Goal: Information Seeking & Learning: Compare options

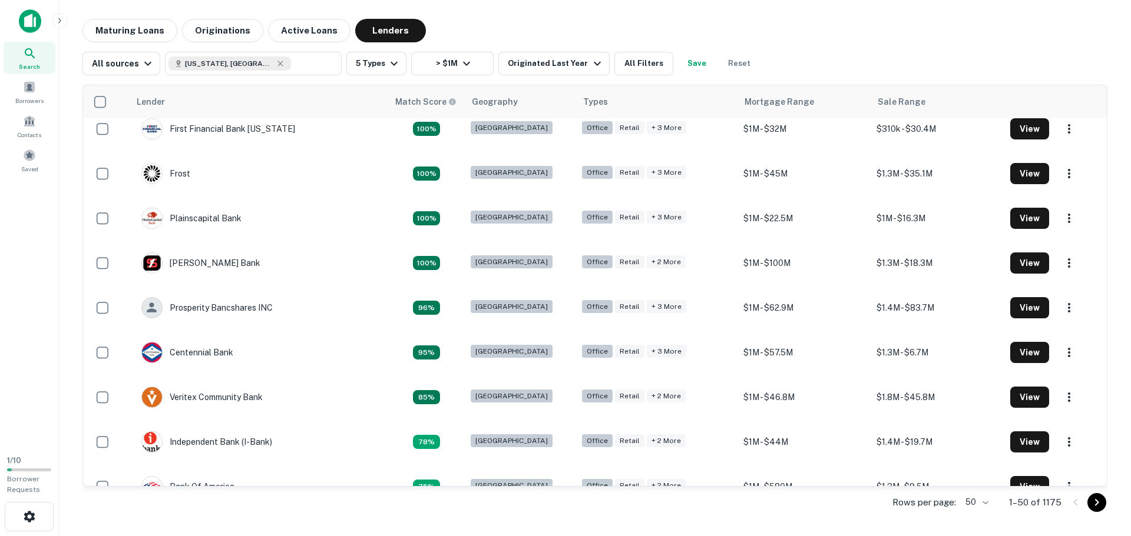
drag, startPoint x: 265, startPoint y: 370, endPoint x: 291, endPoint y: 234, distance: 137.9
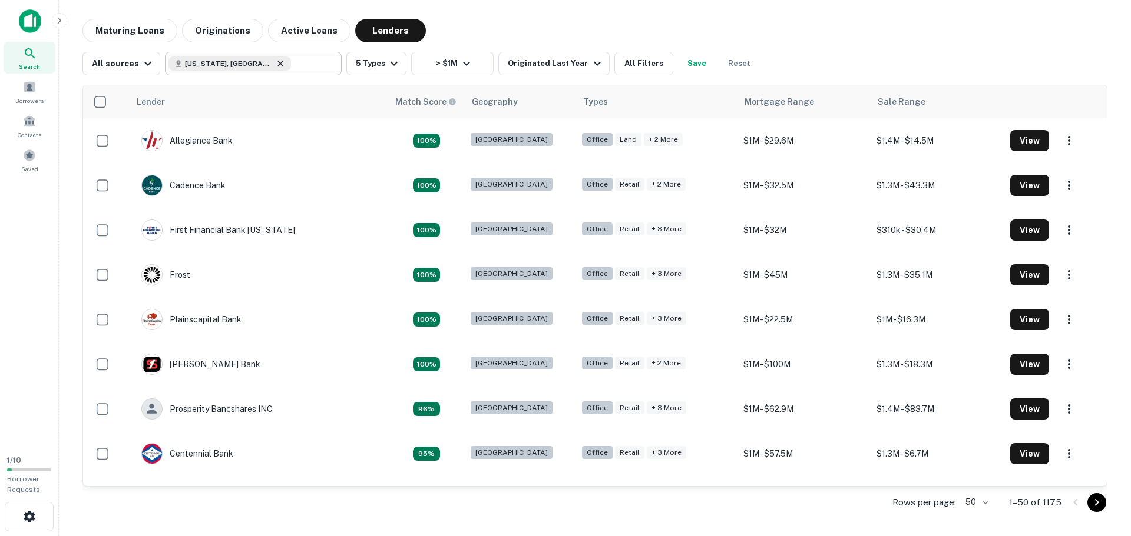
click at [276, 64] on icon at bounding box center [280, 63] width 9 height 9
click at [291, 65] on input "text" at bounding box center [313, 63] width 45 height 16
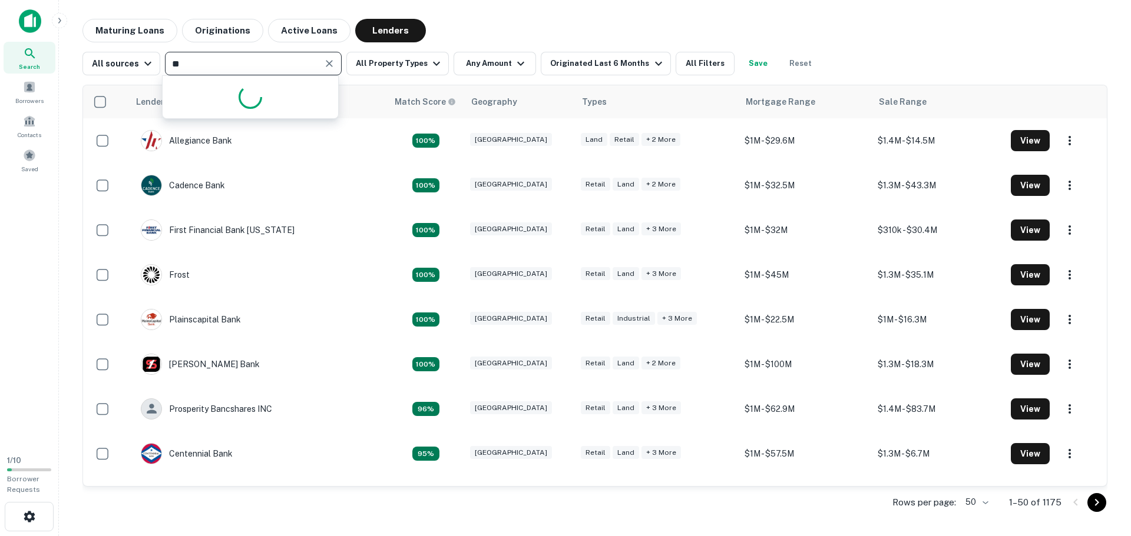
type input "*"
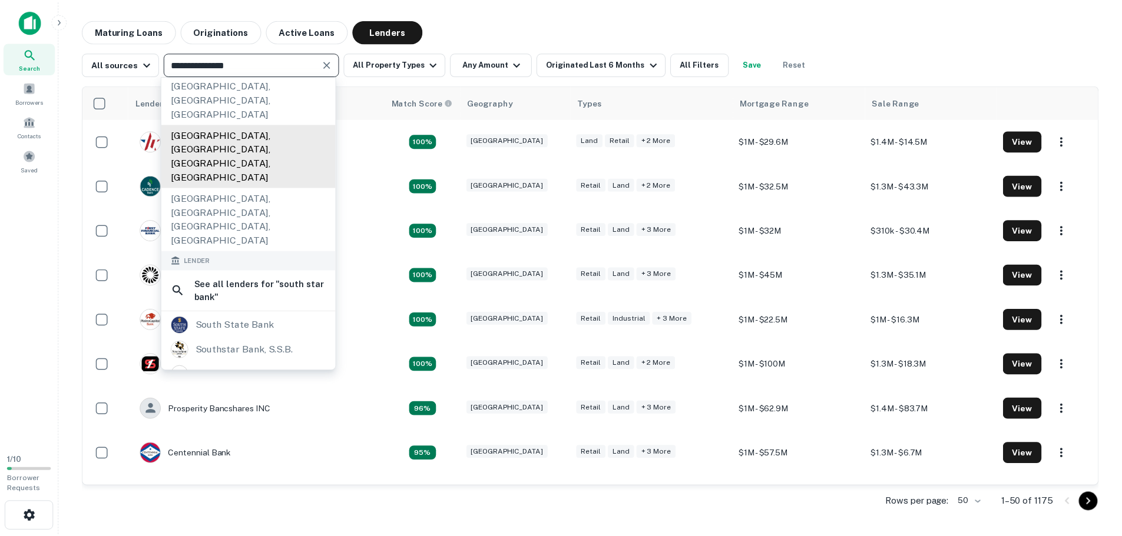
scroll to position [177, 0]
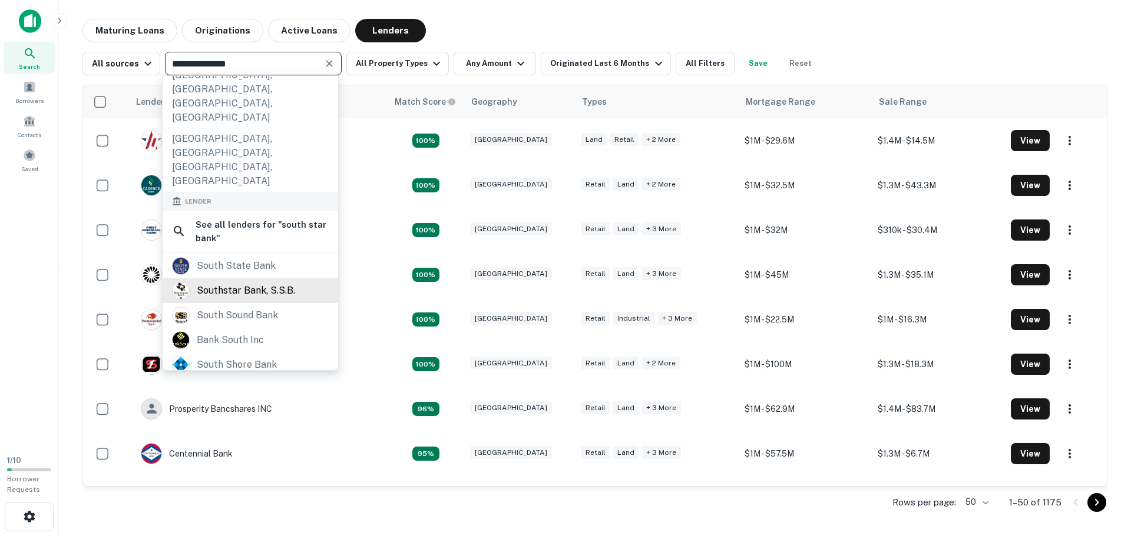
type input "**********"
click at [256, 282] on div "southstar bank, s.s.b." at bounding box center [246, 291] width 98 height 18
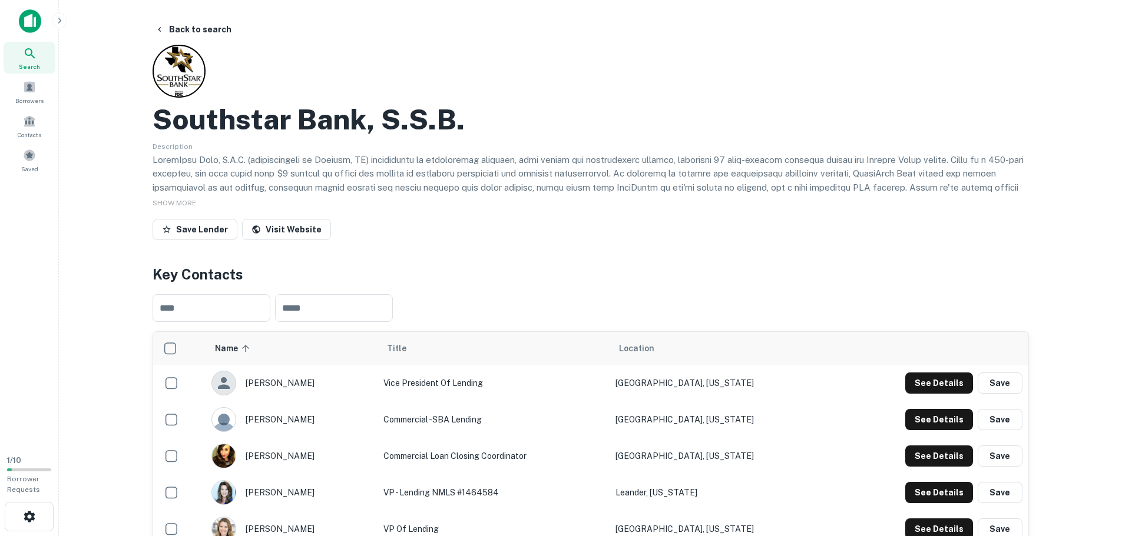
click at [300, 176] on p at bounding box center [591, 215] width 876 height 125
drag, startPoint x: 370, startPoint y: 161, endPoint x: 324, endPoint y: 161, distance: 45.9
click at [324, 161] on p at bounding box center [591, 215] width 876 height 125
copy p "[GEOGRAPHIC_DATA], [GEOGRAPHIC_DATA]"
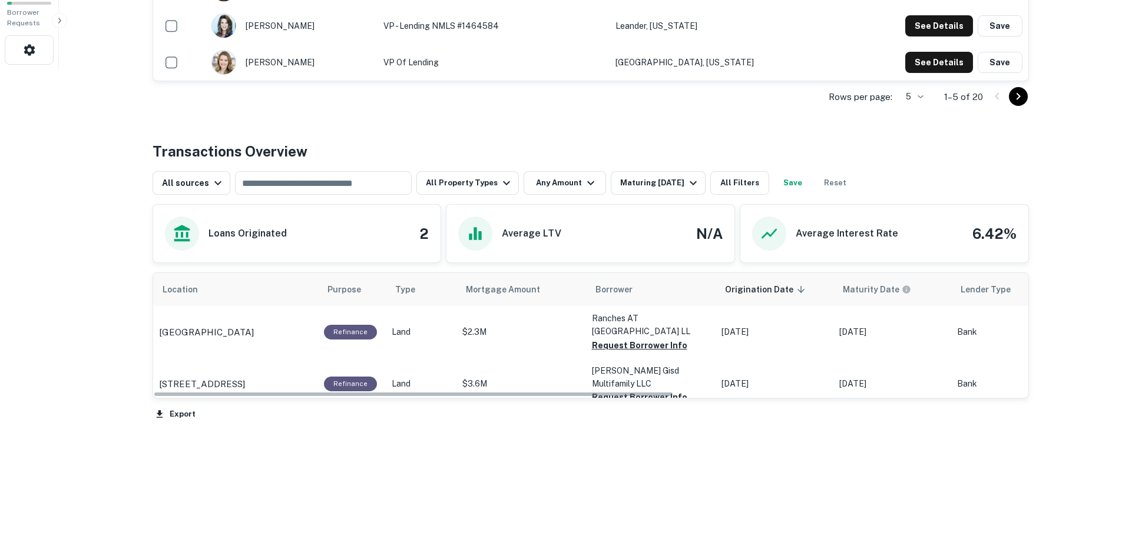
drag, startPoint x: 180, startPoint y: 393, endPoint x: 170, endPoint y: 402, distance: 13.0
click at [170, 402] on div "Location Purpose Type Mortgage Amount Borrower Origination Date sorted descendi…" at bounding box center [591, 348] width 876 height 151
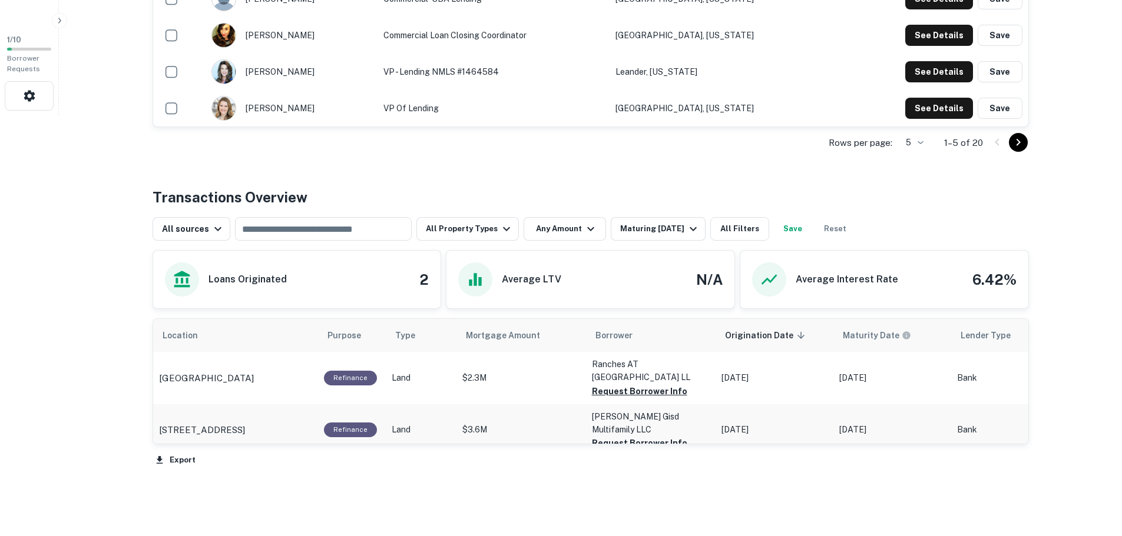
drag, startPoint x: 678, startPoint y: 479, endPoint x: 770, endPoint y: 455, distance: 95.0
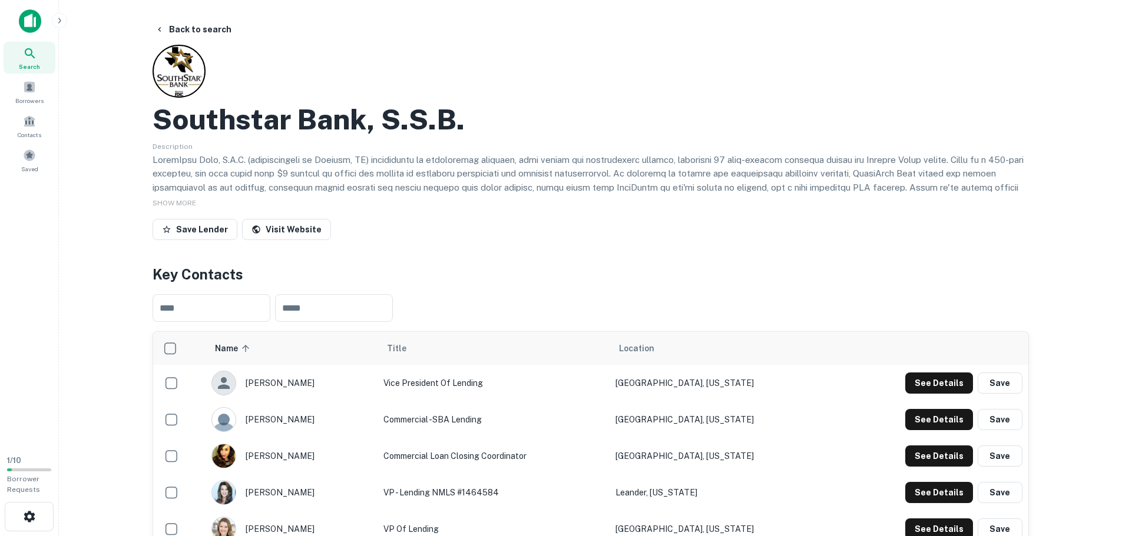
drag, startPoint x: 1055, startPoint y: 439, endPoint x: 1064, endPoint y: 313, distance: 126.3
drag, startPoint x: 440, startPoint y: 233, endPoint x: 447, endPoint y: 170, distance: 63.3
click at [447, 183] on p at bounding box center [591, 215] width 876 height 125
click at [446, 183] on p at bounding box center [591, 215] width 876 height 125
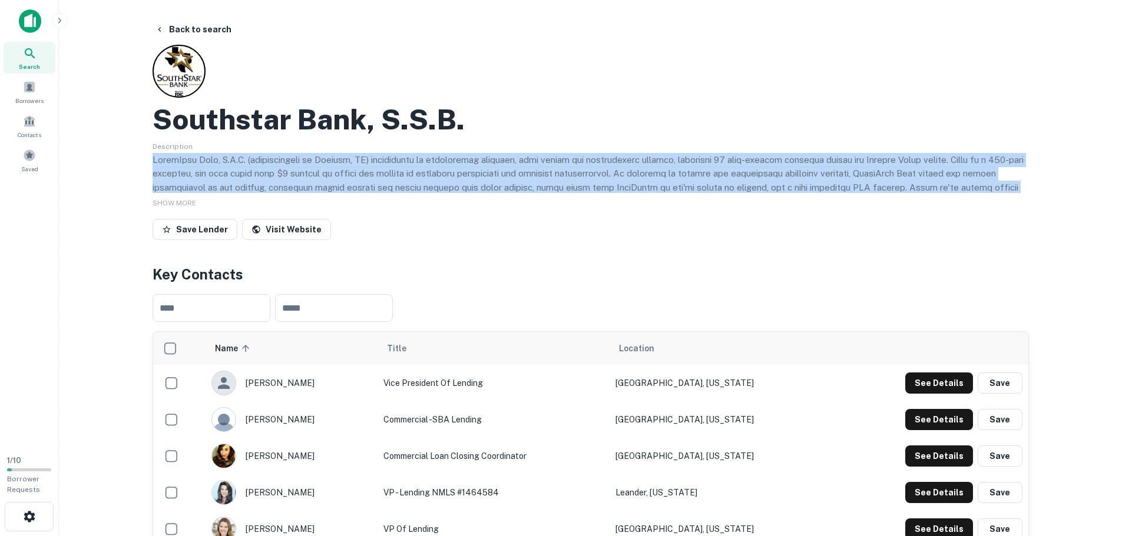
click at [446, 183] on p at bounding box center [591, 215] width 876 height 125
click at [487, 190] on p at bounding box center [591, 215] width 876 height 125
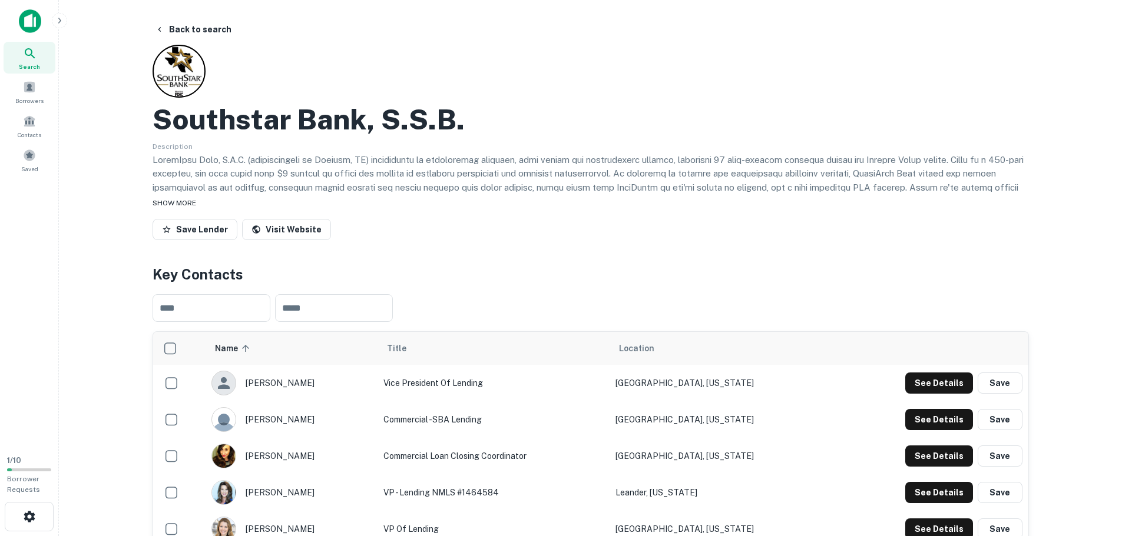
click at [177, 208] on div "SHOW MORE" at bounding box center [591, 202] width 876 height 14
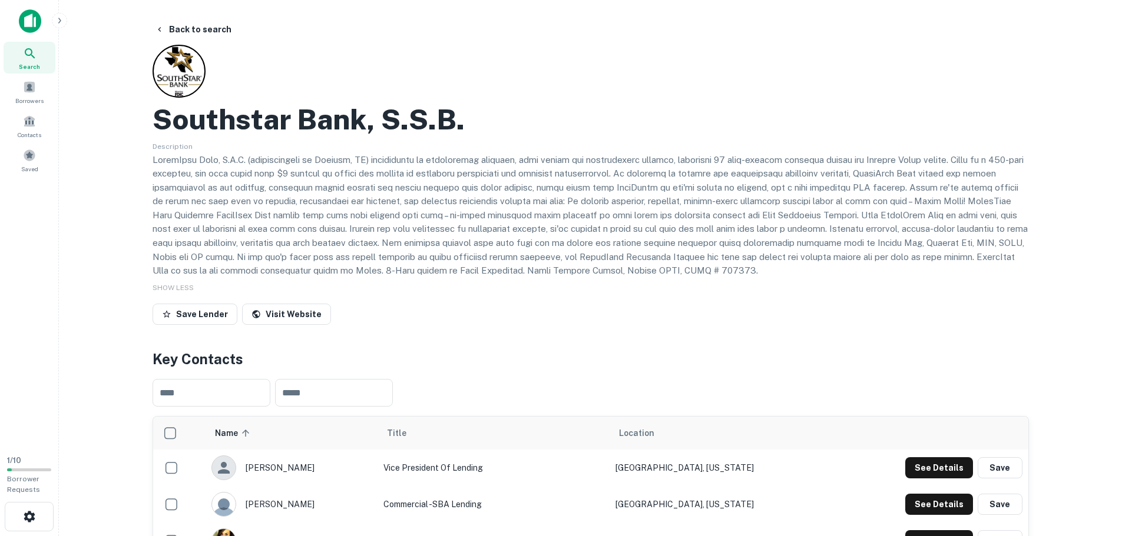
click at [189, 199] on p at bounding box center [591, 215] width 876 height 125
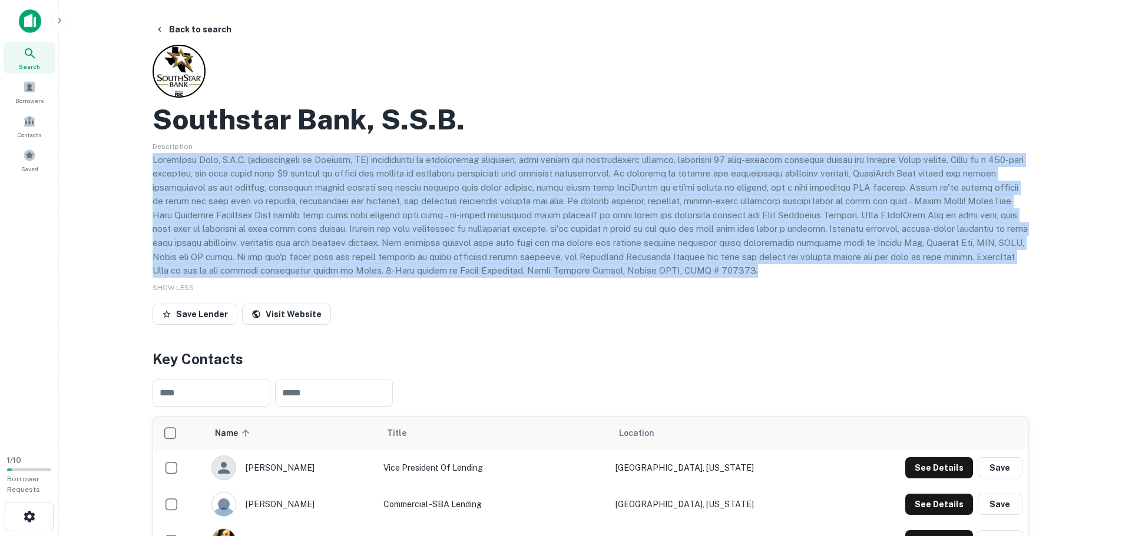
click at [189, 199] on p at bounding box center [591, 215] width 876 height 125
click at [270, 221] on p at bounding box center [591, 215] width 876 height 125
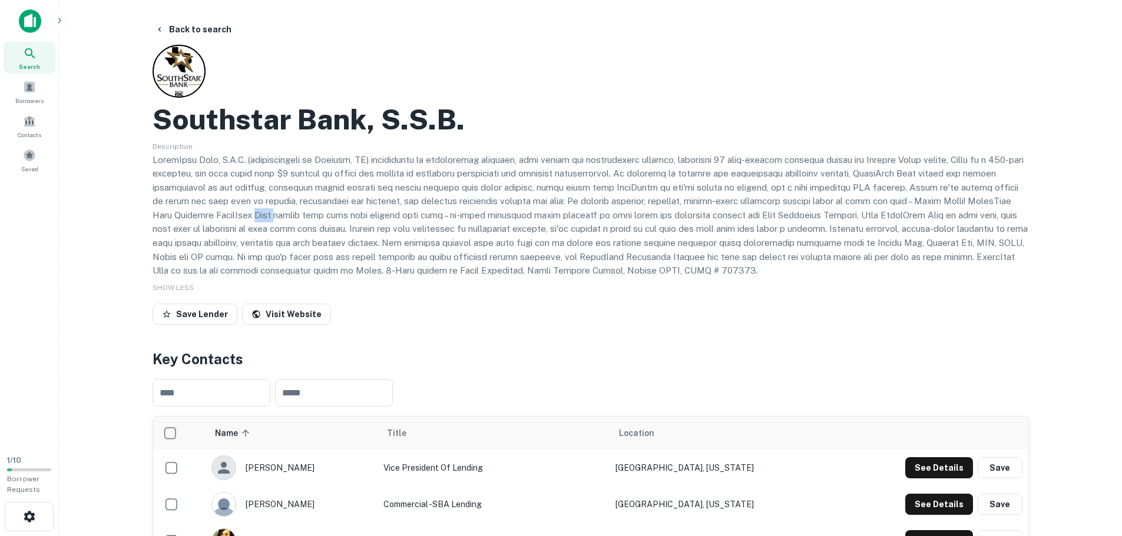
click at [270, 221] on p at bounding box center [591, 215] width 876 height 125
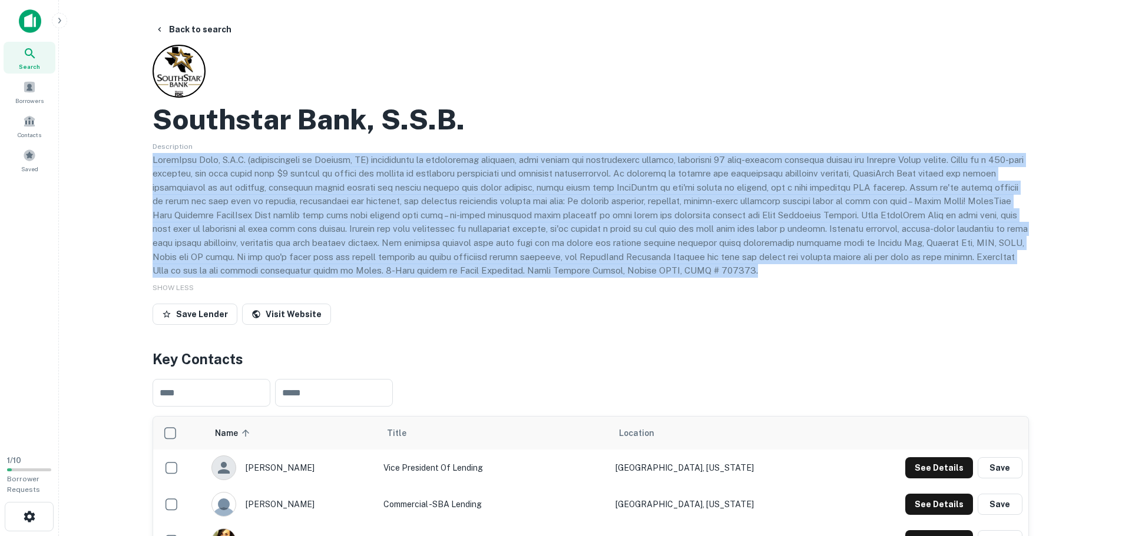
click at [270, 221] on p at bounding box center [591, 215] width 876 height 125
click at [288, 210] on p at bounding box center [591, 215] width 876 height 125
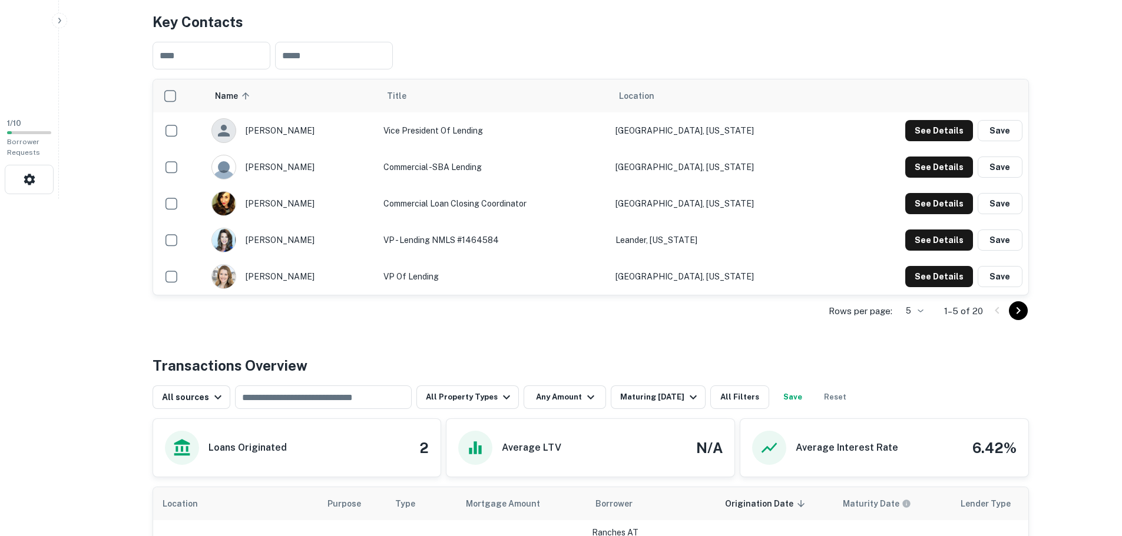
scroll to position [268, 0]
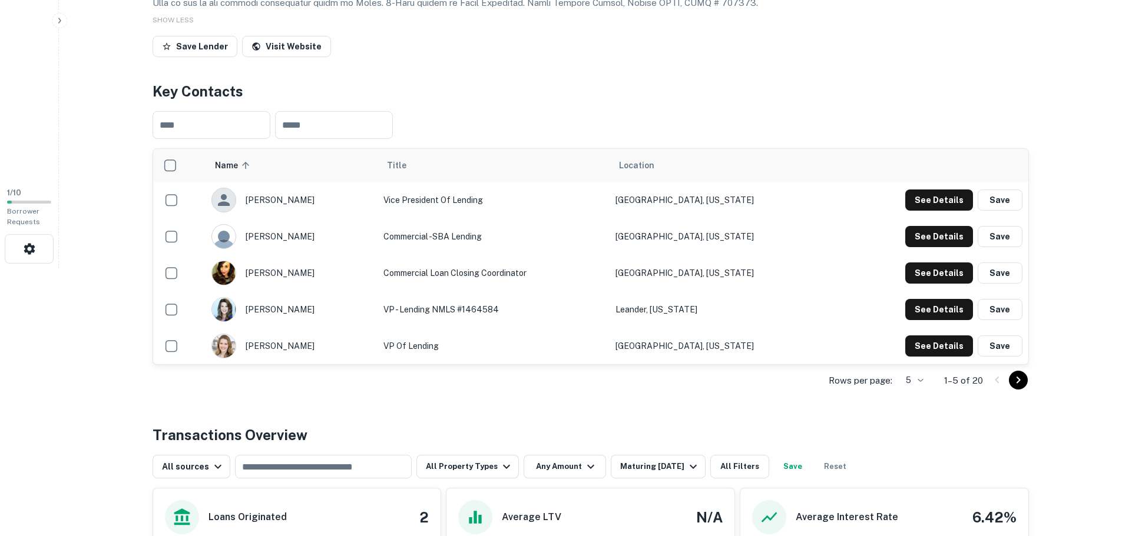
drag, startPoint x: 367, startPoint y: 310, endPoint x: 394, endPoint y: 122, distance: 189.8
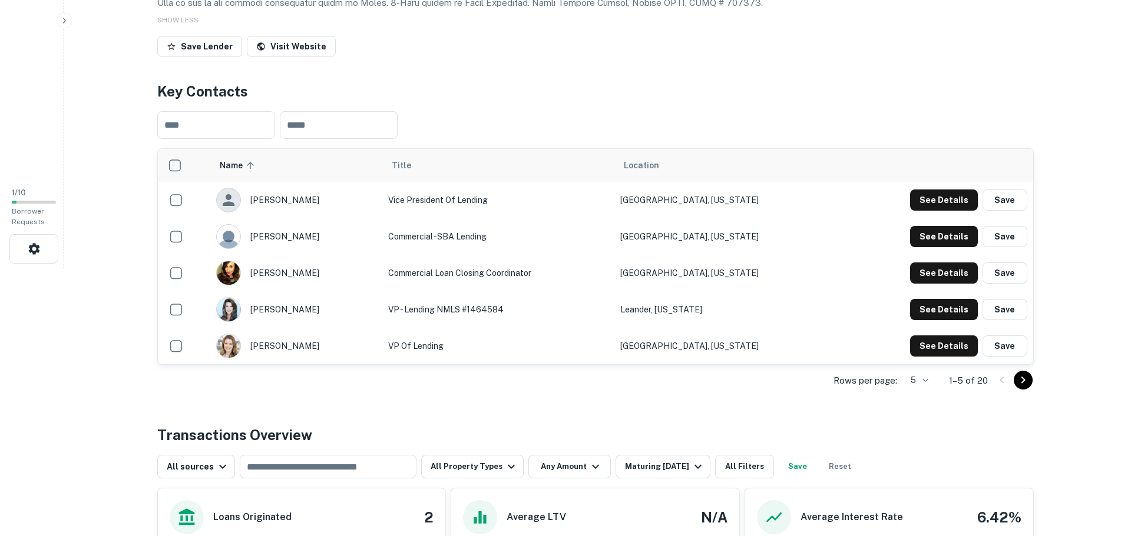
scroll to position [0, 0]
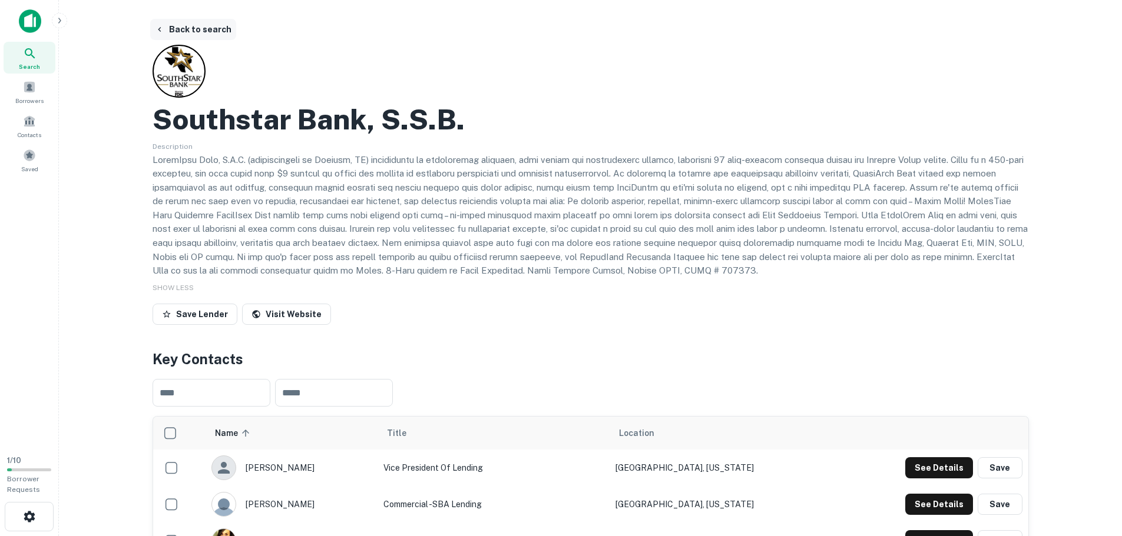
click at [203, 29] on button "Back to search" at bounding box center [193, 29] width 86 height 21
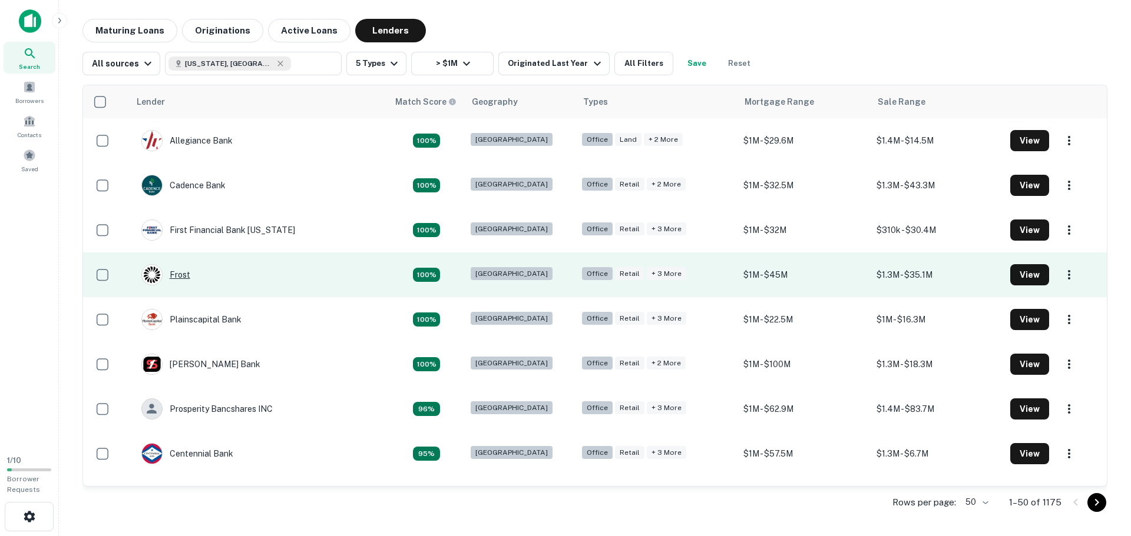
click at [184, 276] on div "Frost" at bounding box center [165, 274] width 49 height 21
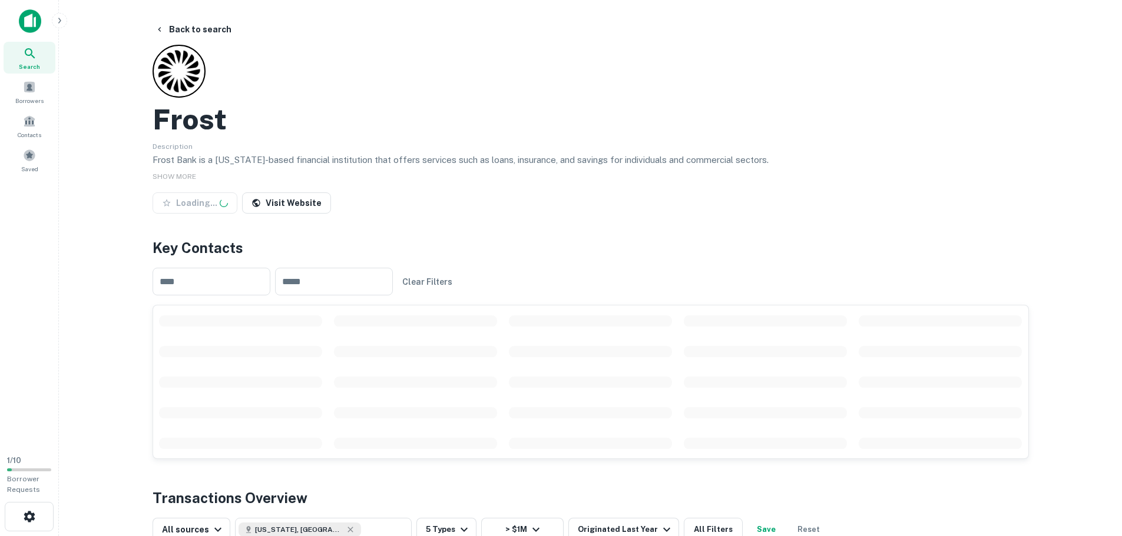
click at [260, 160] on p "Frost Bank is a [US_STATE]-based financial institution that offers services suc…" at bounding box center [591, 160] width 876 height 14
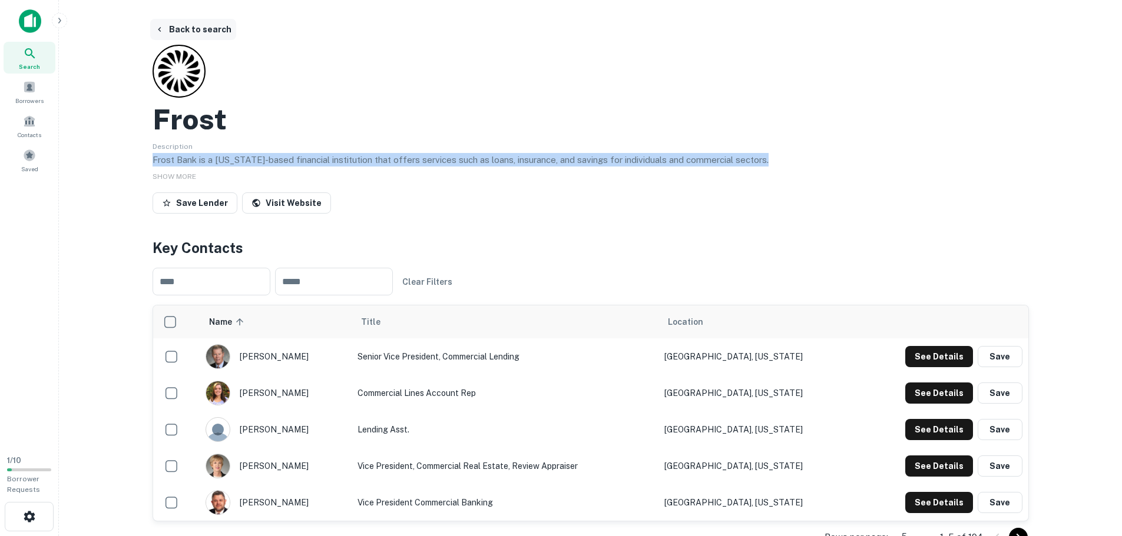
click at [193, 22] on button "Back to search" at bounding box center [193, 29] width 86 height 21
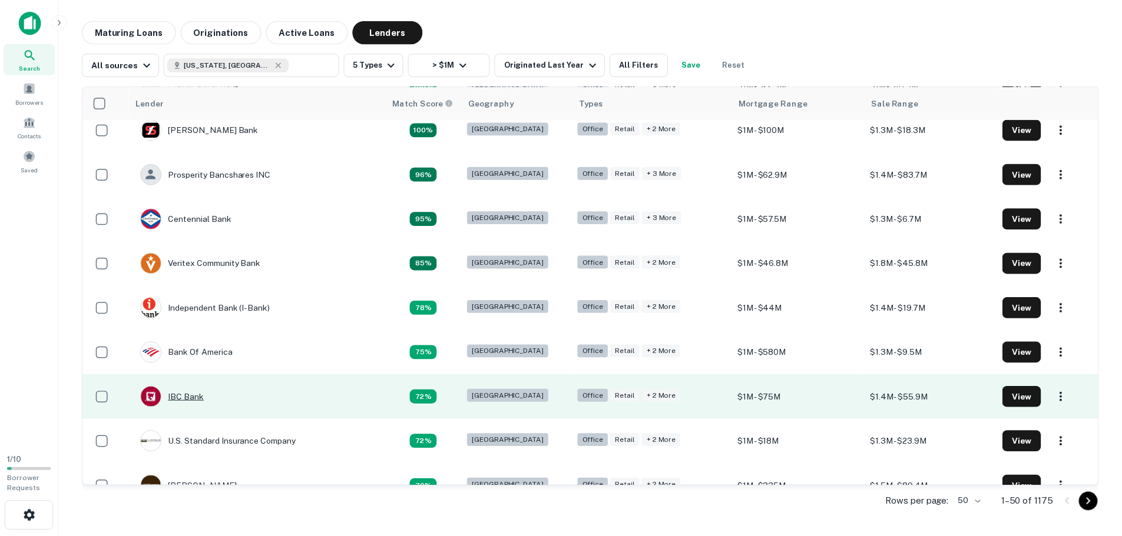
scroll to position [294, 0]
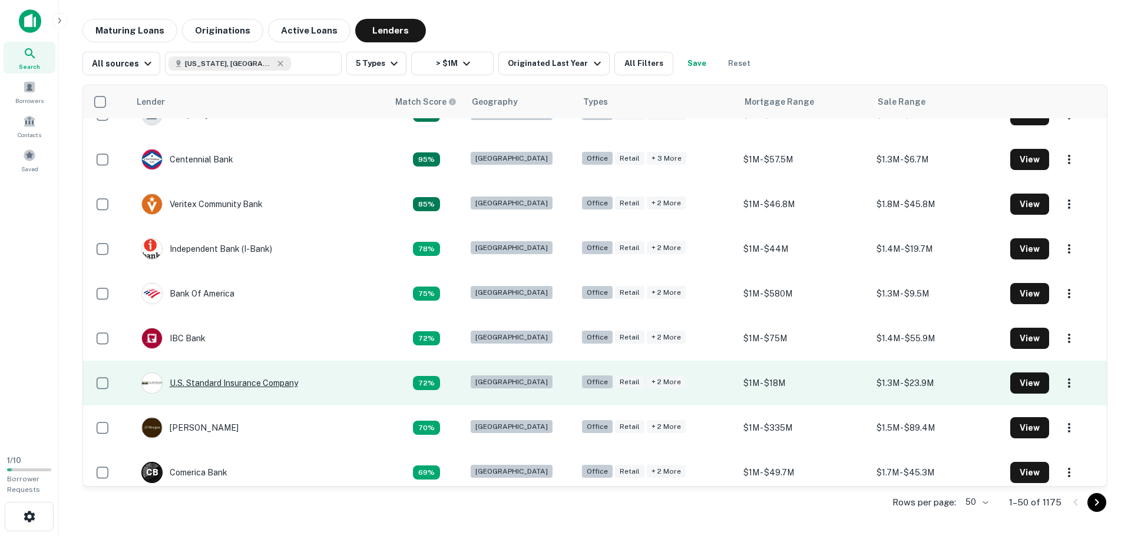
click at [202, 380] on div "U.s. Standard Insurance Company" at bounding box center [219, 383] width 157 height 21
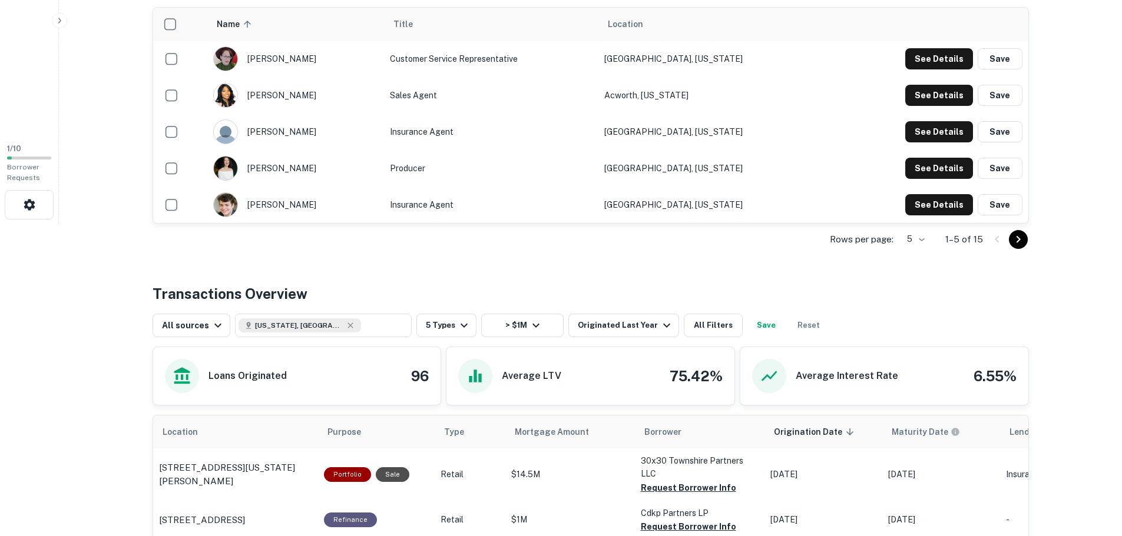
scroll to position [313, 0]
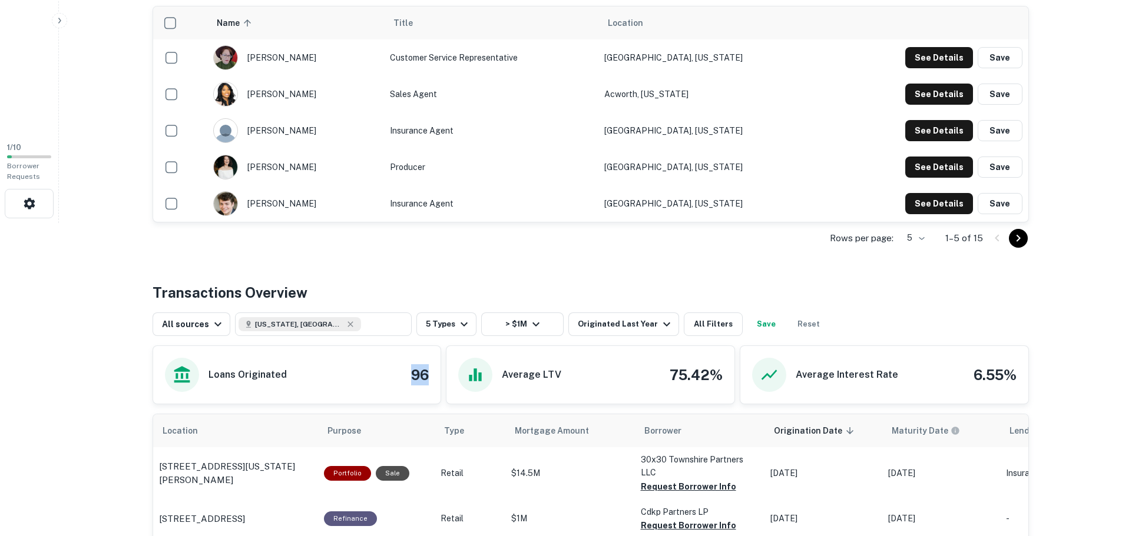
click at [387, 376] on div "Loans Originated 96" at bounding box center [297, 375] width 288 height 58
click at [419, 376] on h4 "96" at bounding box center [420, 375] width 18 height 21
click at [408, 383] on div "Loans Originated 96" at bounding box center [297, 375] width 264 height 34
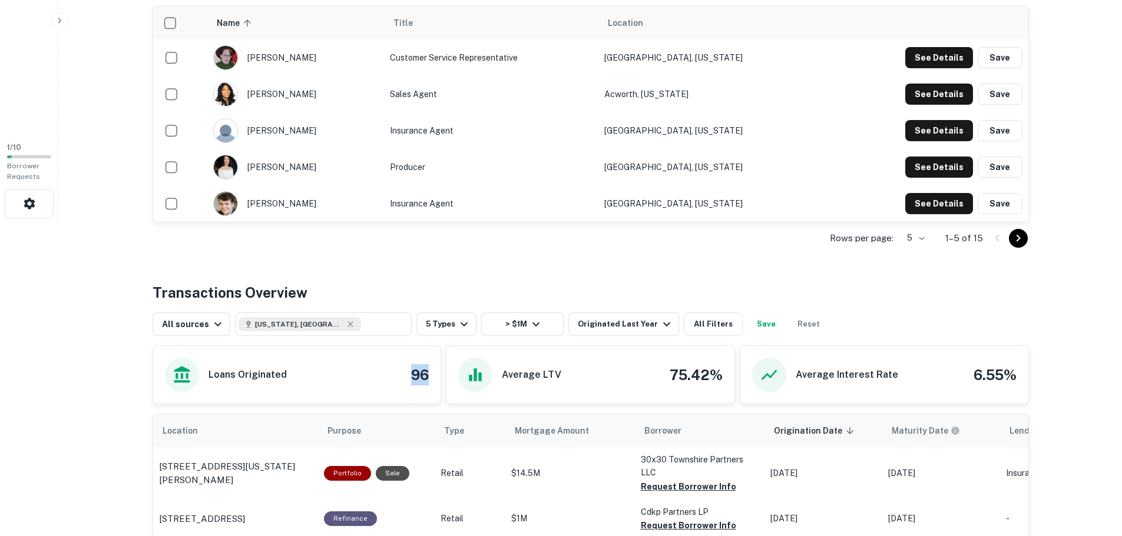
click at [407, 383] on div "Loans Originated 96" at bounding box center [297, 375] width 264 height 34
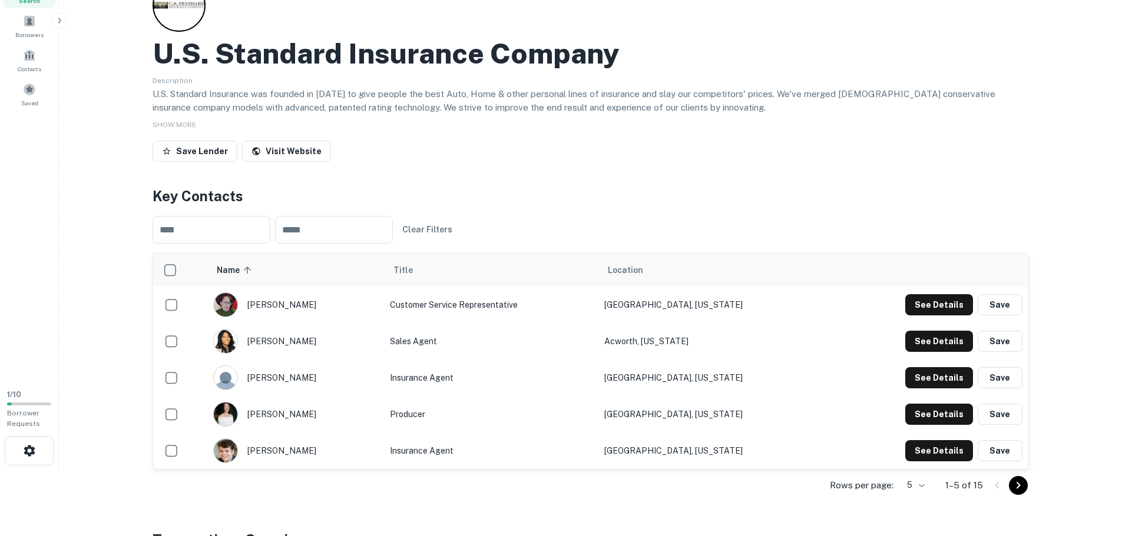
scroll to position [137, 0]
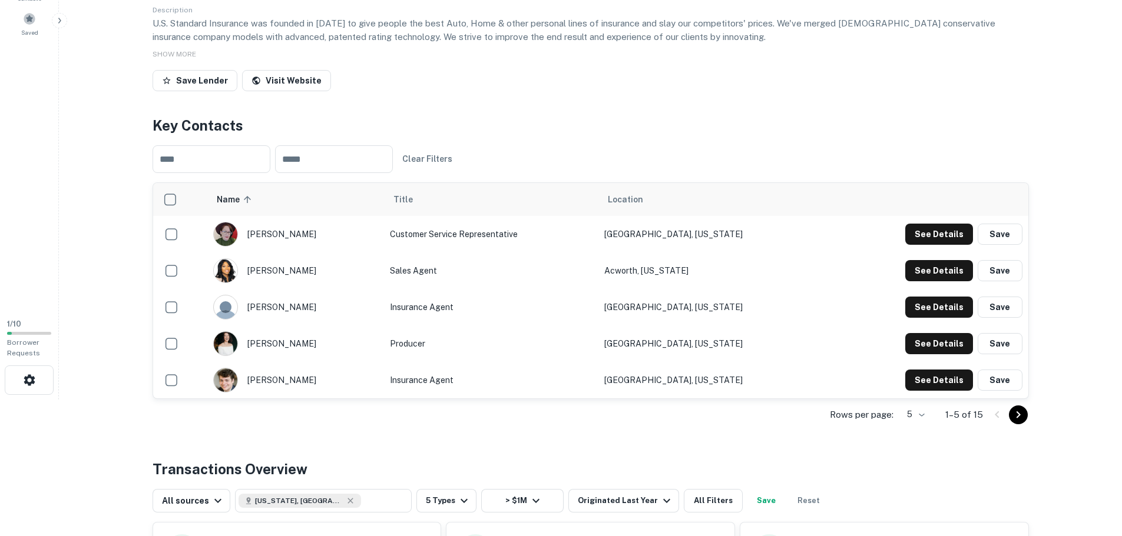
click at [1016, 415] on icon "Go to next page" at bounding box center [1018, 415] width 14 height 14
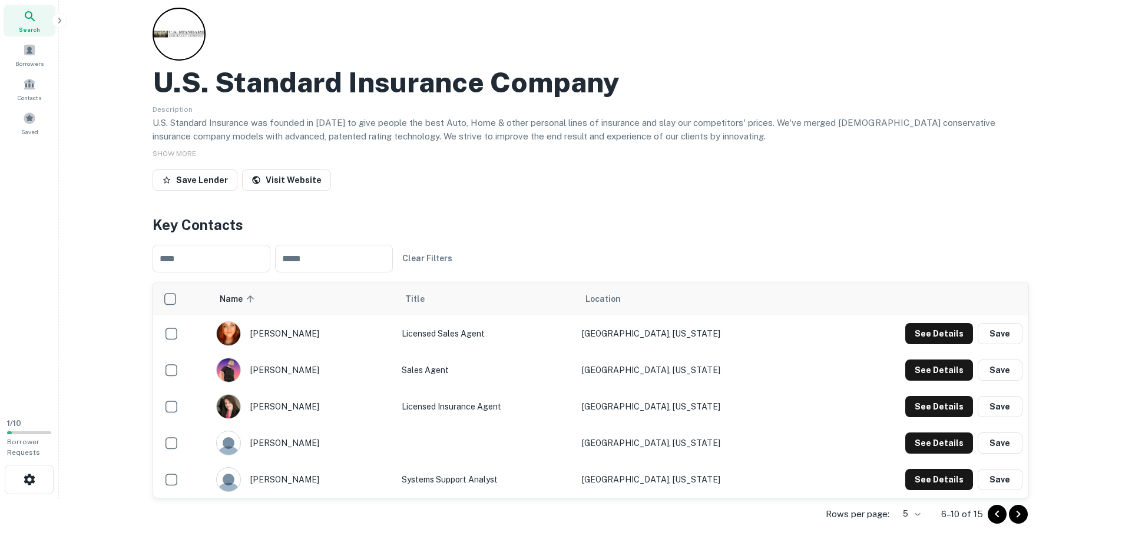
scroll to position [0, 0]
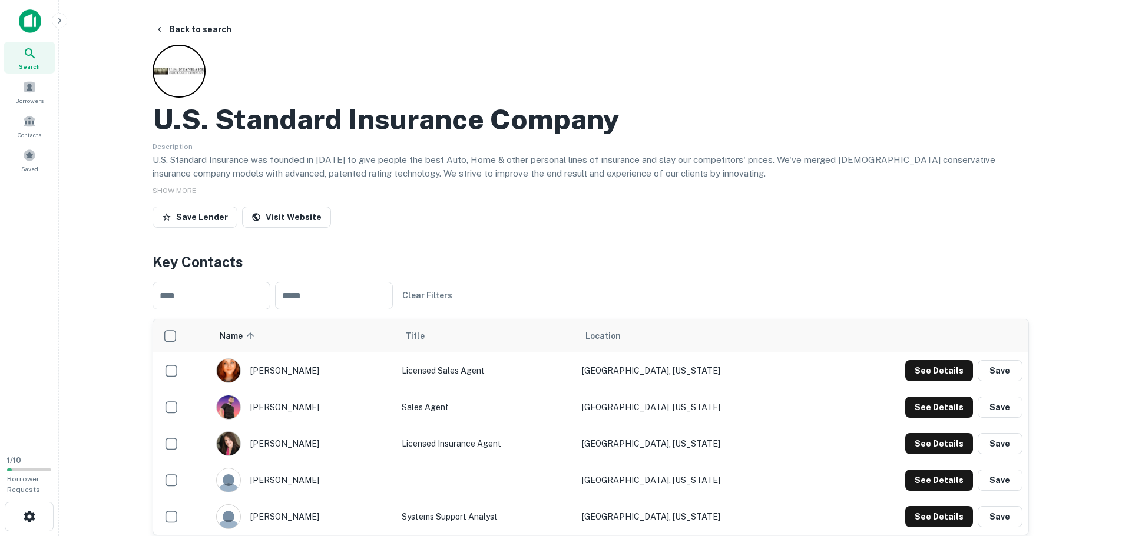
click at [178, 85] on div at bounding box center [179, 71] width 53 height 53
click at [256, 171] on p "U.S. Standard Insurance was founded in [DATE] to give people the best Auto, Hom…" at bounding box center [591, 167] width 876 height 28
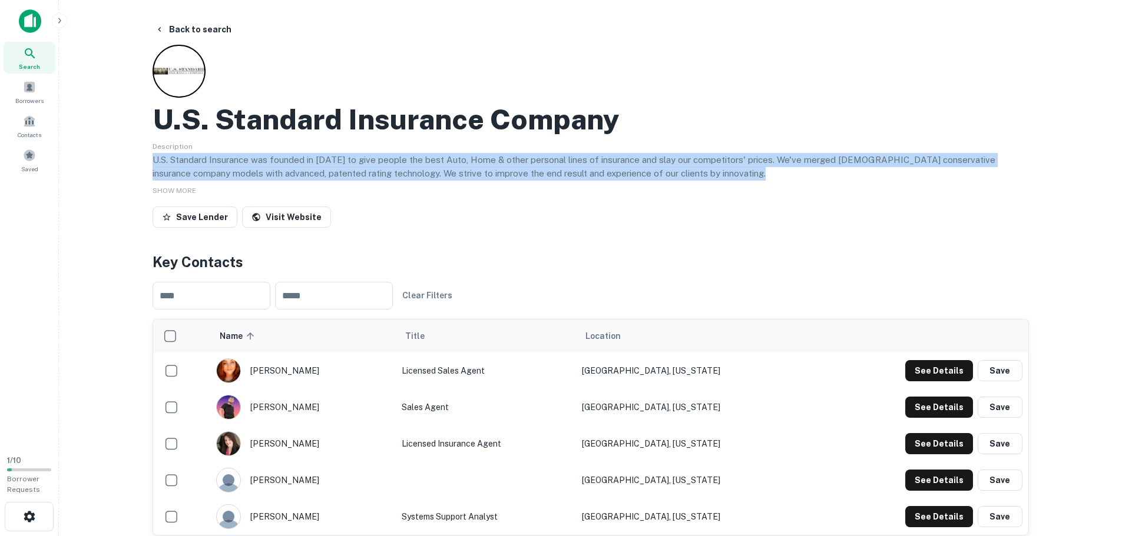
click at [256, 171] on p "U.S. Standard Insurance was founded in [DATE] to give people the best Auto, Hom…" at bounding box center [591, 167] width 876 height 28
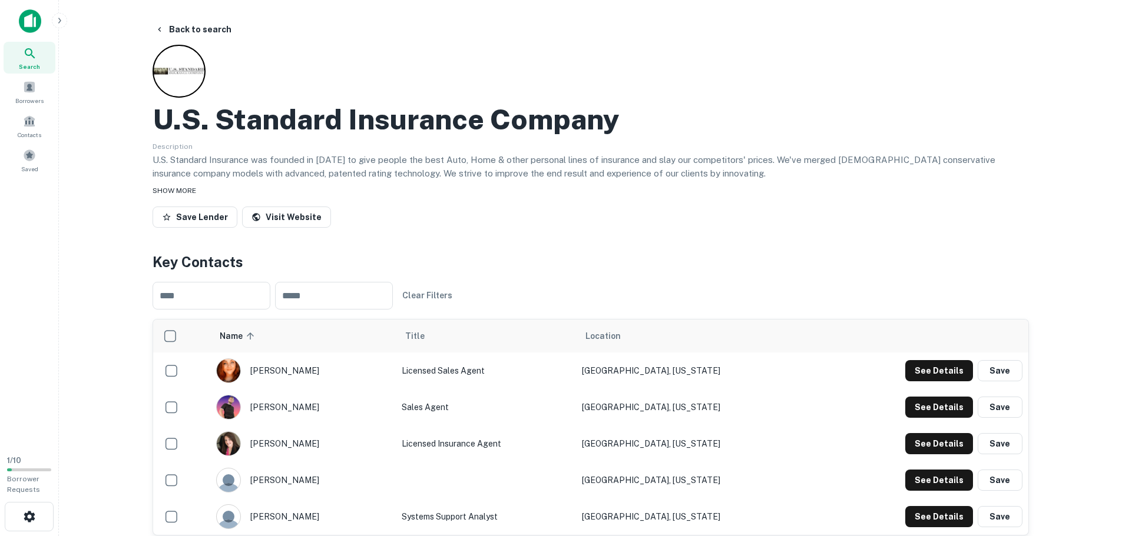
click at [646, 187] on div "SHOW MORE" at bounding box center [591, 190] width 876 height 14
drag, startPoint x: 662, startPoint y: 158, endPoint x: 646, endPoint y: 160, distance: 16.5
click at [646, 160] on p "U.S. Standard Insurance was founded in [DATE] to give people the best Auto, Hom…" at bounding box center [591, 167] width 876 height 28
click at [682, 176] on p "U.S. Standard Insurance was founded in [DATE] to give people the best Auto, Hom…" at bounding box center [591, 167] width 876 height 28
click at [684, 176] on p "U.S. Standard Insurance was founded in [DATE] to give people the best Auto, Hom…" at bounding box center [591, 167] width 876 height 28
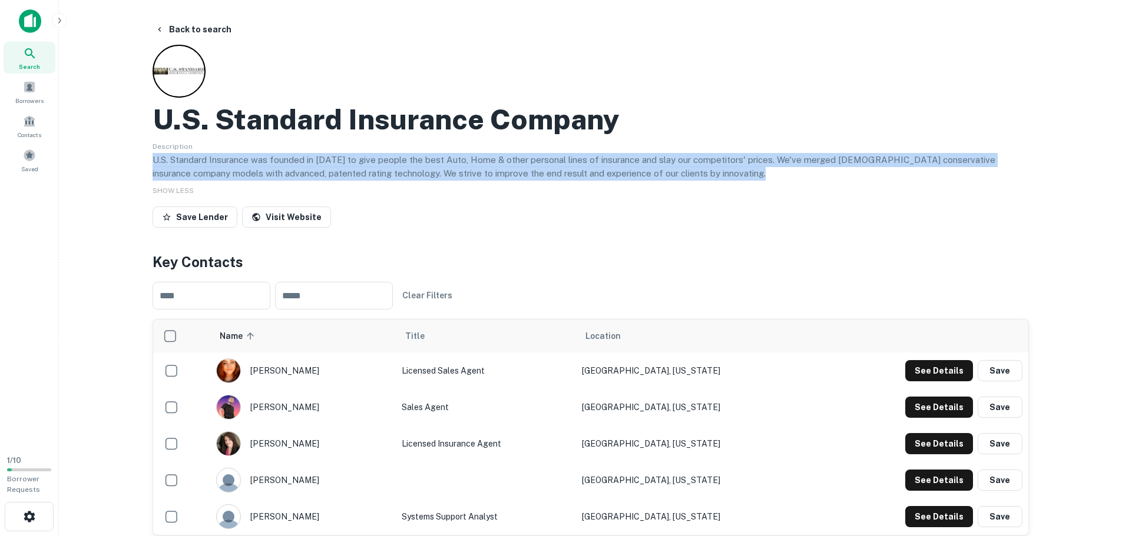
click at [684, 176] on p "U.S. Standard Insurance was founded in [DATE] to give people the best Auto, Hom…" at bounding box center [591, 167] width 876 height 28
click at [713, 175] on p "U.S. Standard Insurance was founded in [DATE] to give people the best Auto, Hom…" at bounding box center [591, 167] width 876 height 28
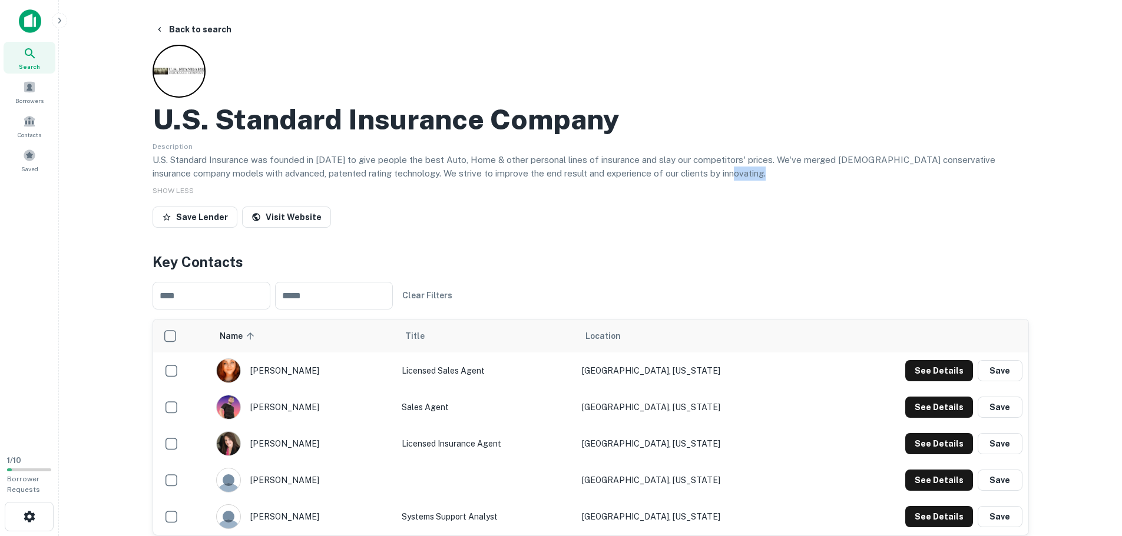
click at [713, 175] on p "U.S. Standard Insurance was founded in [DATE] to give people the best Auto, Hom…" at bounding box center [591, 167] width 876 height 28
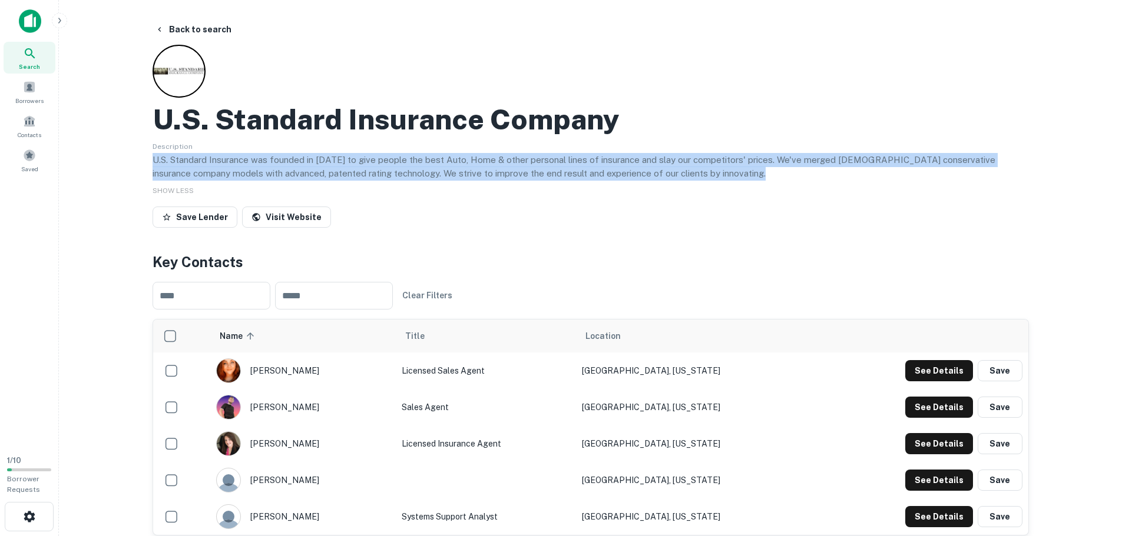
click at [713, 175] on p "U.S. Standard Insurance was founded in [DATE] to give people the best Auto, Hom…" at bounding box center [591, 167] width 876 height 28
click at [730, 178] on p "U.S. Standard Insurance was founded in [DATE] to give people the best Auto, Hom…" at bounding box center [591, 167] width 876 height 28
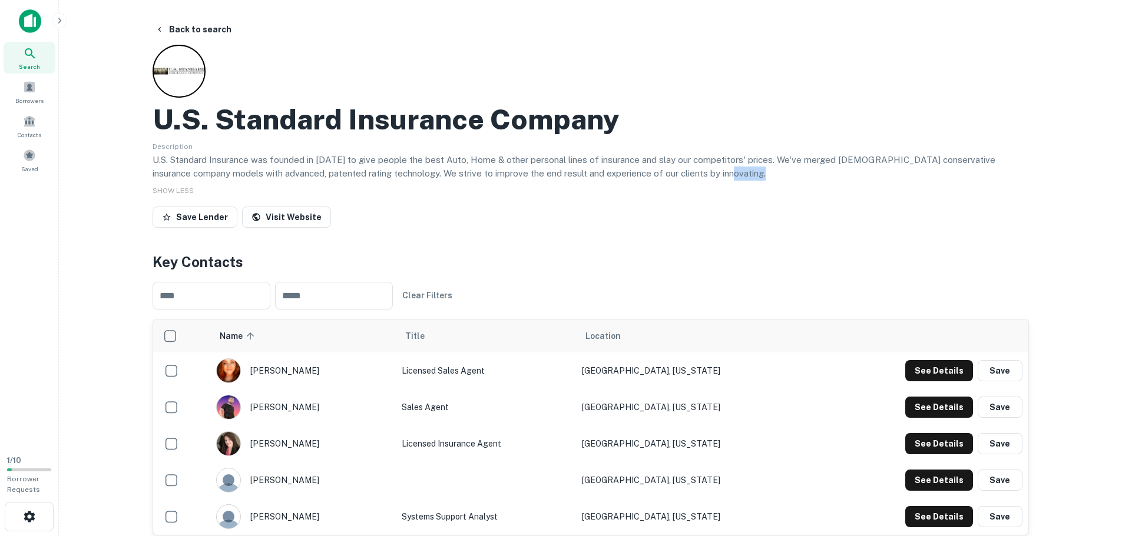
click at [730, 178] on p "U.S. Standard Insurance was founded in [DATE] to give people the best Auto, Hom…" at bounding box center [591, 167] width 876 height 28
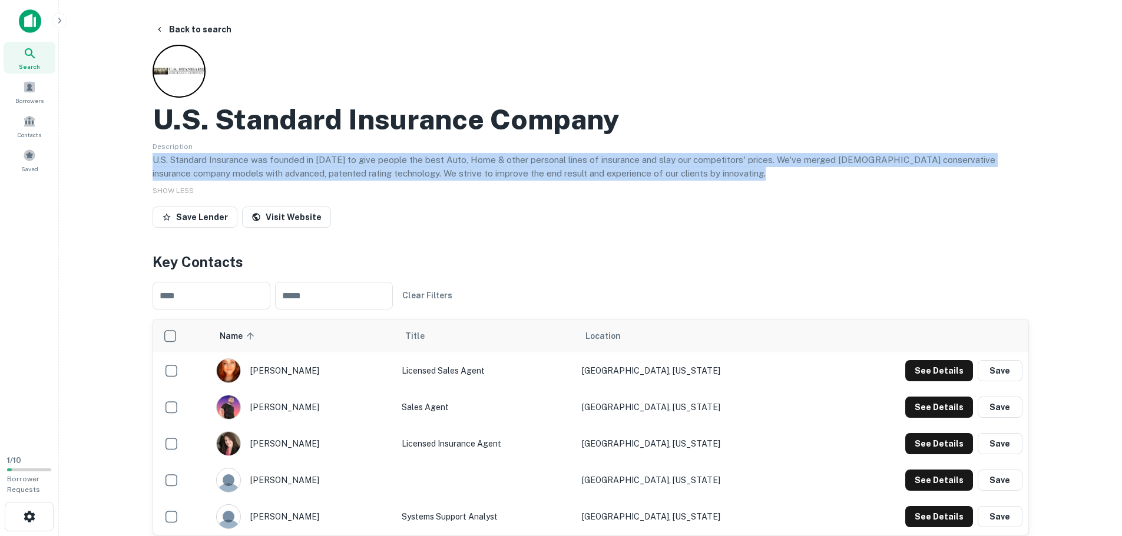
click at [729, 178] on p "U.S. Standard Insurance was founded in [DATE] to give people the best Auto, Hom…" at bounding box center [591, 167] width 876 height 28
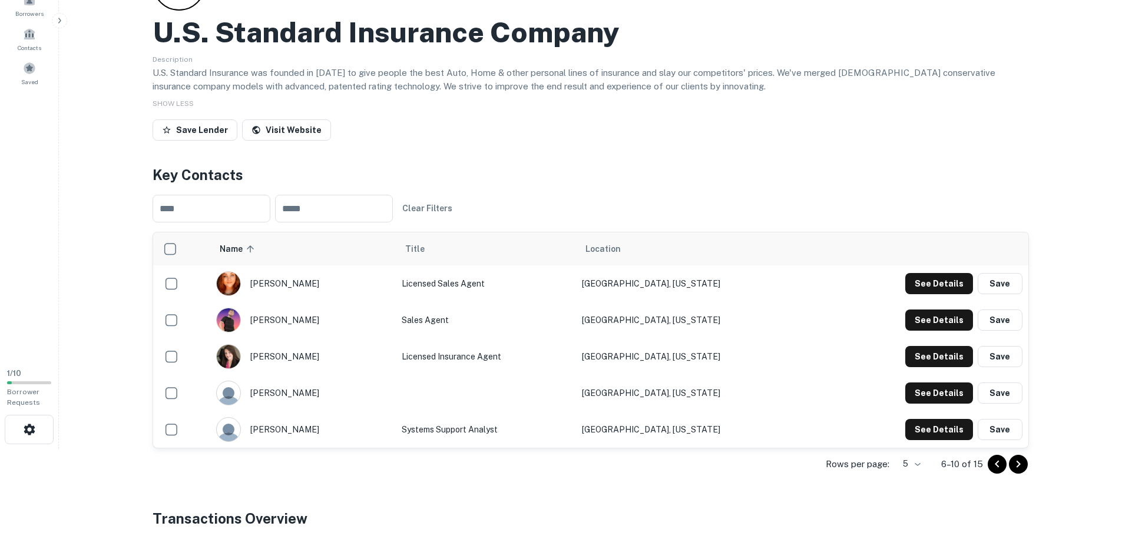
drag, startPoint x: 102, startPoint y: 272, endPoint x: 99, endPoint y: 309, distance: 37.2
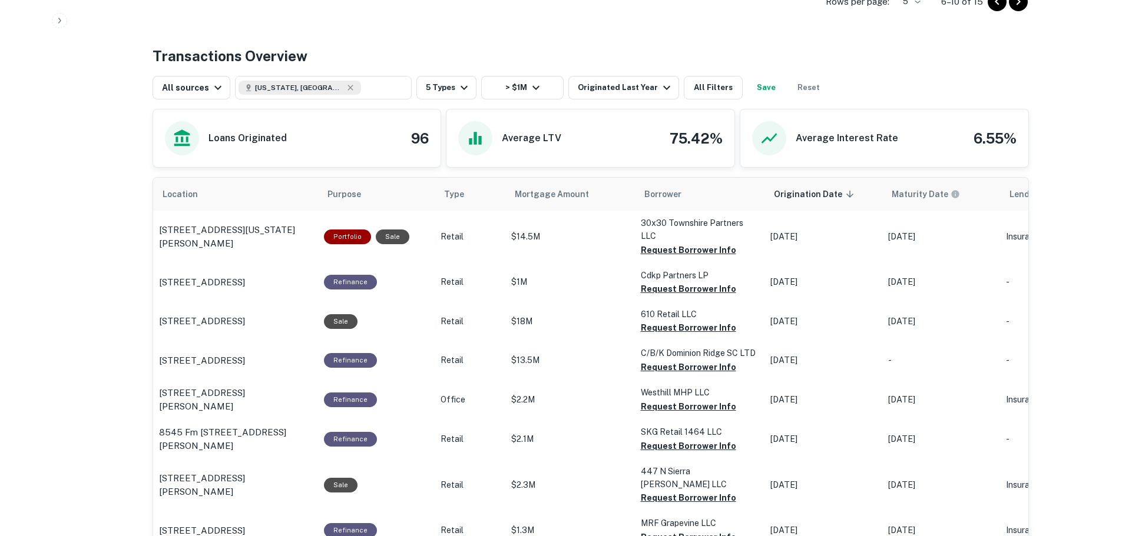
scroll to position [576, 0]
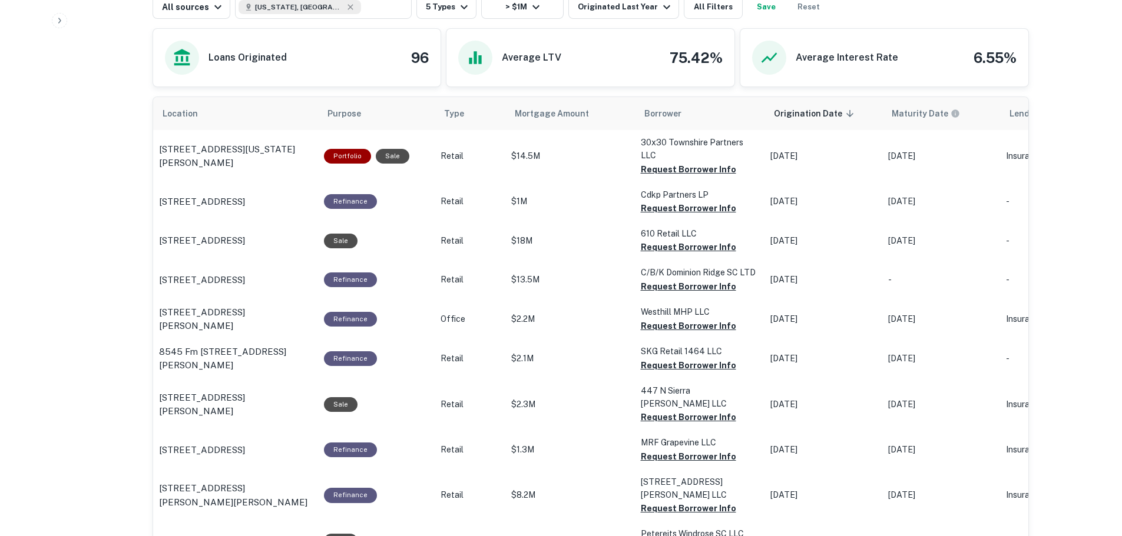
drag, startPoint x: 122, startPoint y: 296, endPoint x: 122, endPoint y: 307, distance: 11.2
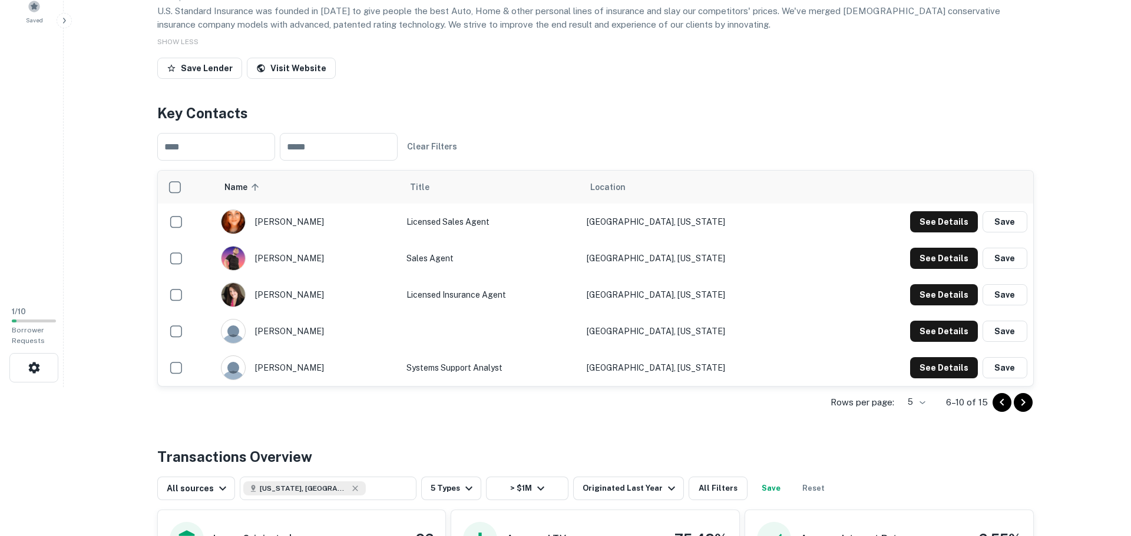
scroll to position [0, 0]
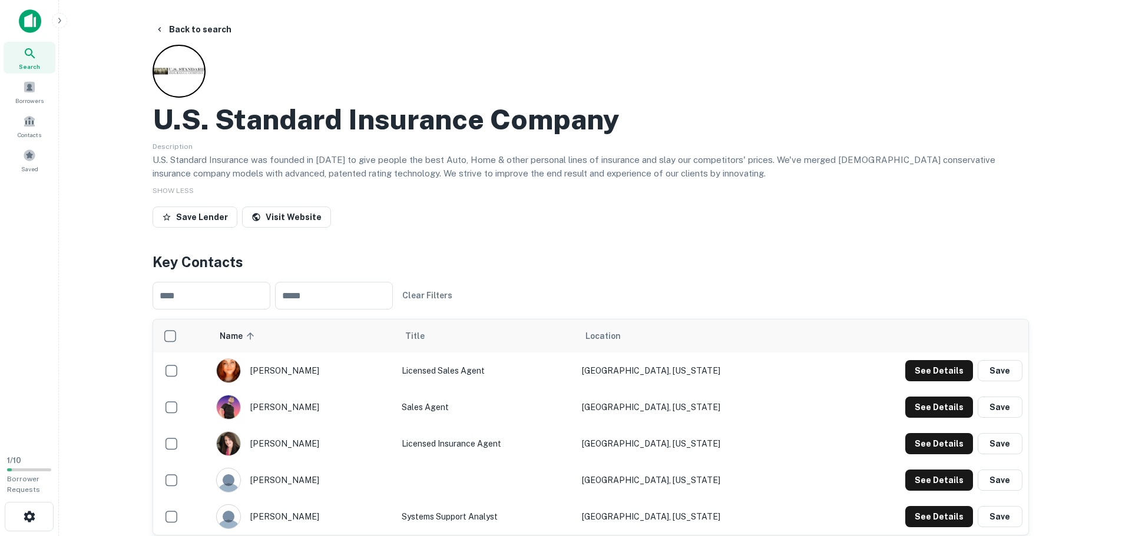
drag, startPoint x: 144, startPoint y: 287, endPoint x: 277, endPoint y: 176, distance: 173.1
click at [155, 29] on icon "button" at bounding box center [159, 29] width 9 height 9
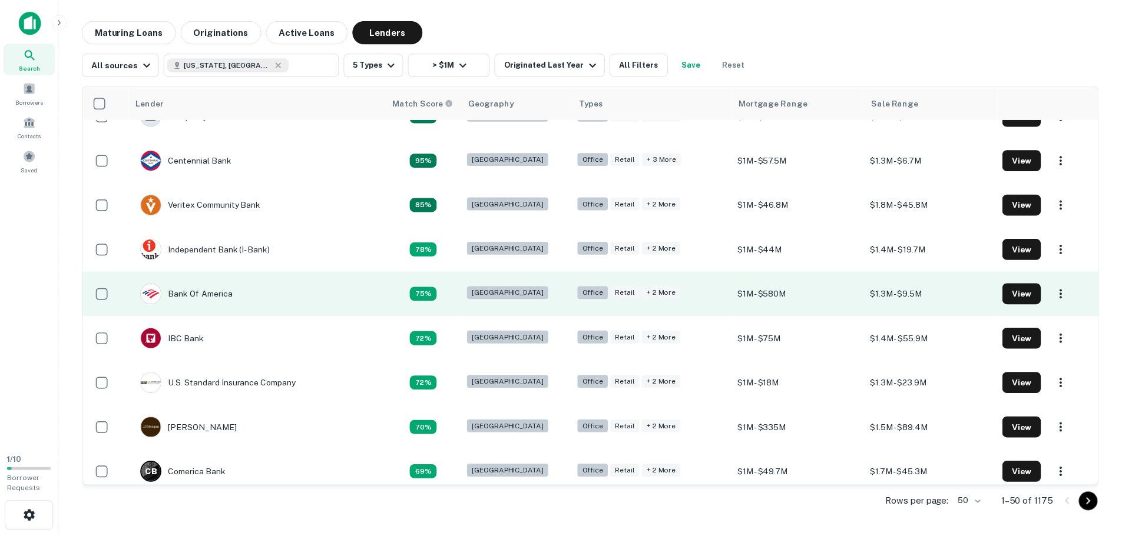
scroll to position [412, 0]
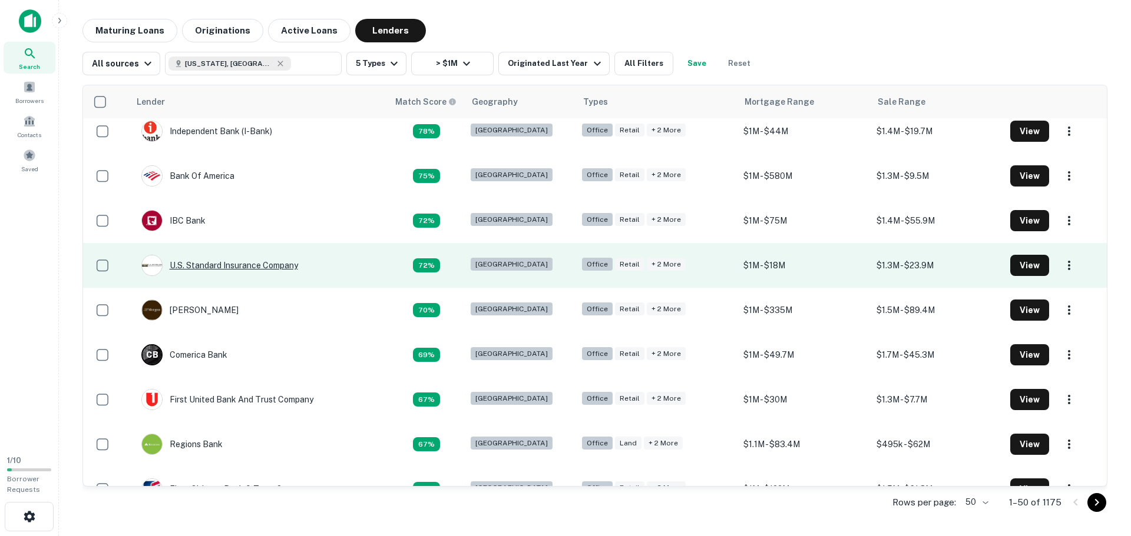
click at [241, 267] on div "U.s. Standard Insurance Company" at bounding box center [219, 265] width 157 height 21
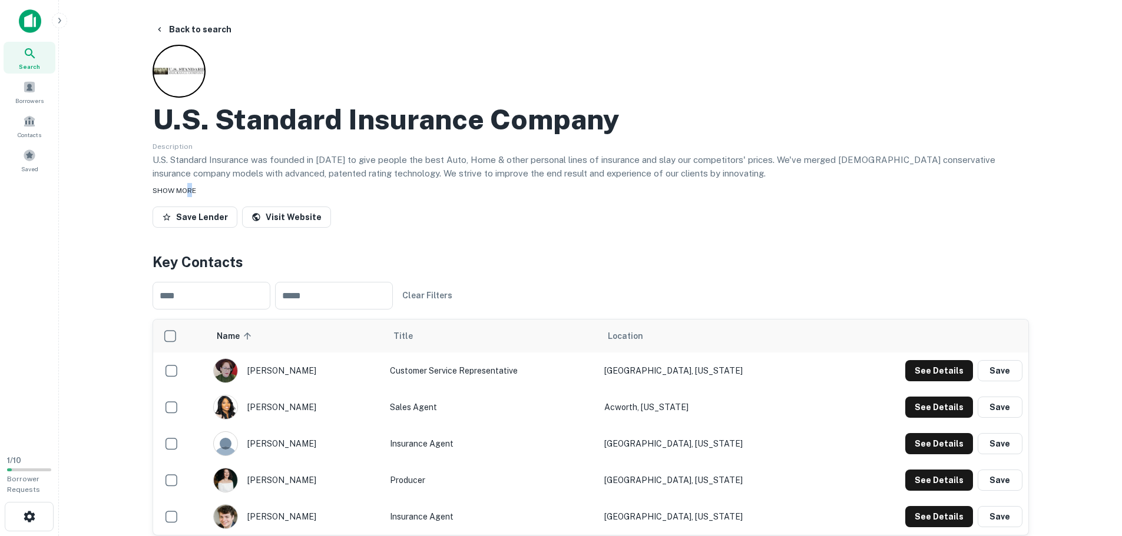
click at [190, 189] on span "SHOW MORE" at bounding box center [175, 191] width 44 height 8
click at [263, 165] on p "U.S. Standard Insurance was founded in [DATE] to give people the best Auto, Hom…" at bounding box center [591, 167] width 876 height 28
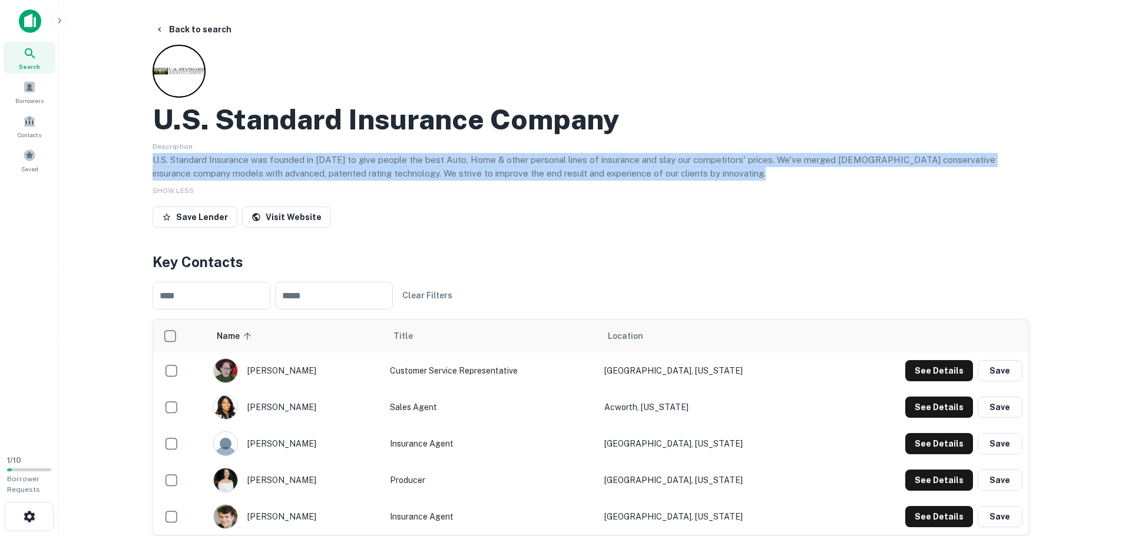
click at [263, 165] on p "U.S. Standard Insurance was founded in [DATE] to give people the best Auto, Hom…" at bounding box center [591, 167] width 876 height 28
click at [297, 168] on p "U.S. Standard Insurance was founded in [DATE] to give people the best Auto, Hom…" at bounding box center [591, 167] width 876 height 28
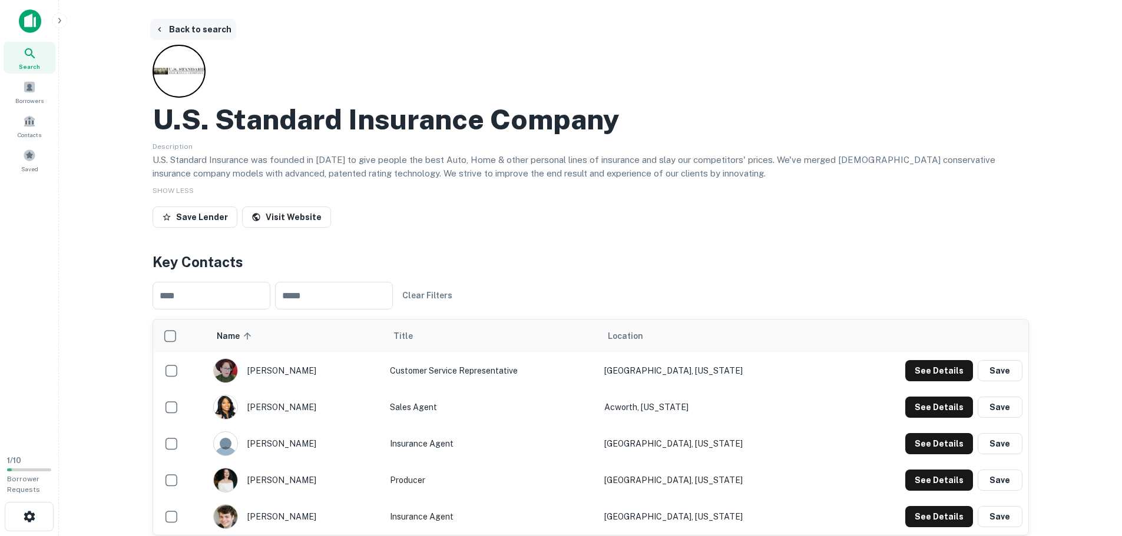
click at [180, 27] on button "Back to search" at bounding box center [193, 29] width 86 height 21
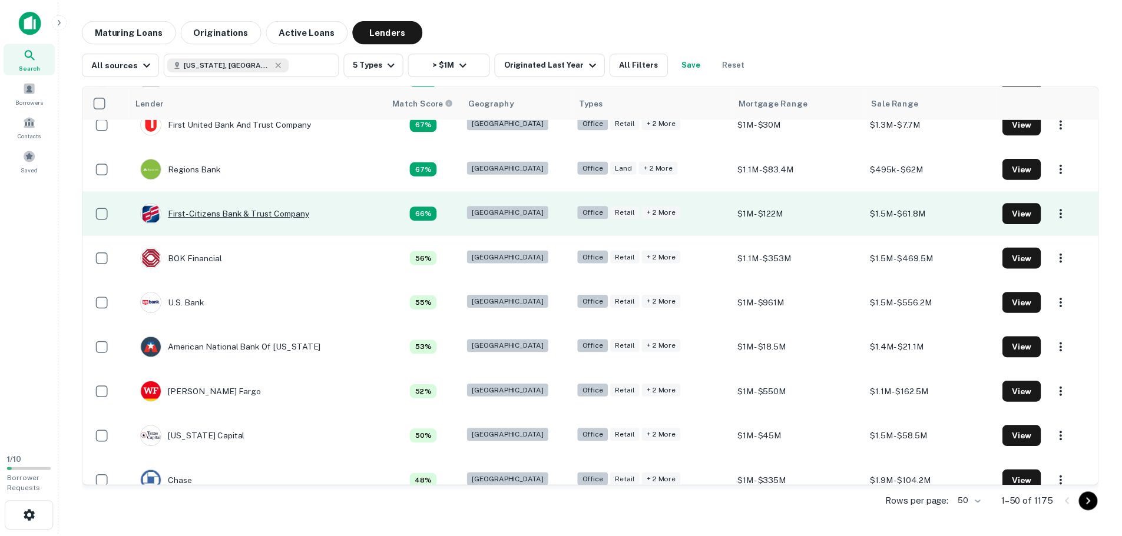
scroll to position [707, 0]
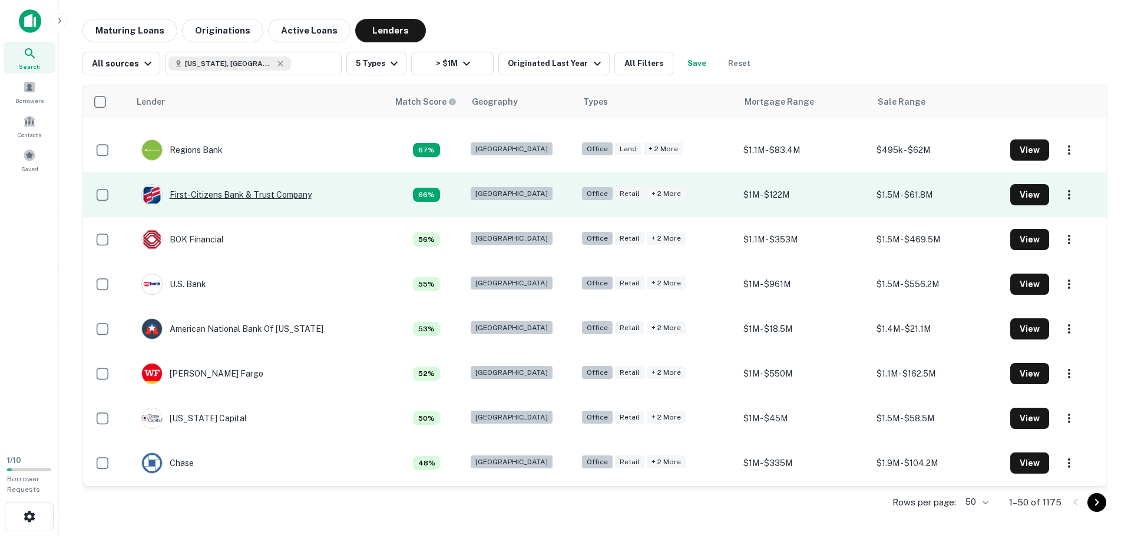
click at [204, 196] on div "First-citizens Bank & Trust Company" at bounding box center [226, 194] width 170 height 21
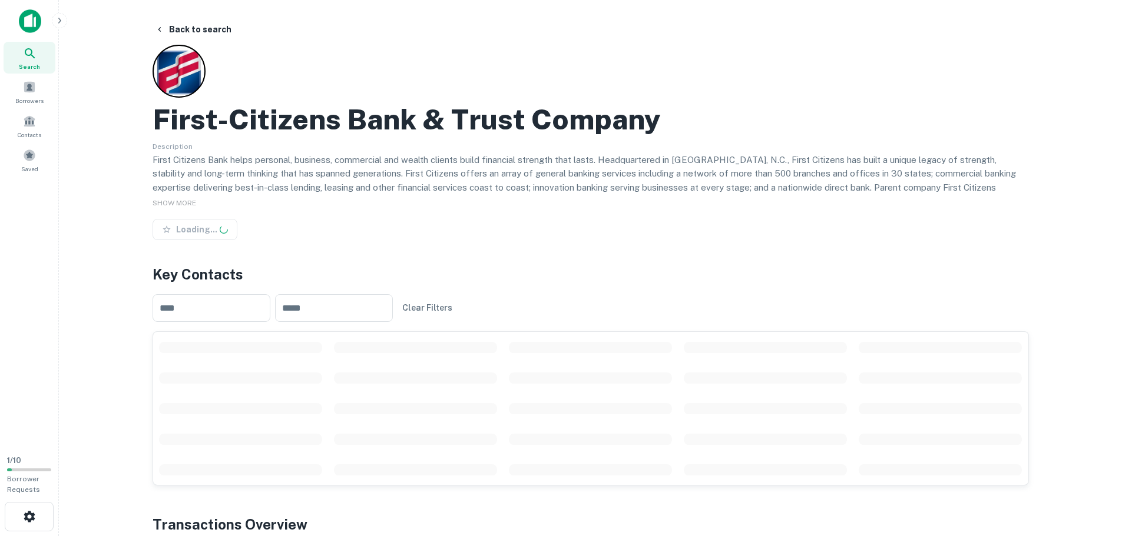
click at [471, 180] on p "First Citizens Bank helps personal, business, commercial and wealth clients bui…" at bounding box center [591, 187] width 876 height 69
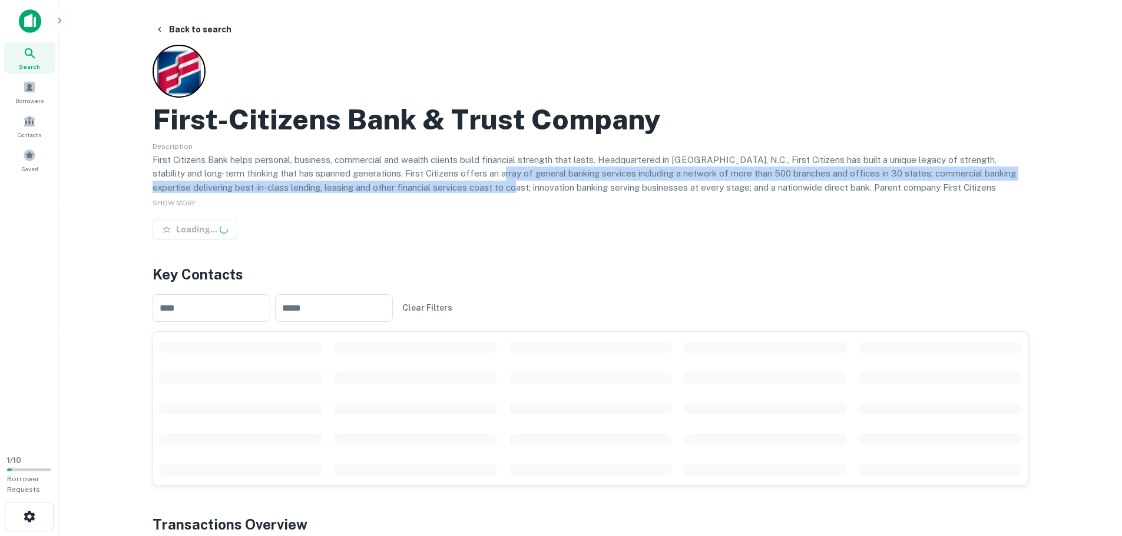
click at [471, 180] on p "First Citizens Bank helps personal, business, commercial and wealth clients bui…" at bounding box center [591, 187] width 876 height 69
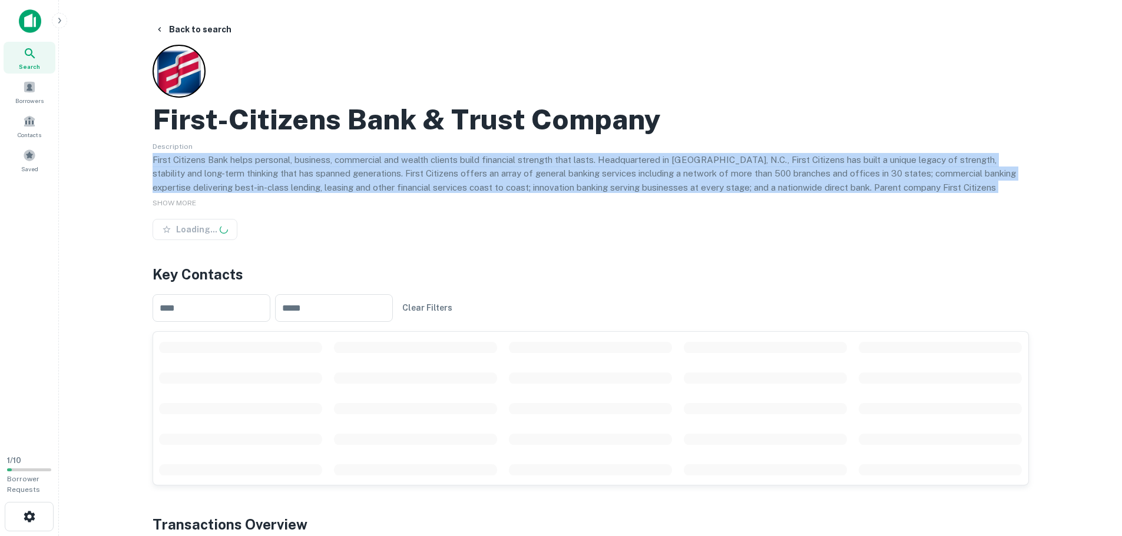
click at [471, 180] on p "First Citizens Bank helps personal, business, commercial and wealth clients bui…" at bounding box center [591, 187] width 876 height 69
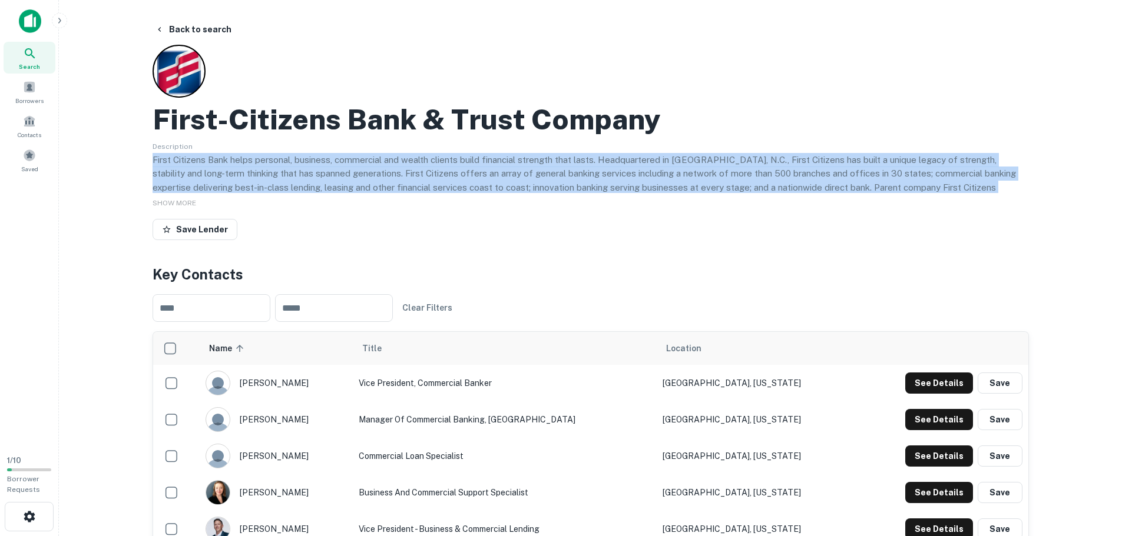
click at [307, 190] on p "First Citizens Bank helps personal, business, commercial and wealth clients bui…" at bounding box center [591, 187] width 876 height 69
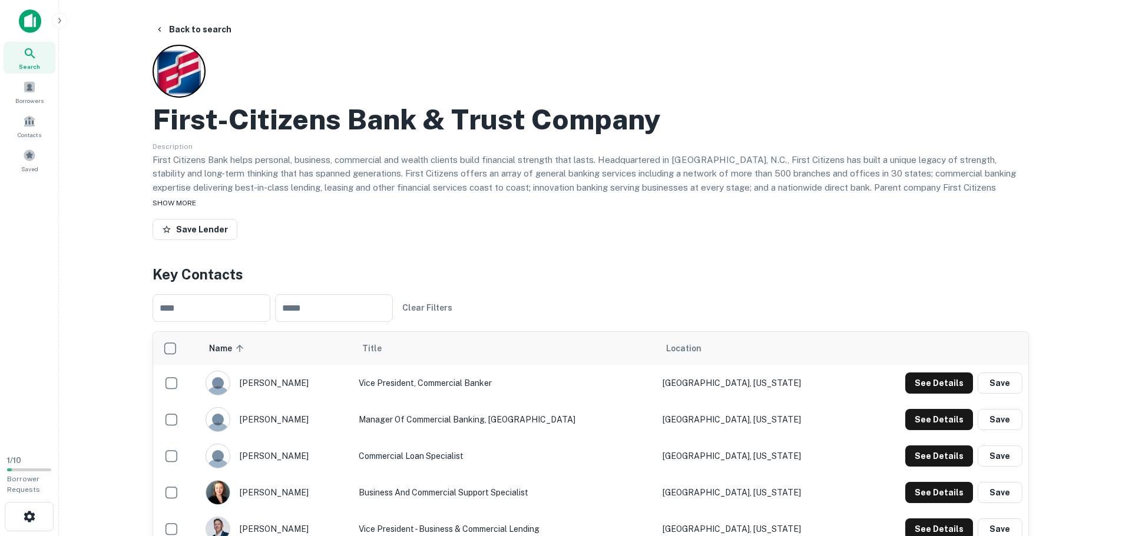
click at [183, 200] on span "SHOW MORE" at bounding box center [175, 203] width 44 height 8
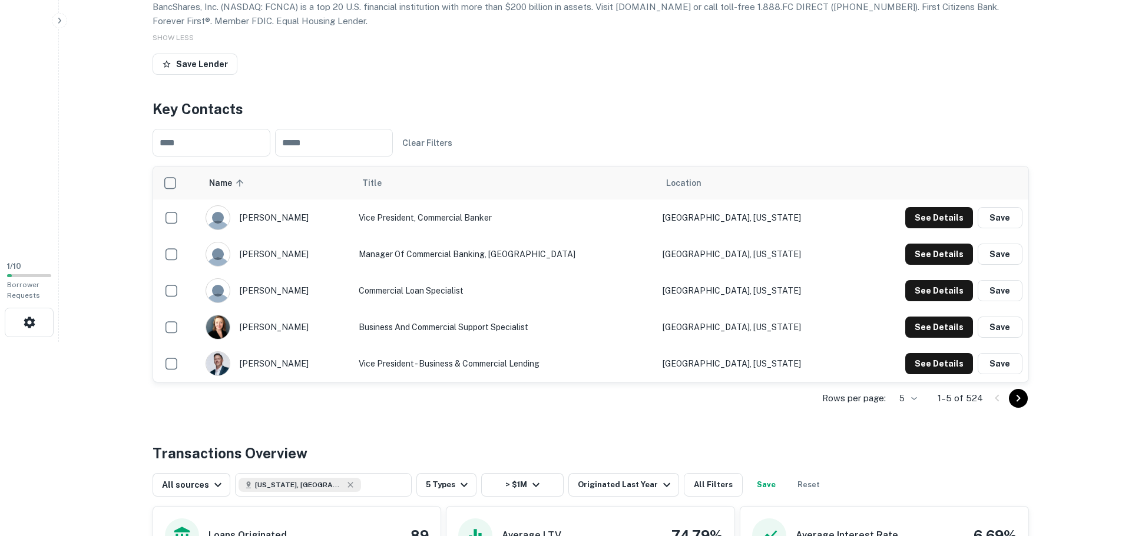
drag, startPoint x: 135, startPoint y: 372, endPoint x: 128, endPoint y: 392, distance: 21.0
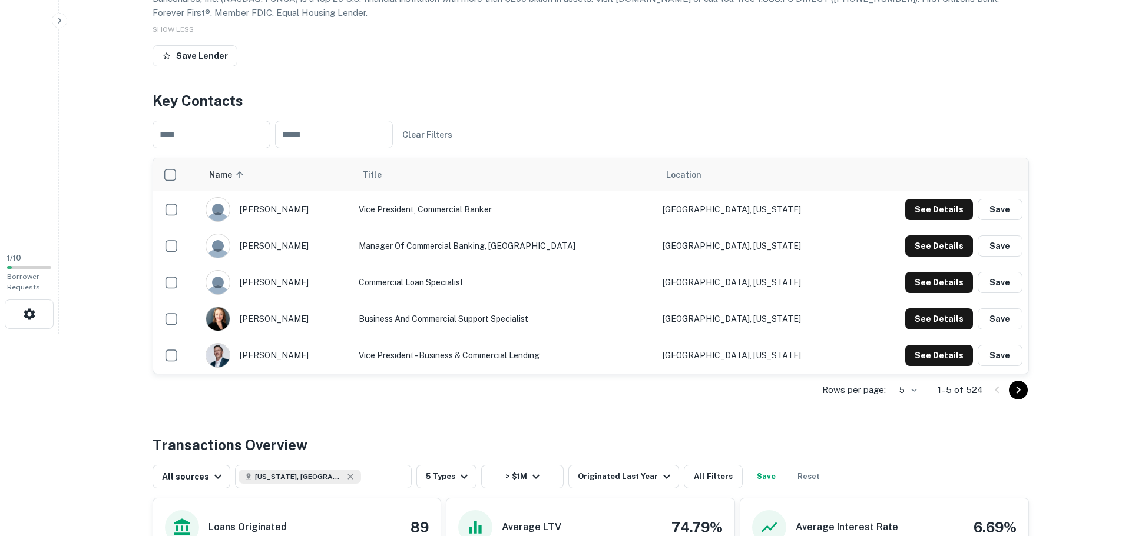
click at [583, 362] on td "Vice President - Business & Commercial Lending" at bounding box center [505, 355] width 304 height 37
click at [583, 360] on td "Vice President - Business & Commercial Lending" at bounding box center [505, 355] width 304 height 37
click at [584, 359] on td "Vice President - Business & Commercial Lending" at bounding box center [505, 355] width 304 height 37
drag, startPoint x: 584, startPoint y: 359, endPoint x: 533, endPoint y: 357, distance: 50.7
click at [579, 360] on td "Vice President - Business & Commercial Lending" at bounding box center [505, 355] width 304 height 37
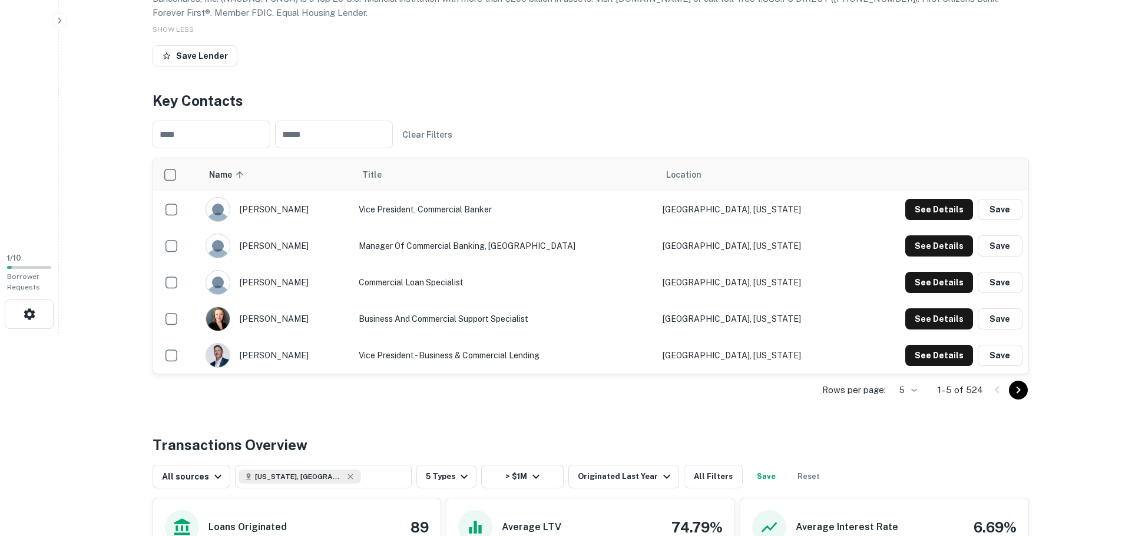
click at [273, 354] on div "[PERSON_NAME]" at bounding box center [276, 355] width 141 height 25
drag, startPoint x: 599, startPoint y: 353, endPoint x: 415, endPoint y: 348, distance: 184.4
click at [415, 348] on td "Vice President - Business & Commercial Lending" at bounding box center [505, 355] width 304 height 37
click at [631, 354] on td "Vice President - Business & Commercial Lending" at bounding box center [505, 355] width 304 height 37
click at [1019, 397] on icon "Go to next page" at bounding box center [1018, 390] width 14 height 14
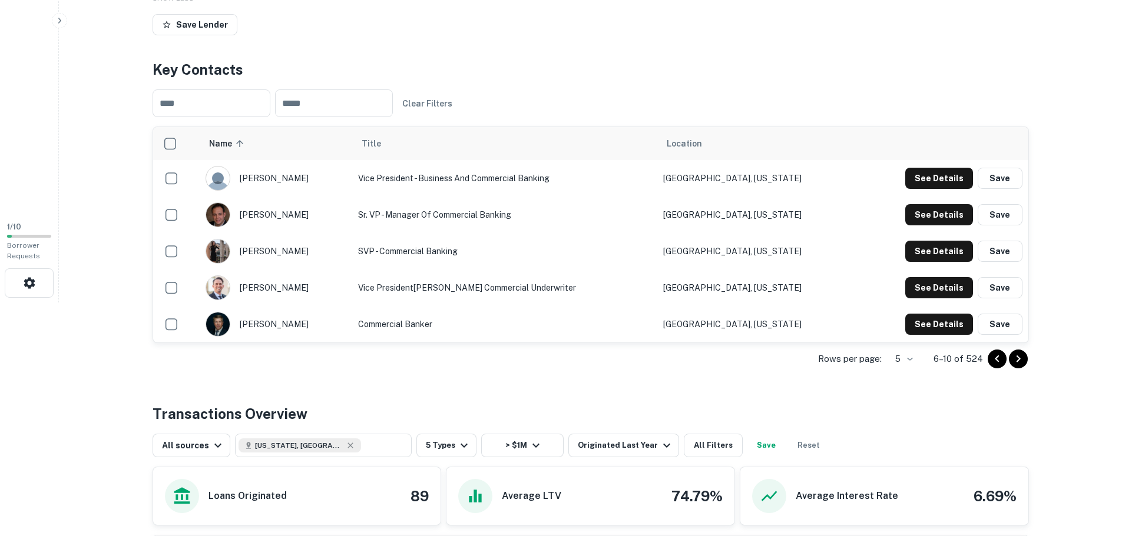
drag, startPoint x: 1039, startPoint y: 389, endPoint x: 1041, endPoint y: 372, distance: 16.7
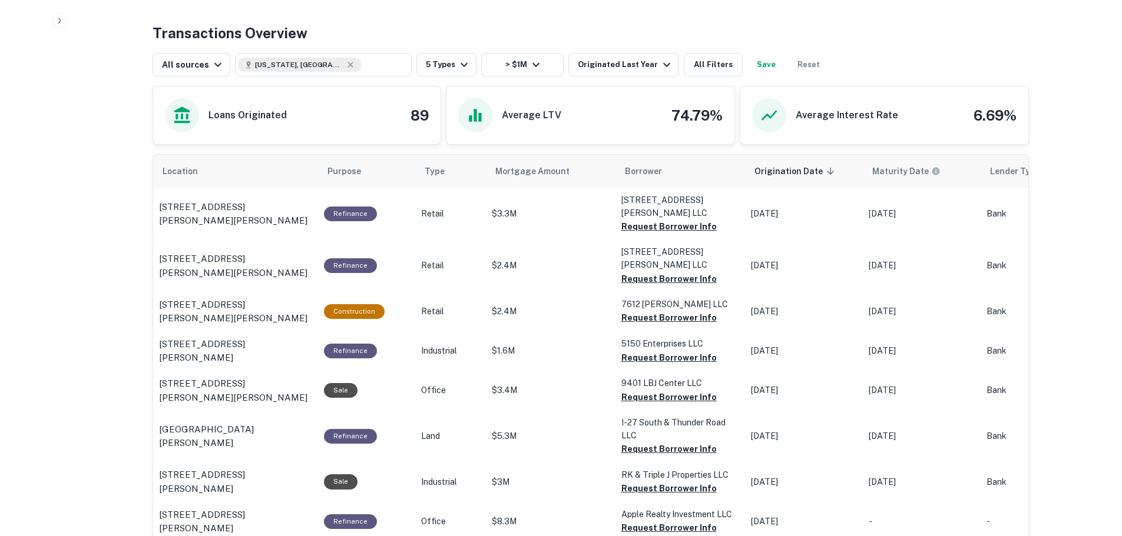
scroll to position [646, 0]
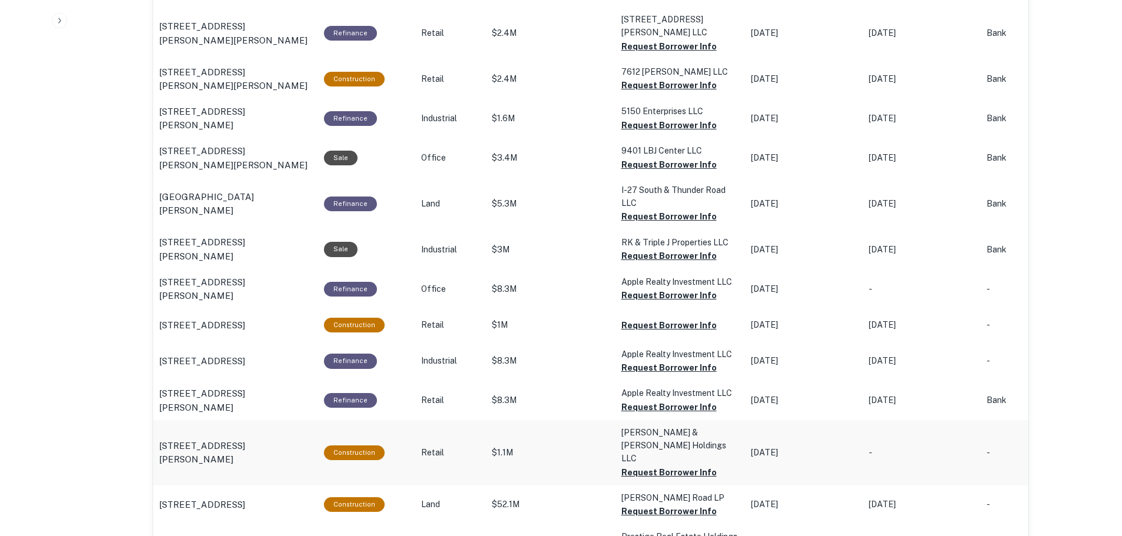
drag, startPoint x: 1033, startPoint y: 287, endPoint x: 1017, endPoint y: 340, distance: 55.5
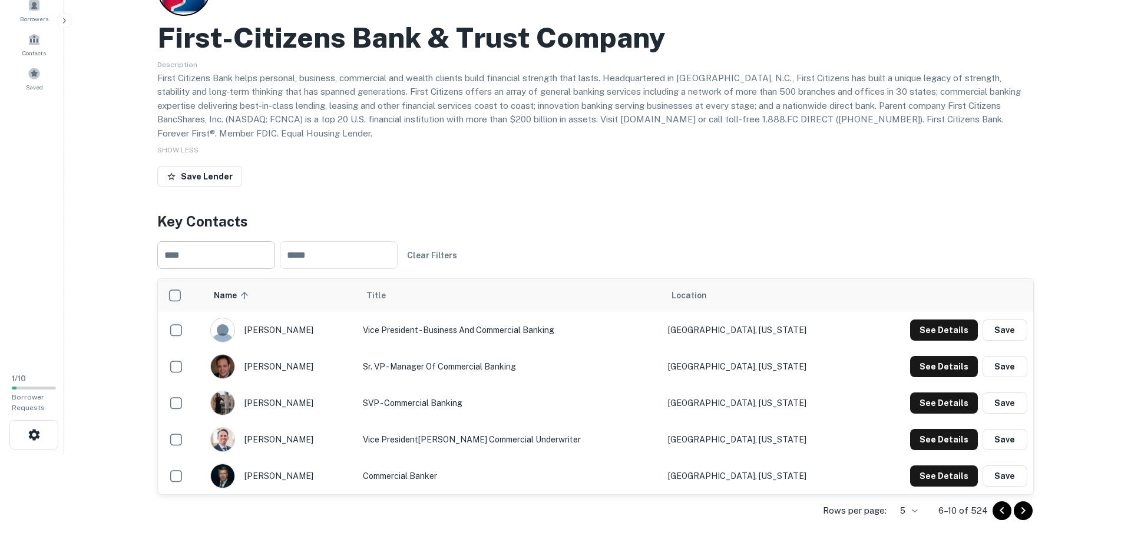
scroll to position [0, 0]
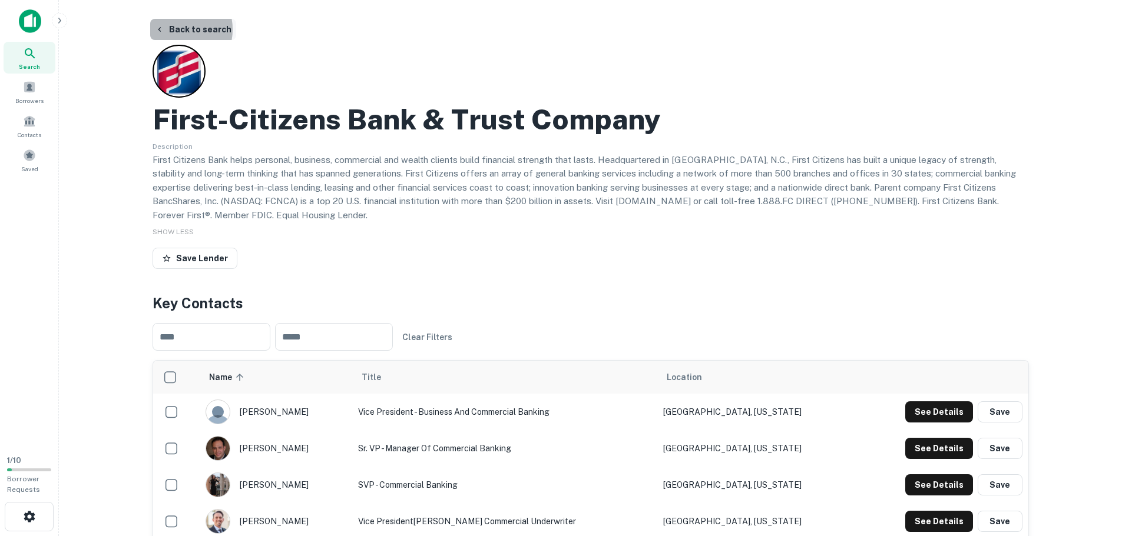
click at [174, 29] on button "Back to search" at bounding box center [193, 29] width 86 height 21
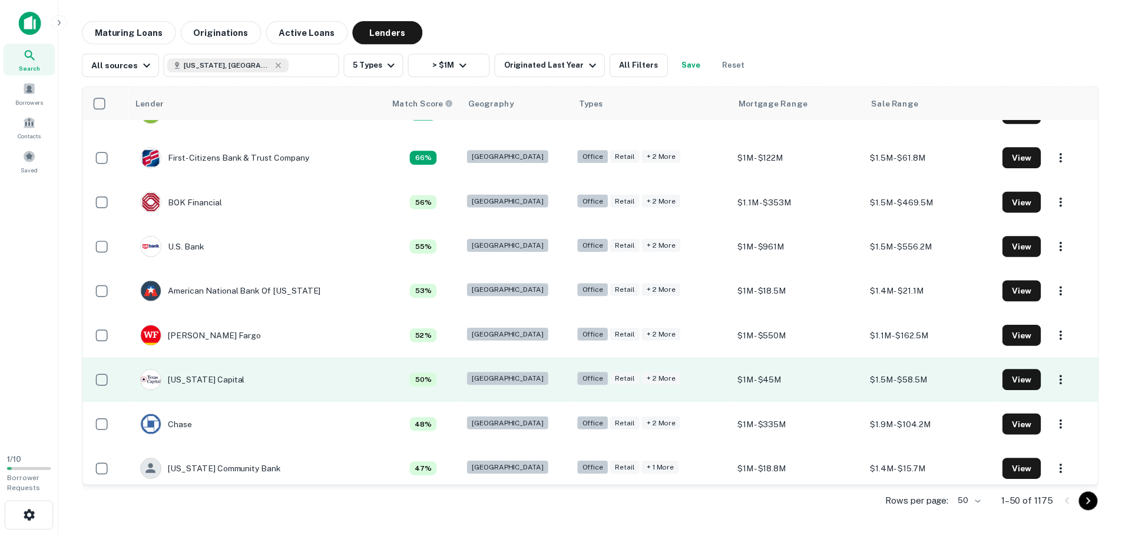
scroll to position [766, 0]
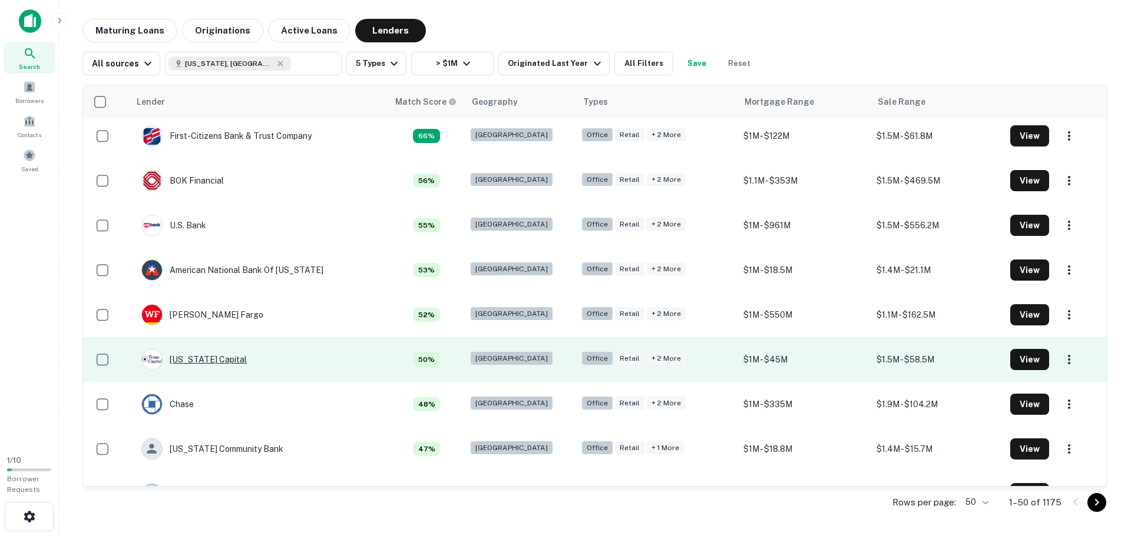
click at [218, 363] on div "[US_STATE] Capital" at bounding box center [193, 359] width 105 height 21
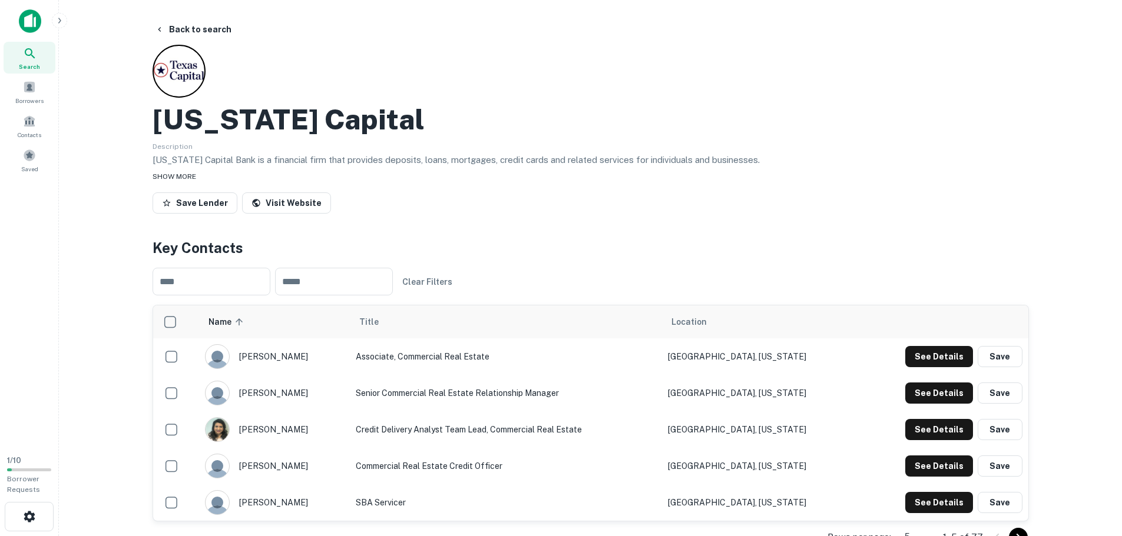
click at [198, 180] on div "SHOW MORE" at bounding box center [591, 176] width 876 height 14
drag, startPoint x: 127, startPoint y: 303, endPoint x: 150, endPoint y: 150, distance: 154.9
click at [188, 31] on button "Back to search" at bounding box center [193, 29] width 86 height 21
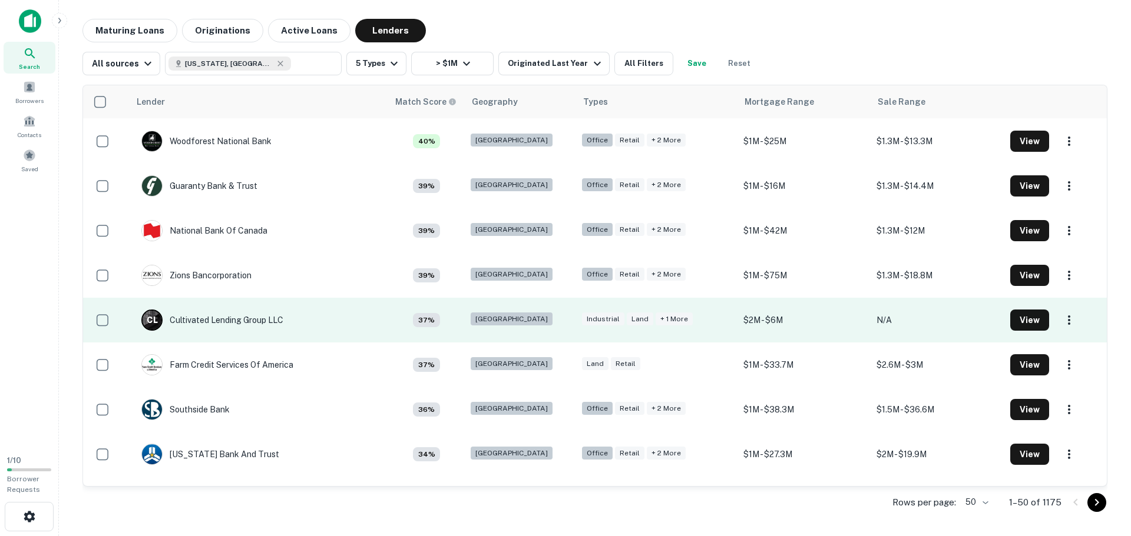
scroll to position [1442, 0]
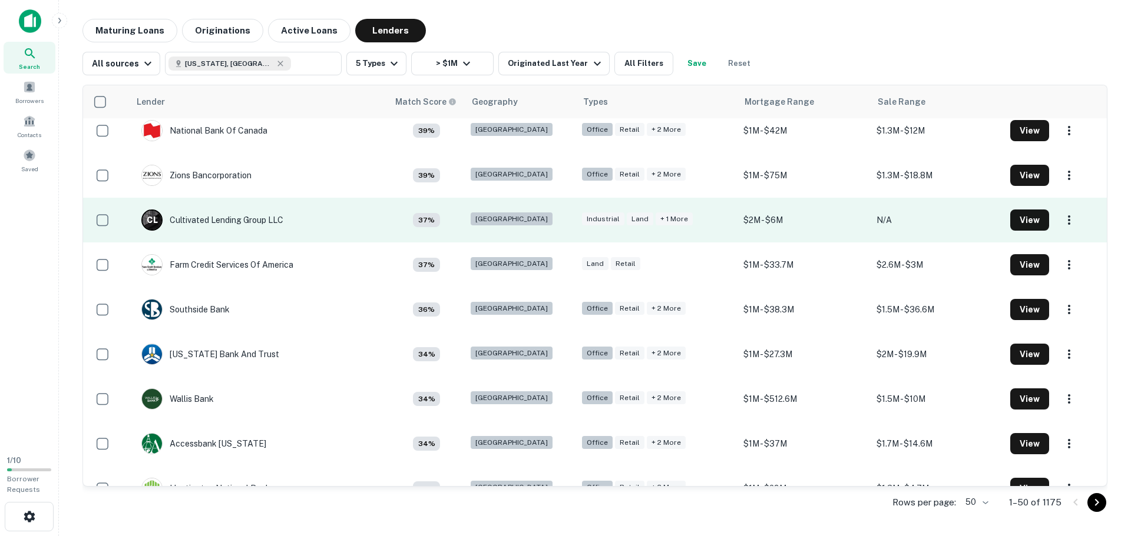
click at [467, 233] on td "[GEOGRAPHIC_DATA]" at bounding box center [520, 220] width 111 height 45
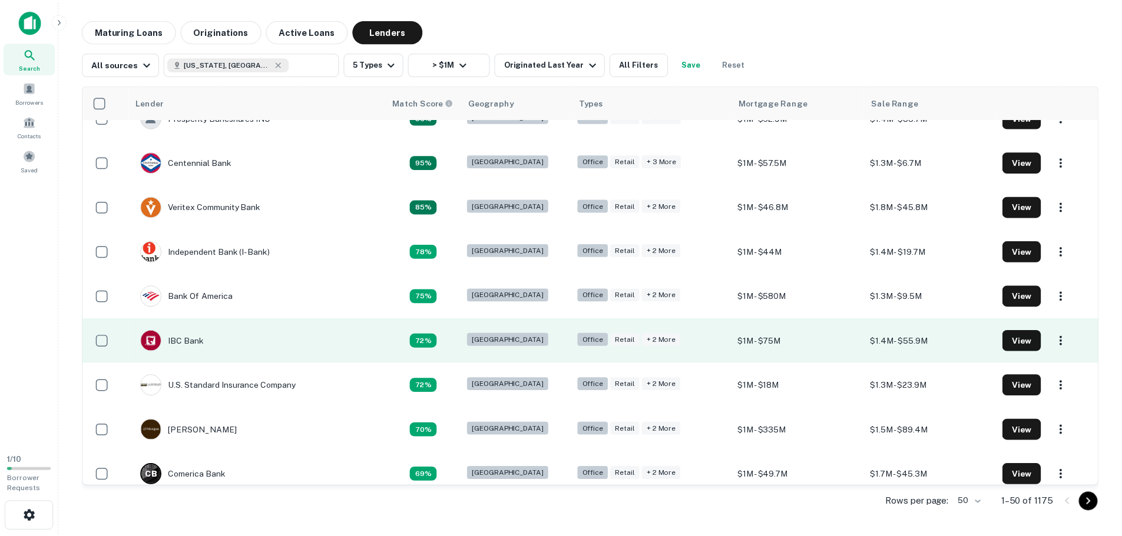
scroll to position [294, 0]
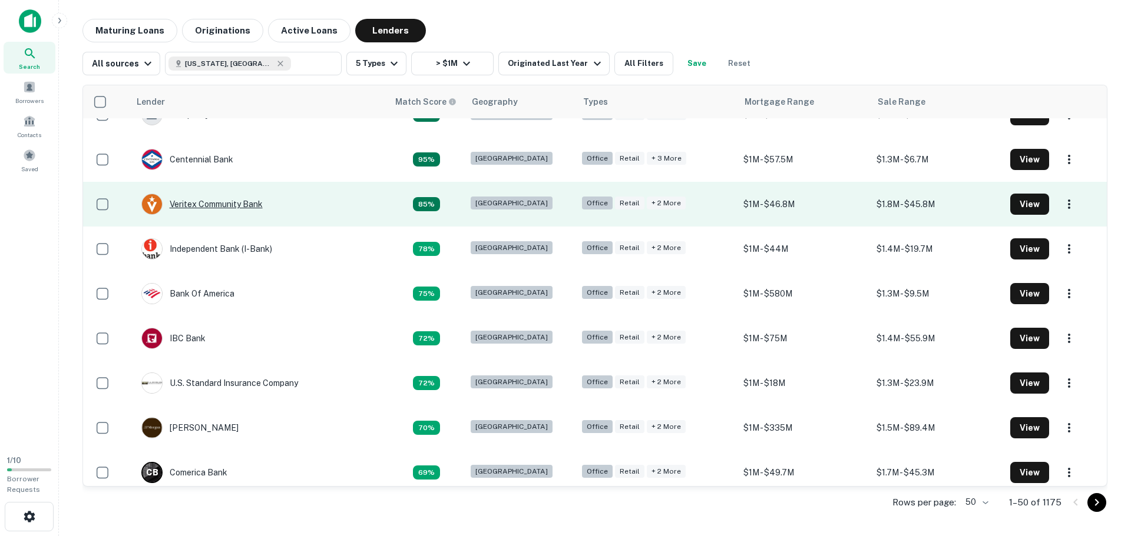
click at [217, 210] on div "Veritex Community Bank" at bounding box center [201, 204] width 121 height 21
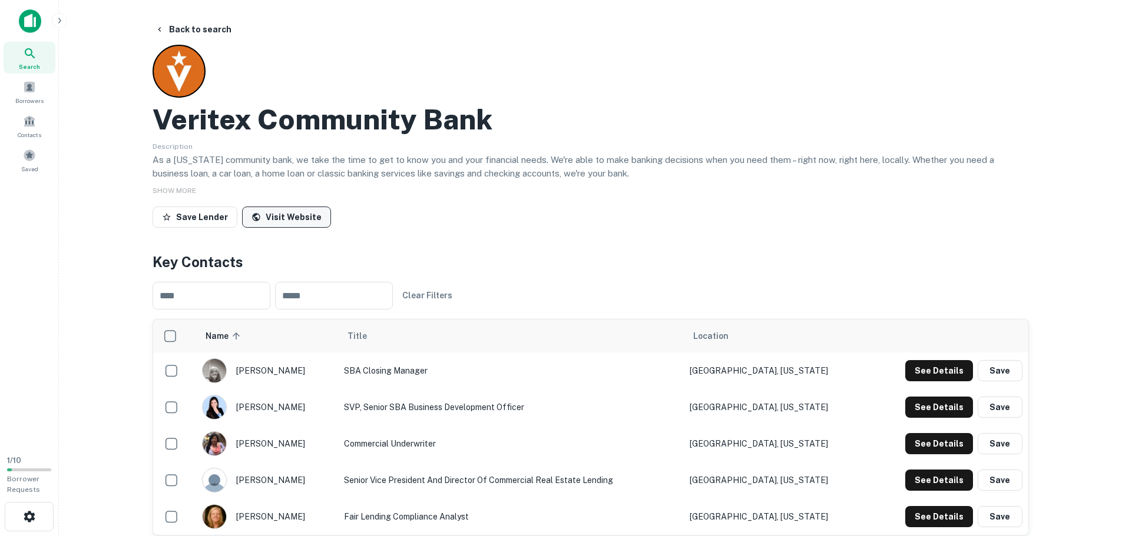
click at [269, 224] on link "Visit Website" at bounding box center [286, 217] width 89 height 21
click at [267, 176] on p "As a [US_STATE]​ community bank, we take the time to get to know you and your f…" at bounding box center [591, 167] width 876 height 28
click at [268, 174] on p "As a [US_STATE]​ community bank, we take the time to get to know you and your f…" at bounding box center [591, 167] width 876 height 28
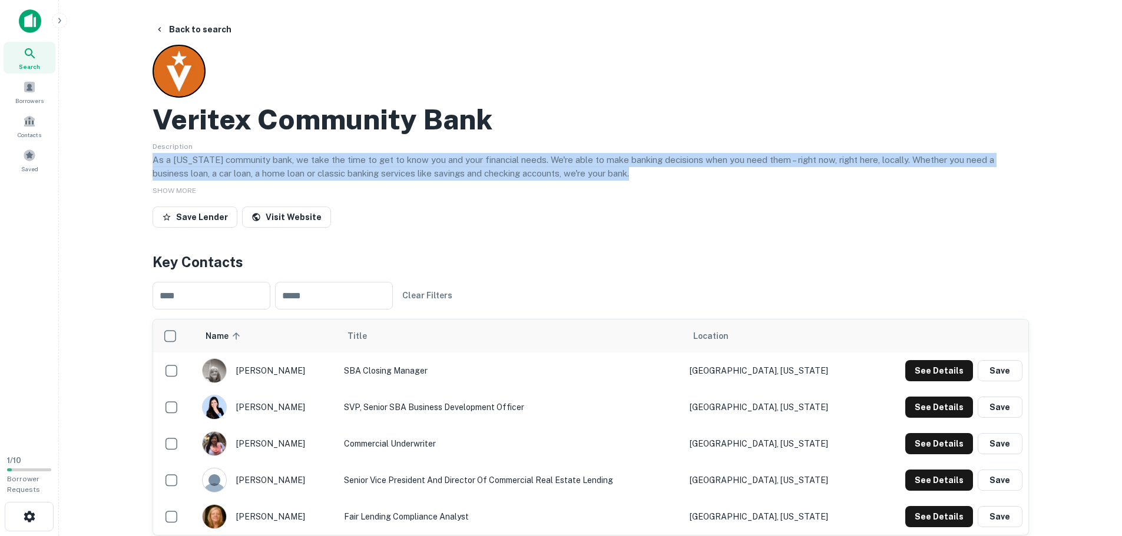
click at [268, 174] on p "As a [US_STATE]​ community bank, we take the time to get to know you and your f…" at bounding box center [591, 167] width 876 height 28
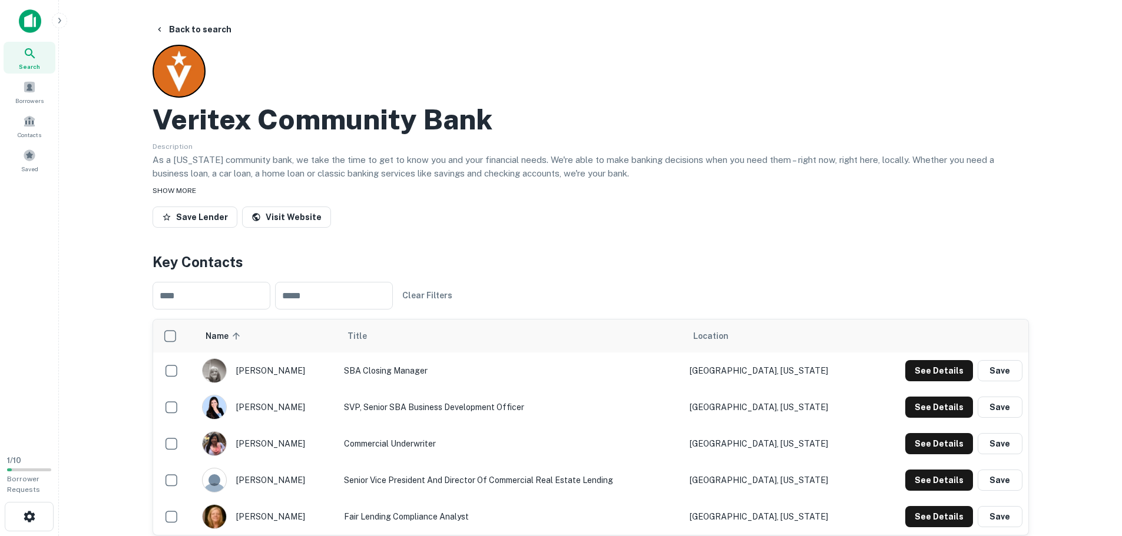
click at [256, 185] on div "SHOW MORE" at bounding box center [591, 190] width 876 height 14
click at [170, 32] on button "Back to search" at bounding box center [193, 29] width 86 height 21
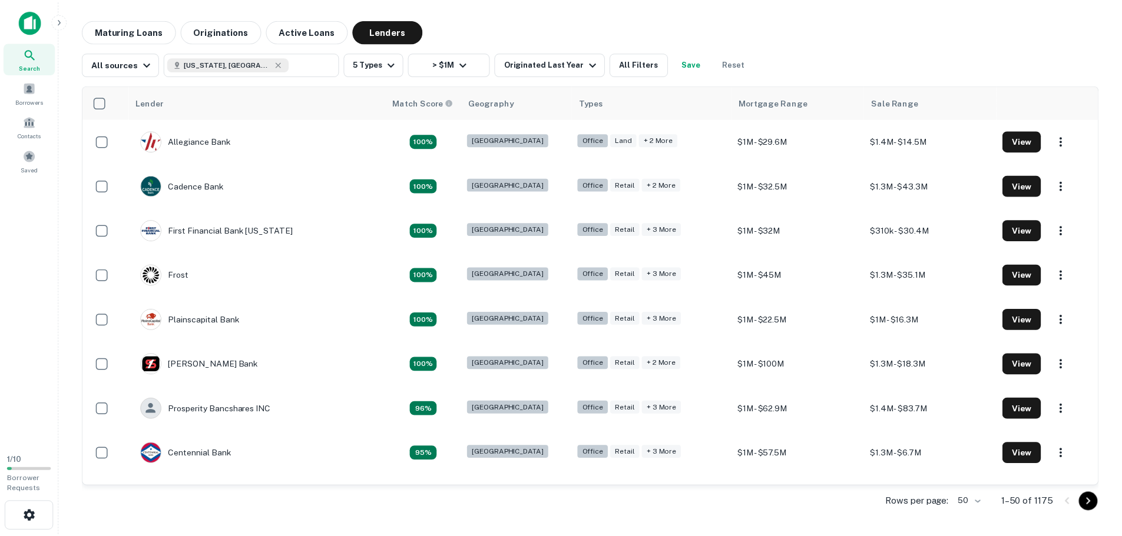
scroll to position [294, 0]
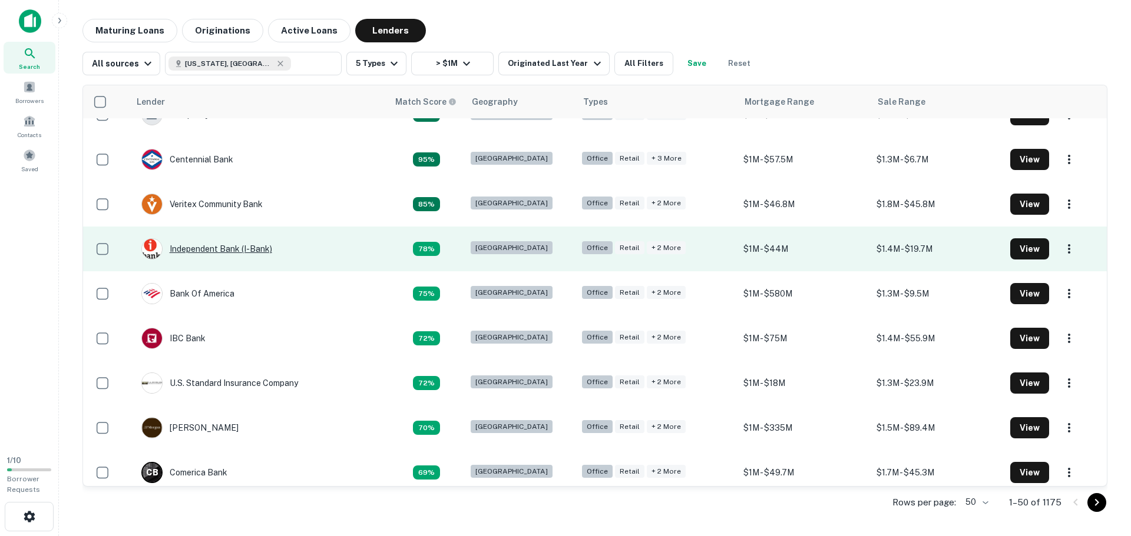
click at [215, 249] on div "Independent Bank (i-bank)" at bounding box center [206, 248] width 131 height 21
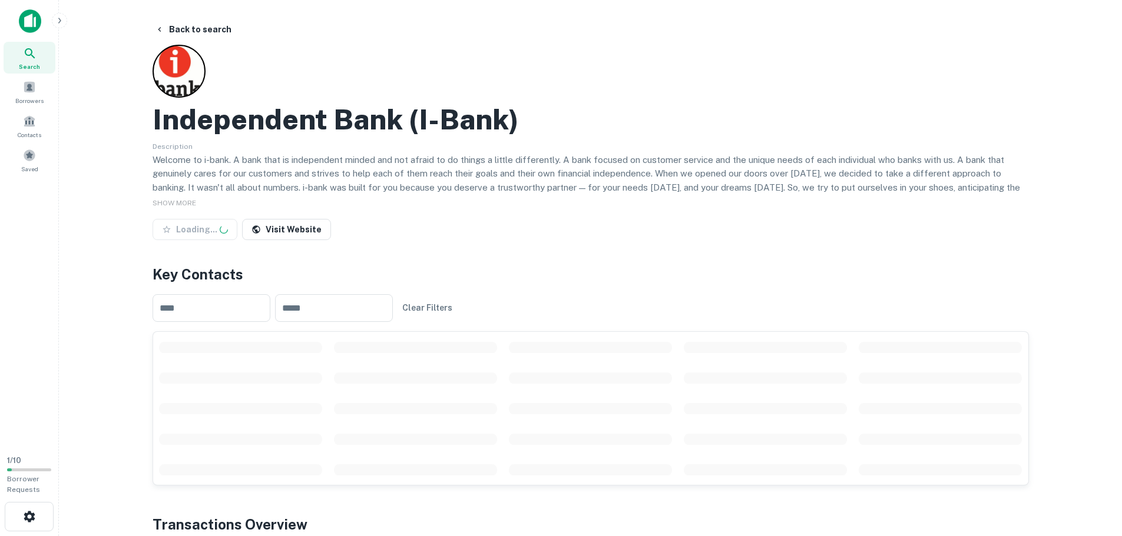
click at [269, 158] on p "Welcome to i-bank. A bank that is independent minded and not afraid to do thing…" at bounding box center [591, 180] width 876 height 55
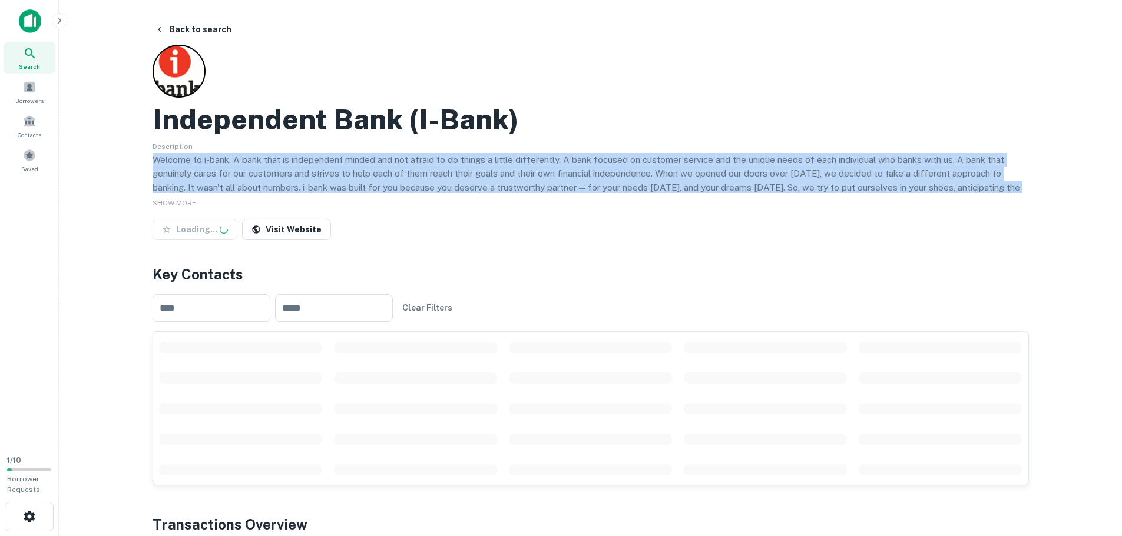
click at [269, 158] on p "Welcome to i-bank. A bank that is independent minded and not afraid to do thing…" at bounding box center [591, 180] width 876 height 55
drag, startPoint x: 275, startPoint y: 166, endPoint x: 177, endPoint y: 205, distance: 105.2
click at [275, 167] on p "Welcome to i-bank. A bank that is independent minded and not afraid to do thing…" at bounding box center [591, 180] width 876 height 55
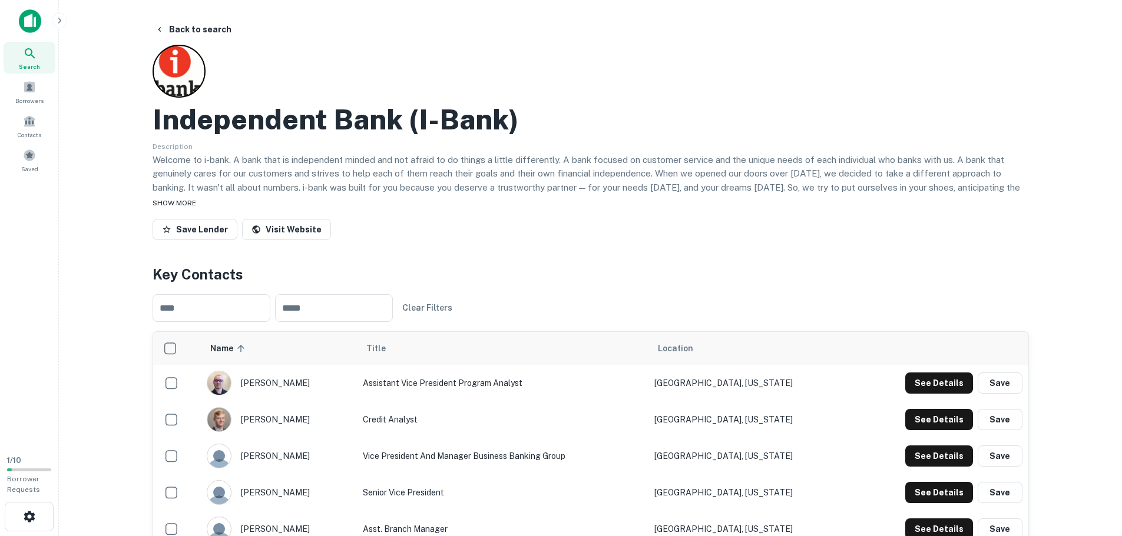
click at [177, 205] on span "SHOW MORE" at bounding box center [175, 203] width 44 height 8
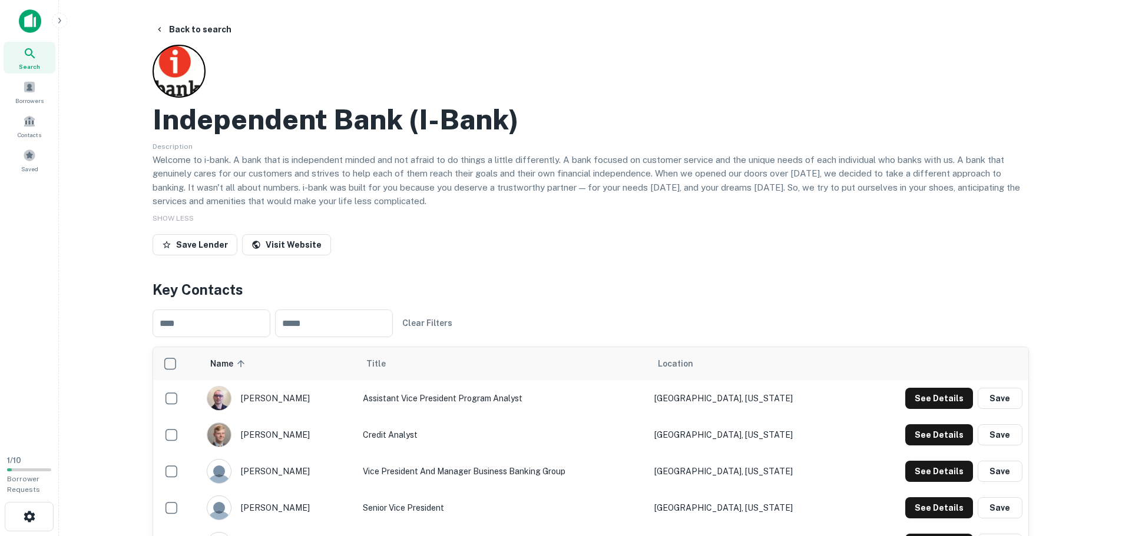
click at [303, 184] on p "Welcome to i-bank. A bank that is independent minded and not afraid to do thing…" at bounding box center [591, 180] width 876 height 55
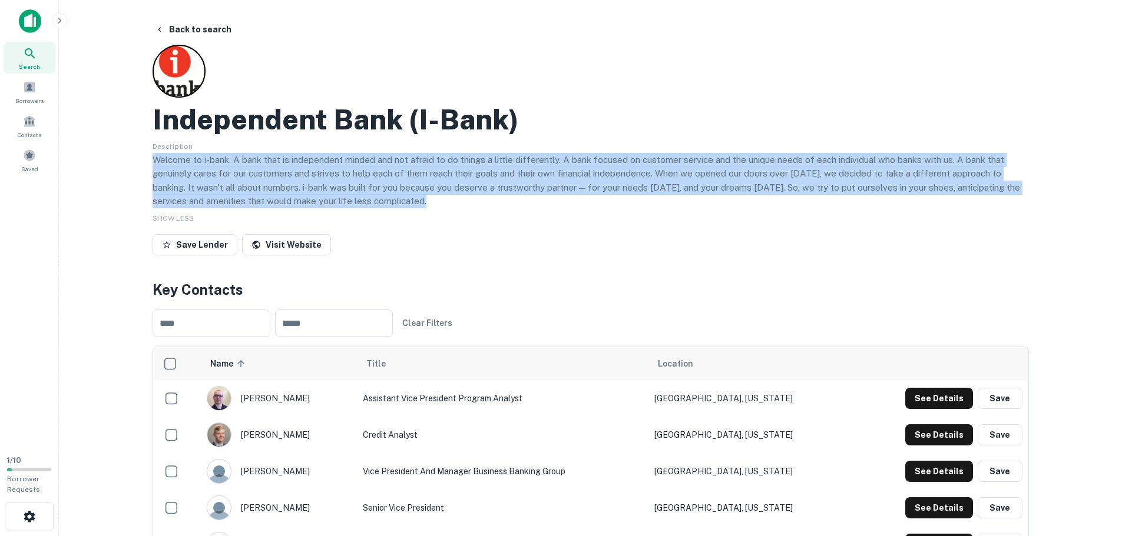
click at [303, 184] on p "Welcome to i-bank. A bank that is independent minded and not afraid to do thing…" at bounding box center [591, 180] width 876 height 55
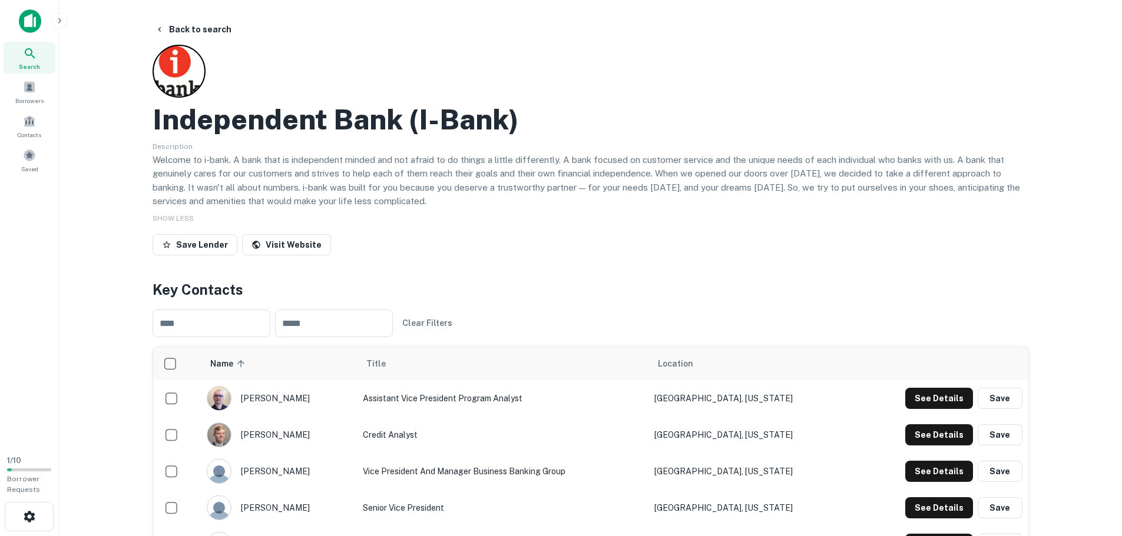
click at [125, 173] on main "Back to search Independent Bank (i-bank) Description Welcome to i-bank. A bank …" at bounding box center [590, 268] width 1063 height 536
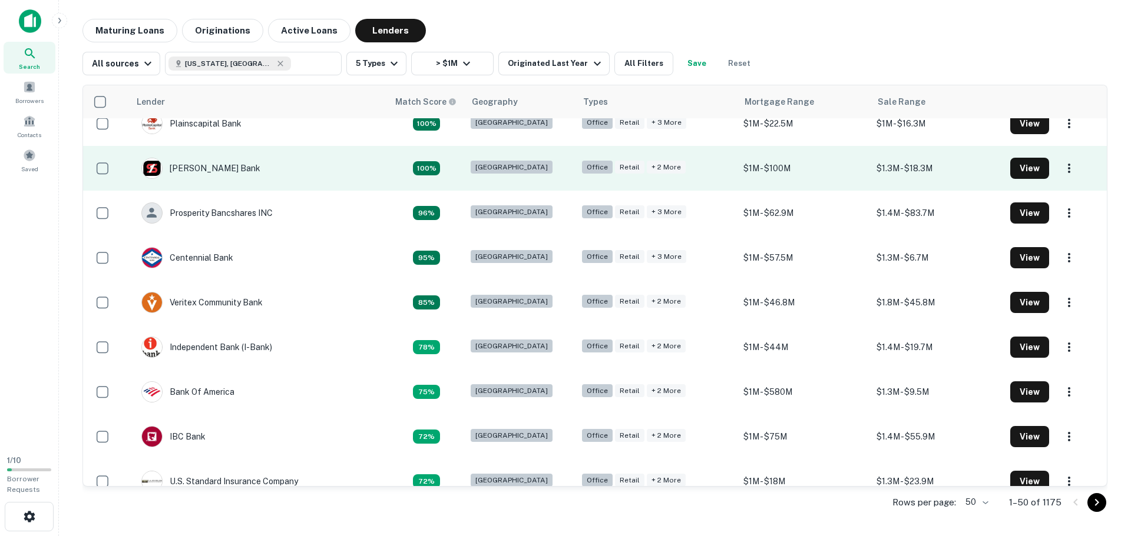
scroll to position [294, 0]
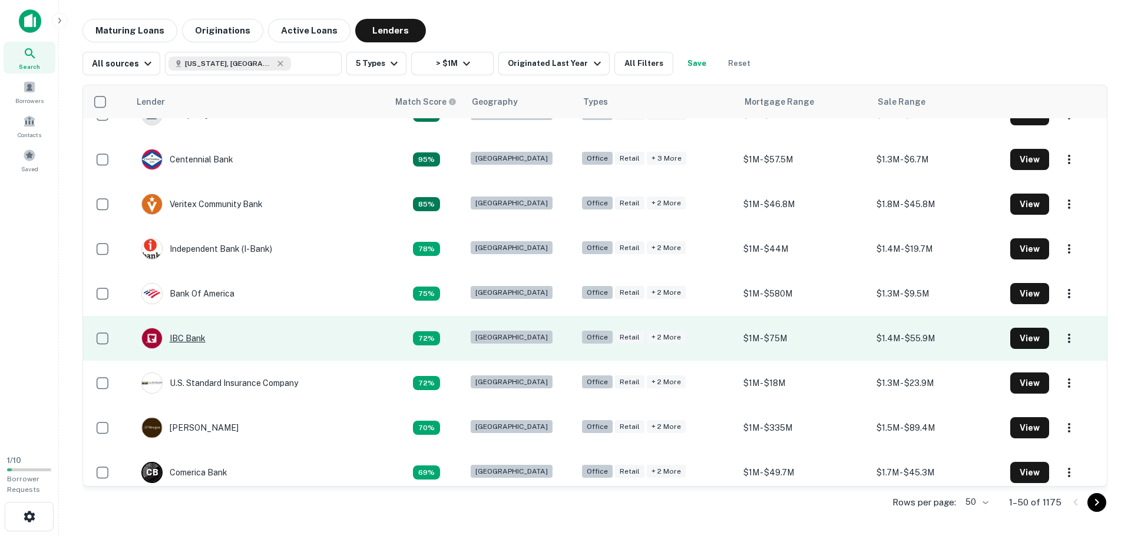
click at [203, 339] on div "IBC Bank" at bounding box center [173, 338] width 64 height 21
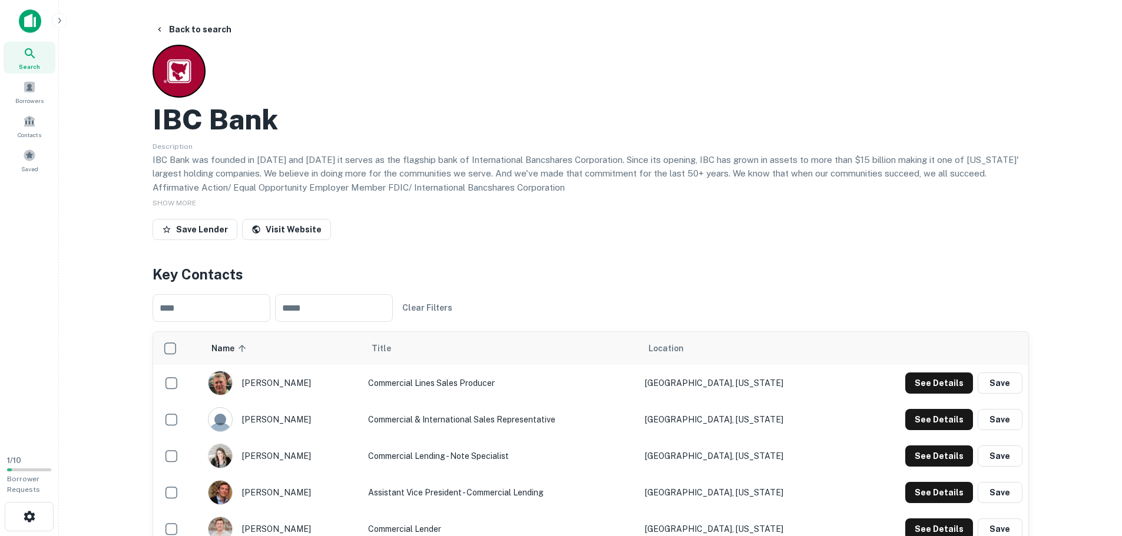
click at [367, 164] on p "IBC Bank was founded in [DATE] and [DATE] it serves as the flagship bank of Int…" at bounding box center [591, 174] width 876 height 42
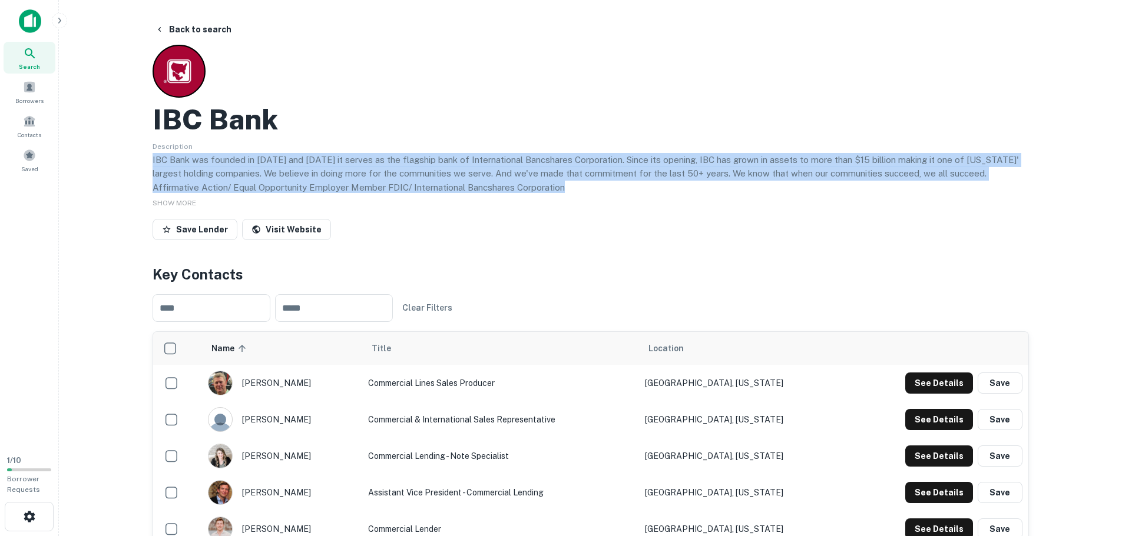
click at [367, 164] on p "IBC Bank was founded in [DATE] and [DATE] it serves as the flagship bank of Int…" at bounding box center [591, 174] width 876 height 42
click at [381, 173] on p "IBC Bank was founded in [DATE] and [DATE] it serves as the flagship bank of Int…" at bounding box center [591, 174] width 876 height 42
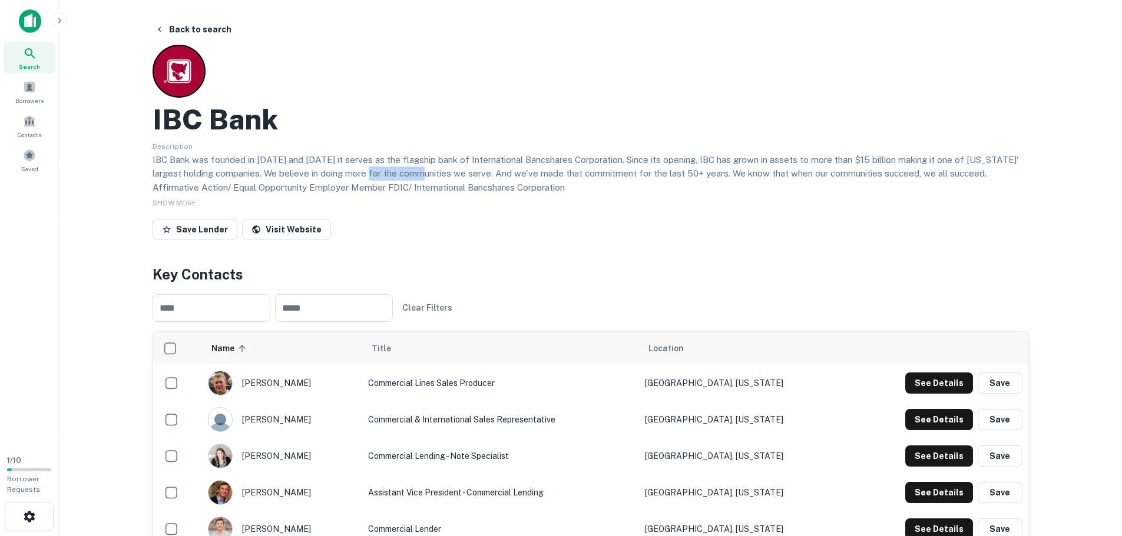
click at [381, 173] on p "IBC Bank was founded in [DATE] and [DATE] it serves as the flagship bank of Int…" at bounding box center [591, 174] width 876 height 42
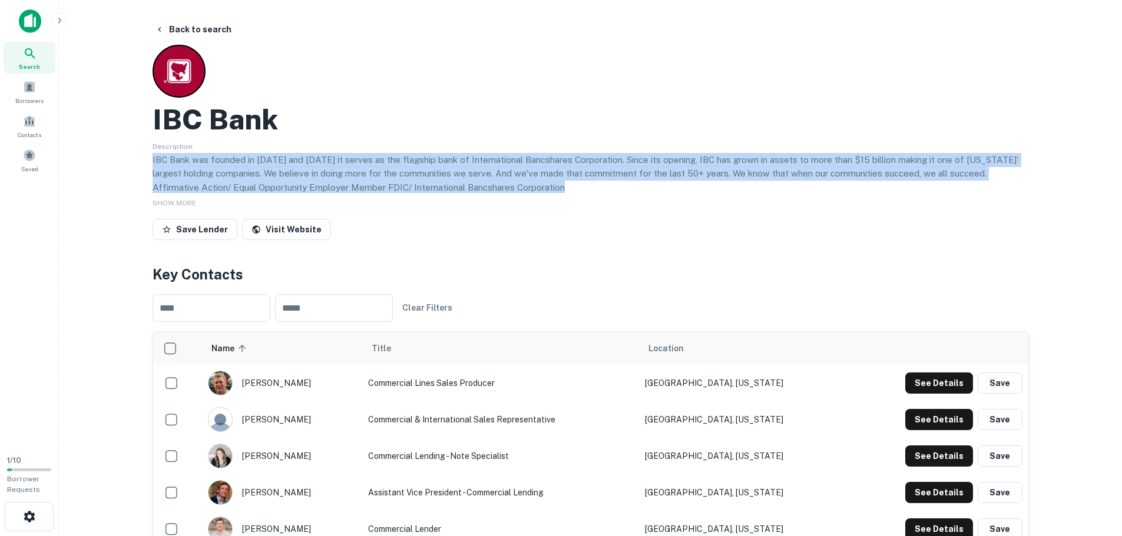
click at [381, 173] on p "IBC Bank was founded in [DATE] and [DATE] it serves as the flagship bank of Int…" at bounding box center [591, 174] width 876 height 42
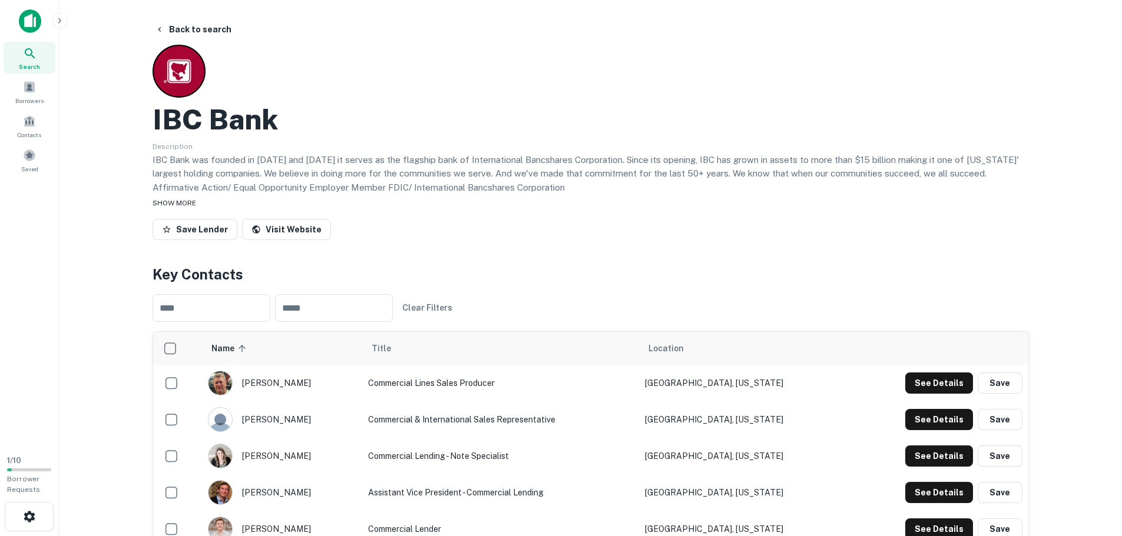
click at [194, 195] on div "SHOW MORE" at bounding box center [591, 202] width 876 height 14
click at [170, 29] on button "Back to search" at bounding box center [193, 29] width 86 height 21
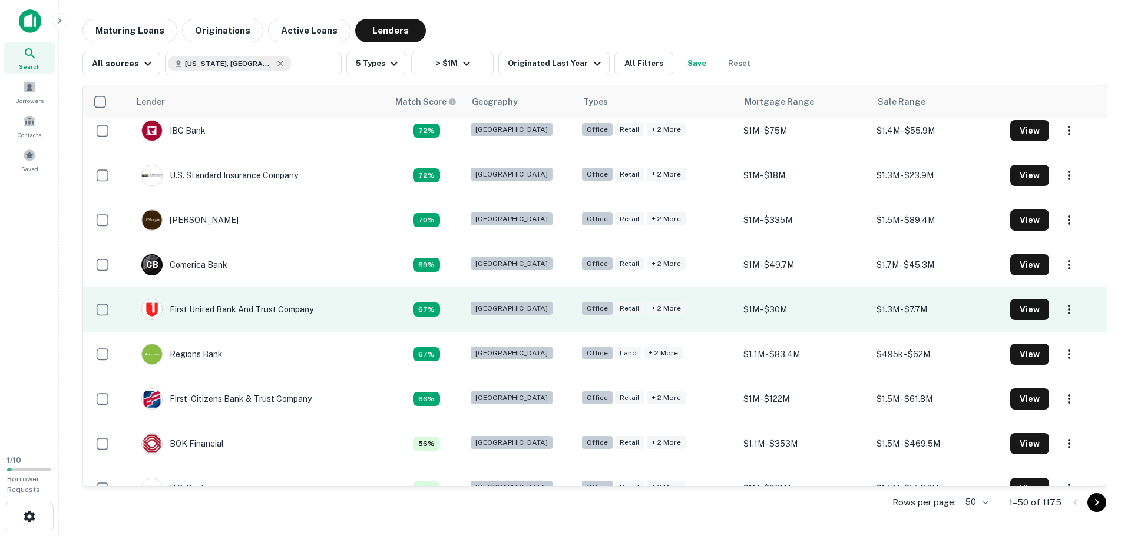
scroll to position [530, 0]
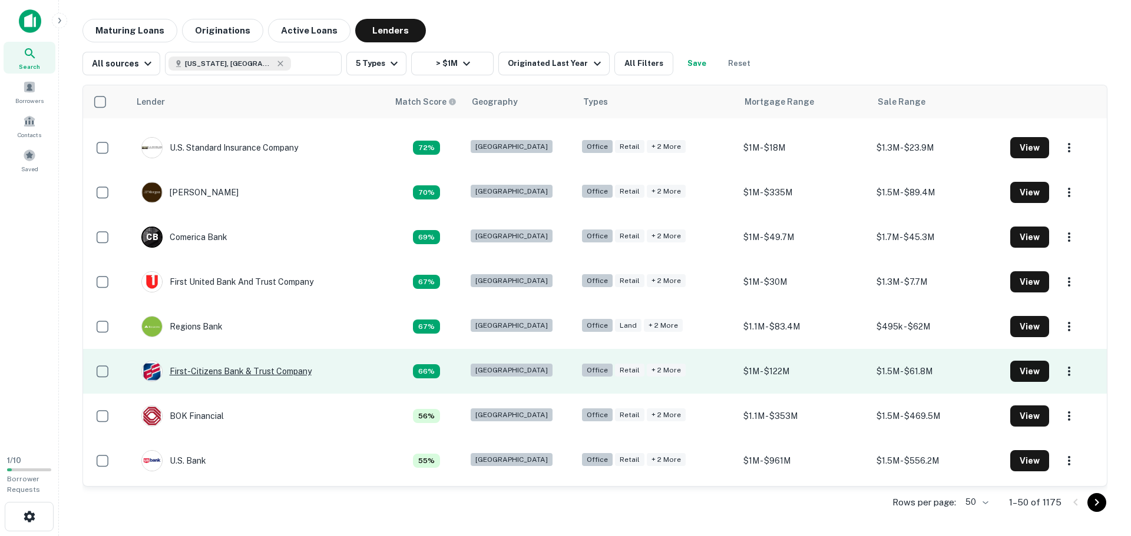
click at [204, 376] on div "First-citizens Bank & Trust Company" at bounding box center [226, 371] width 170 height 21
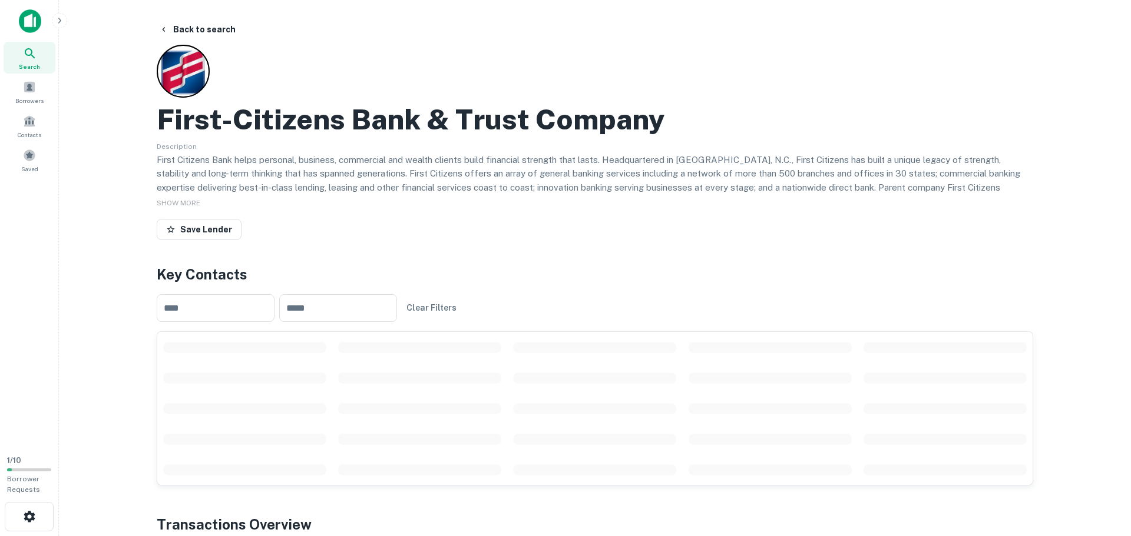
click at [250, 175] on p "First Citizens Bank helps personal, business, commercial and wealth clients bui…" at bounding box center [595, 187] width 876 height 69
drag, startPoint x: 276, startPoint y: 118, endPoint x: 249, endPoint y: 176, distance: 64.0
click at [249, 176] on p "First Citizens Bank helps personal, business, commercial and wealth clients bui…" at bounding box center [591, 187] width 876 height 69
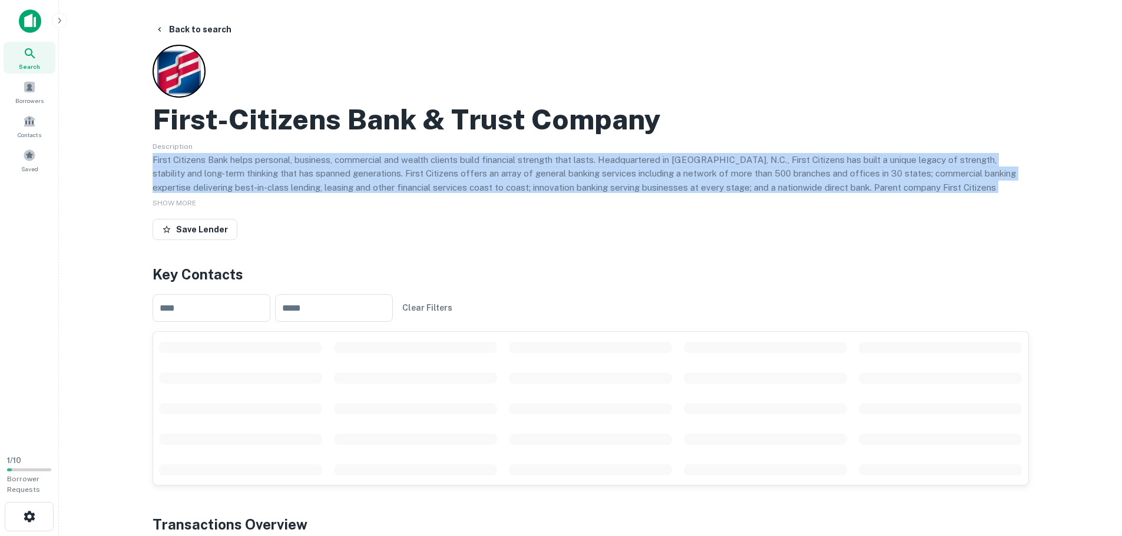
click at [248, 176] on p "First Citizens Bank helps personal, business, commercial and wealth clients bui…" at bounding box center [591, 187] width 876 height 69
click at [233, 188] on p "First Citizens Bank helps personal, business, commercial and wealth clients bui…" at bounding box center [591, 187] width 876 height 69
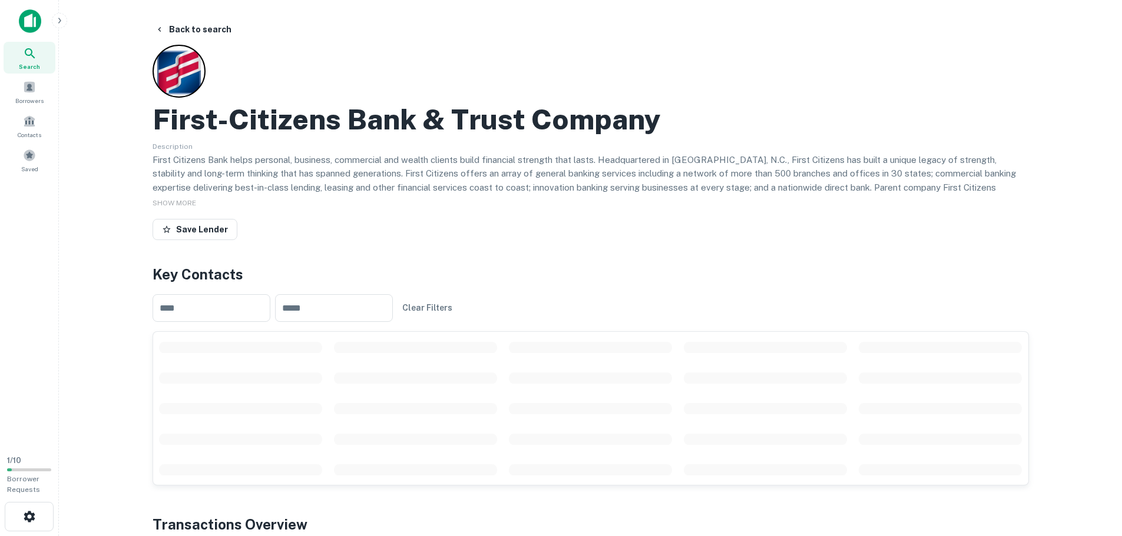
drag, startPoint x: 181, startPoint y: 202, endPoint x: 239, endPoint y: 211, distance: 58.4
click at [182, 202] on span "SHOW MORE" at bounding box center [175, 203] width 44 height 8
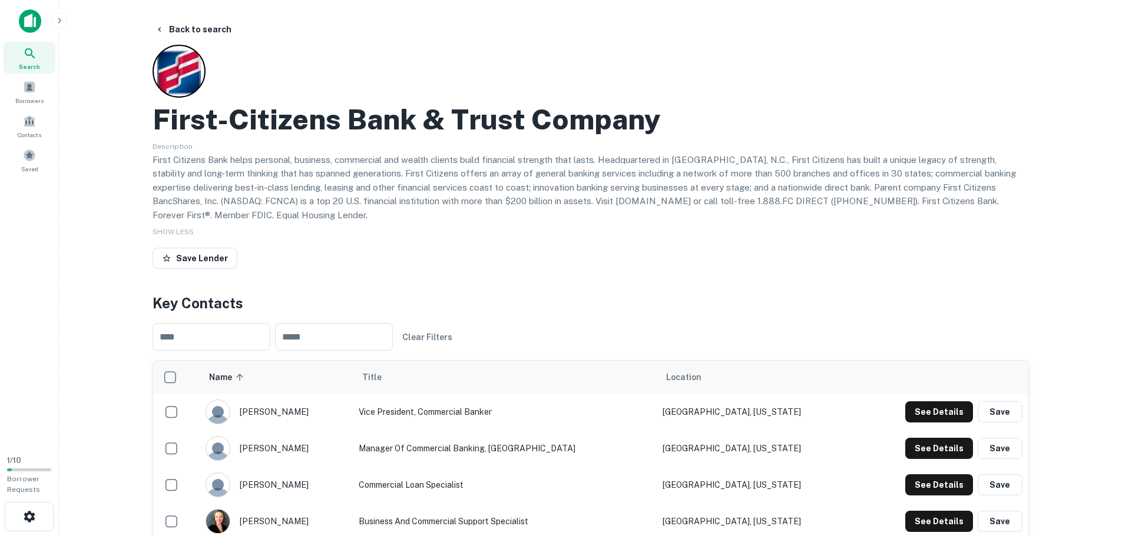
click at [265, 198] on p "First Citizens Bank helps personal, business, commercial and wealth clients bui…" at bounding box center [591, 187] width 876 height 69
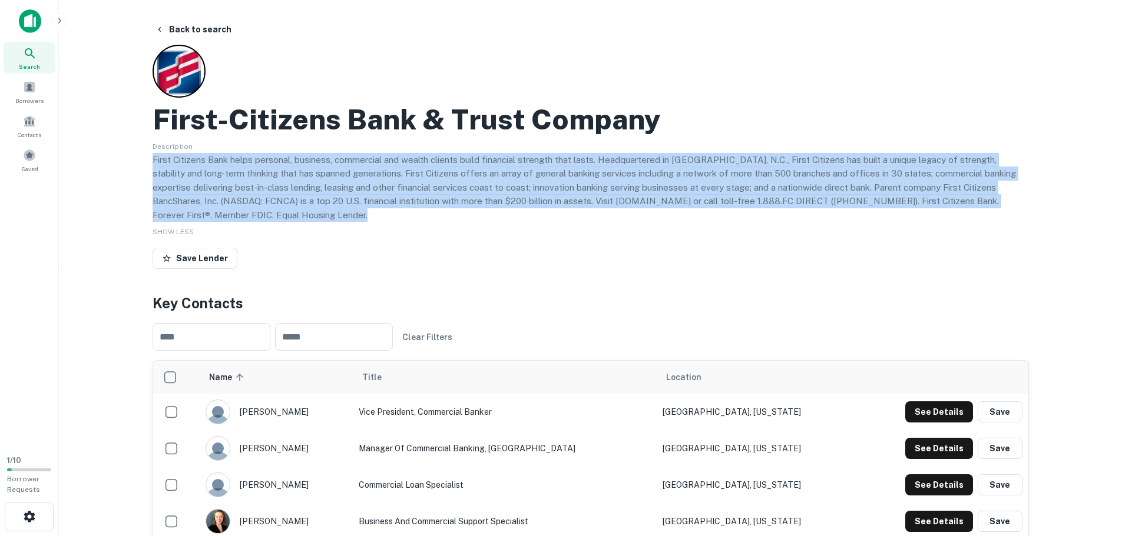
click at [265, 198] on p "First Citizens Bank helps personal, business, commercial and wealth clients bui…" at bounding box center [591, 187] width 876 height 69
click at [361, 199] on p "First Citizens Bank helps personal, business, commercial and wealth clients bui…" at bounding box center [591, 187] width 876 height 69
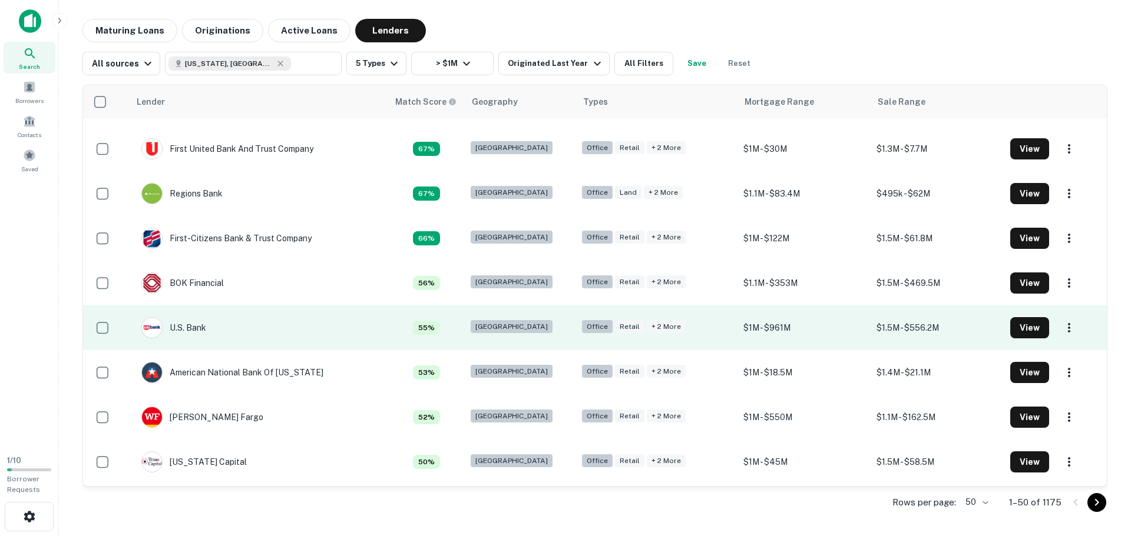
scroll to position [707, 0]
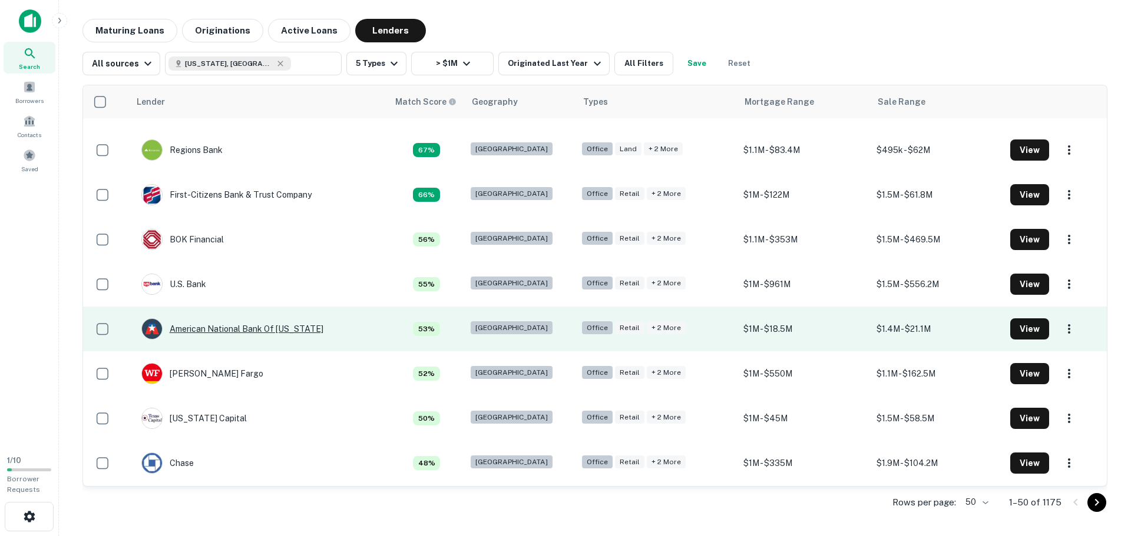
click at [214, 333] on div "American National Bank Of [US_STATE]" at bounding box center [232, 329] width 182 height 21
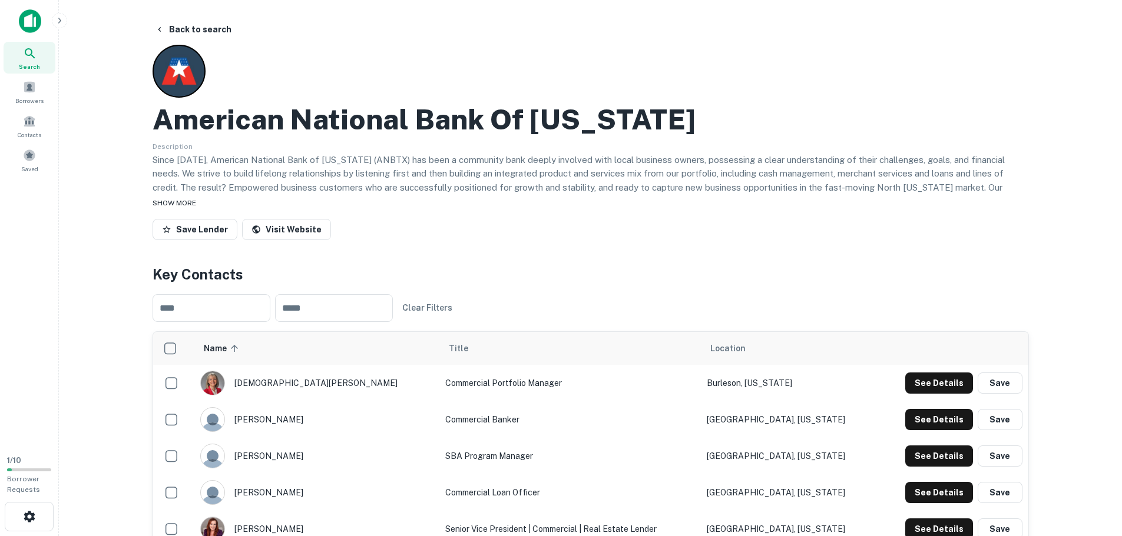
click at [191, 204] on span "SHOW MORE" at bounding box center [175, 203] width 44 height 8
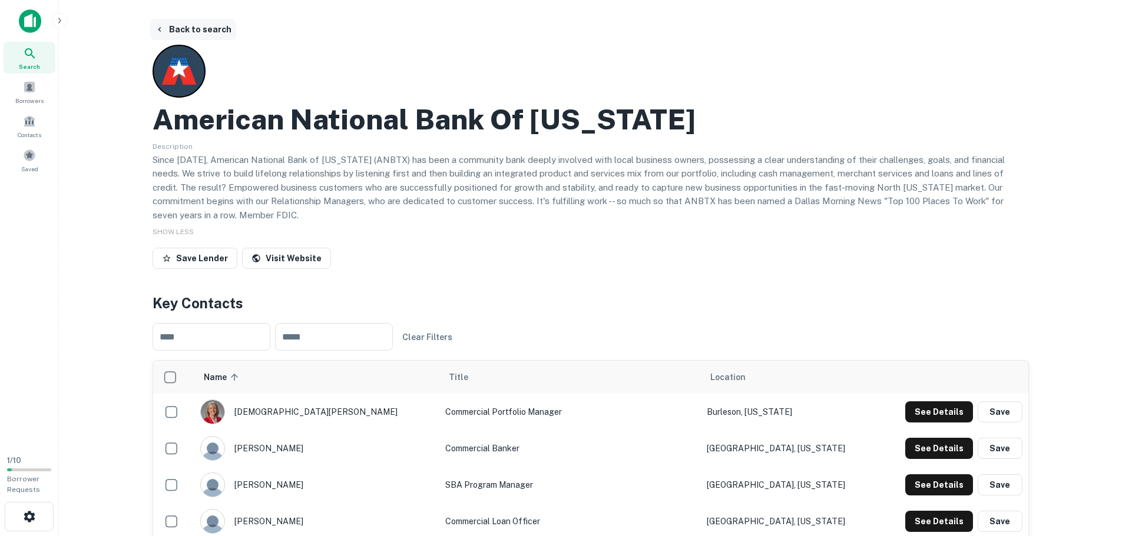
click at [174, 28] on button "Back to search" at bounding box center [193, 29] width 86 height 21
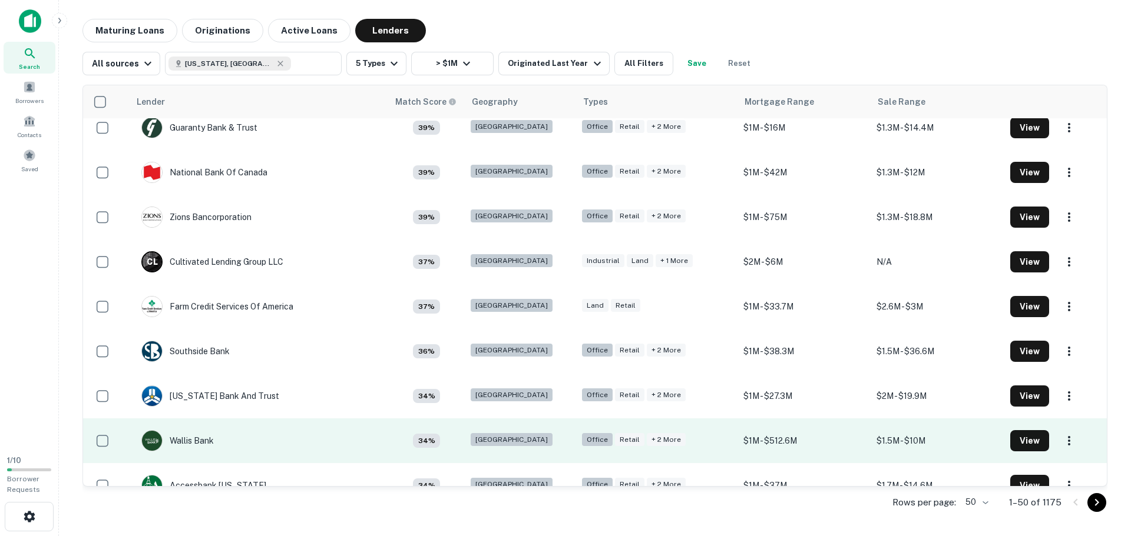
scroll to position [1401, 0]
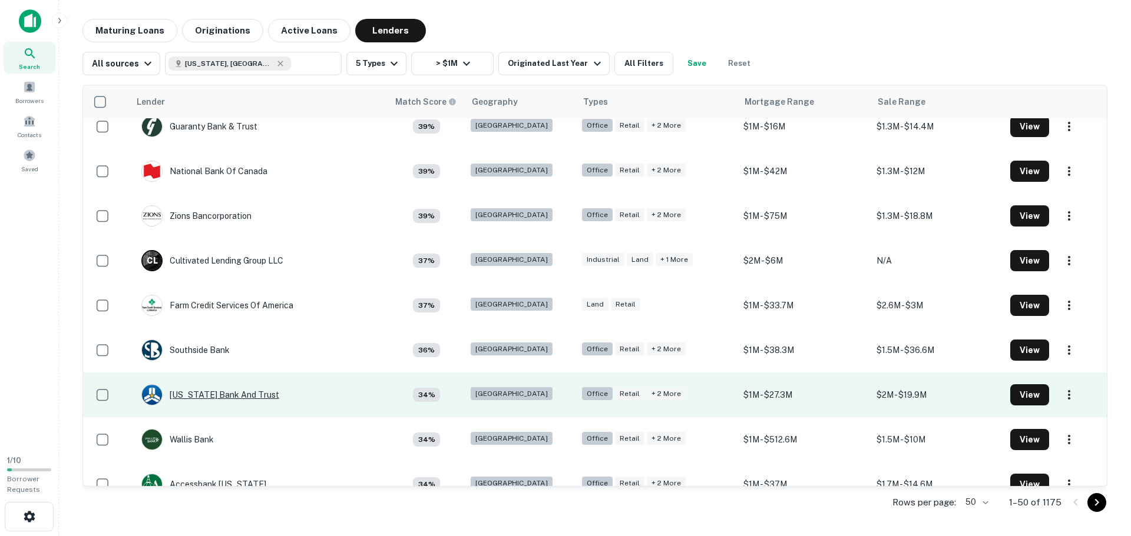
click at [201, 393] on div "[US_STATE] Bank And Trust" at bounding box center [210, 395] width 138 height 21
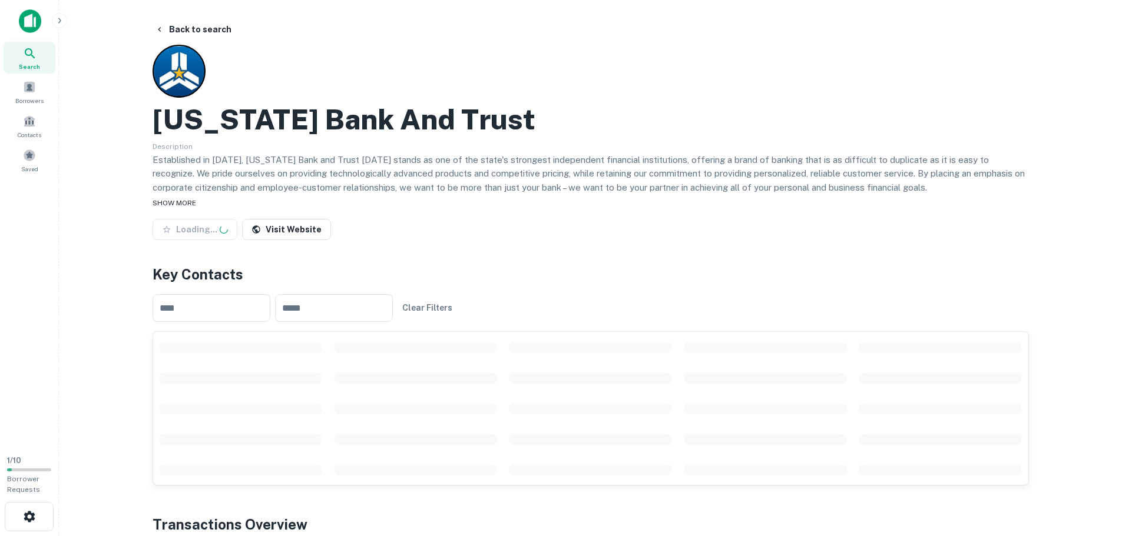
click at [182, 204] on span "SHOW MORE" at bounding box center [175, 203] width 44 height 8
click at [206, 191] on p "Established in [DATE], [US_STATE] Bank and Trust [DATE] stands as one of the st…" at bounding box center [591, 174] width 876 height 42
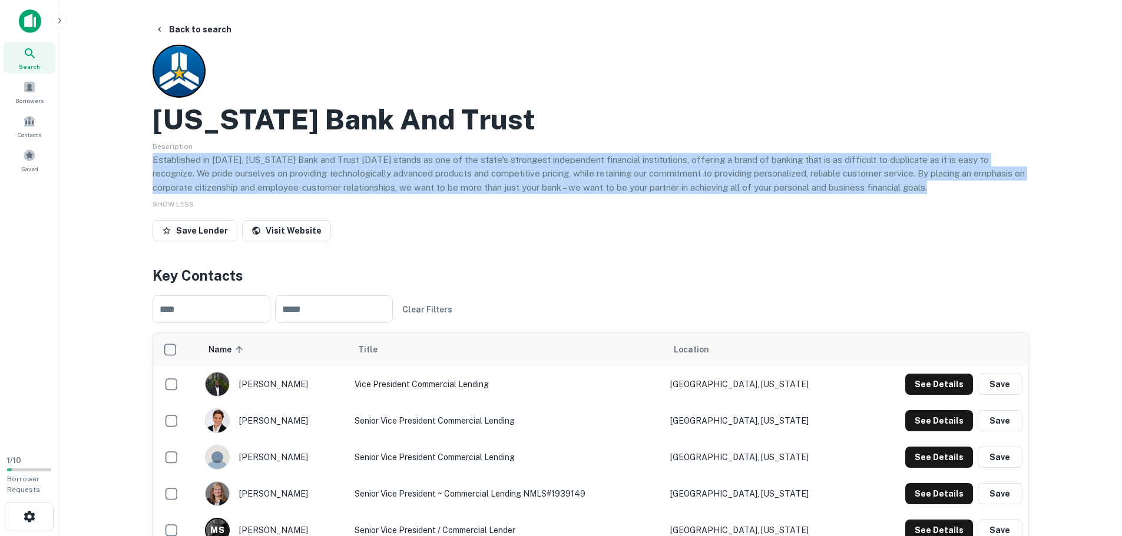
click at [206, 191] on p "Established in [DATE], [US_STATE] Bank and Trust [DATE] stands as one of the st…" at bounding box center [591, 174] width 876 height 42
click at [206, 192] on p "Established in [DATE], [US_STATE] Bank and Trust [DATE] stands as one of the st…" at bounding box center [591, 174] width 876 height 42
click at [206, 193] on p "Established in [DATE], [US_STATE] Bank and Trust [DATE] stands as one of the st…" at bounding box center [591, 174] width 876 height 42
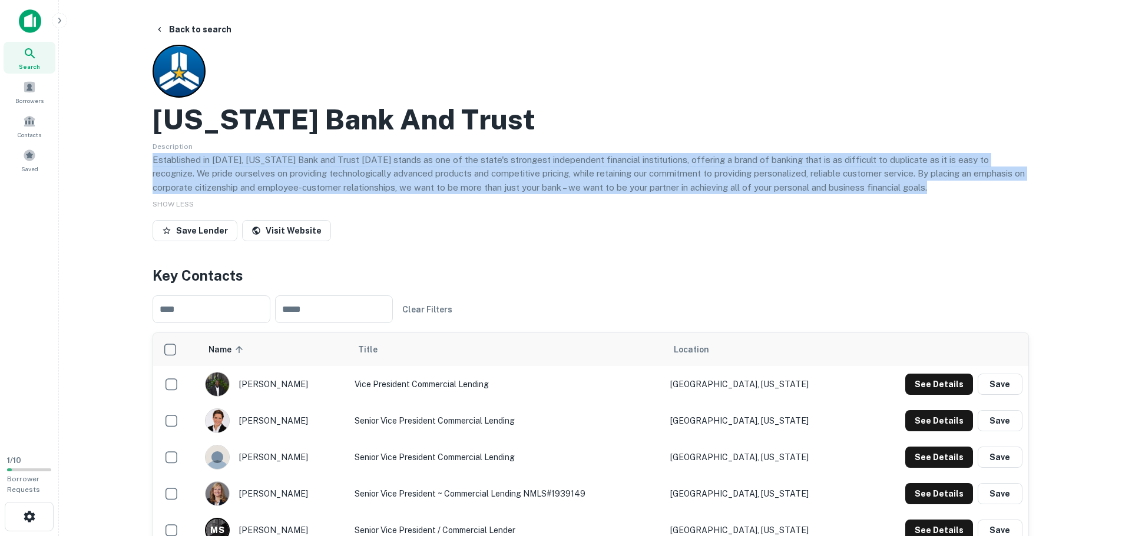
click at [221, 188] on p "Established in [DATE], [US_STATE] Bank and Trust [DATE] stands as one of the st…" at bounding box center [591, 174] width 876 height 42
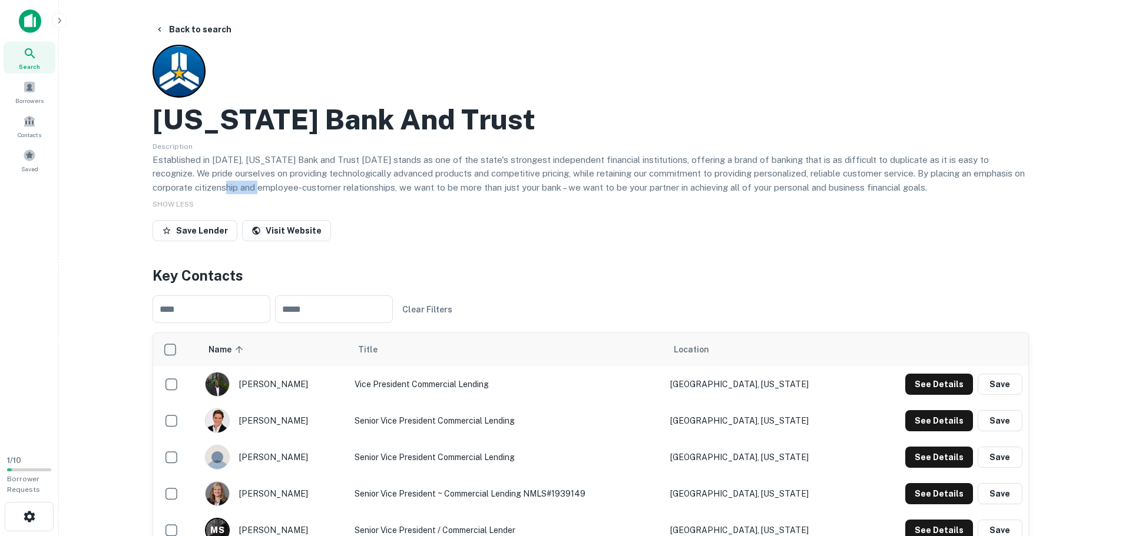
click at [221, 188] on p "Established in [DATE], [US_STATE] Bank and Trust [DATE] stands as one of the st…" at bounding box center [591, 174] width 876 height 42
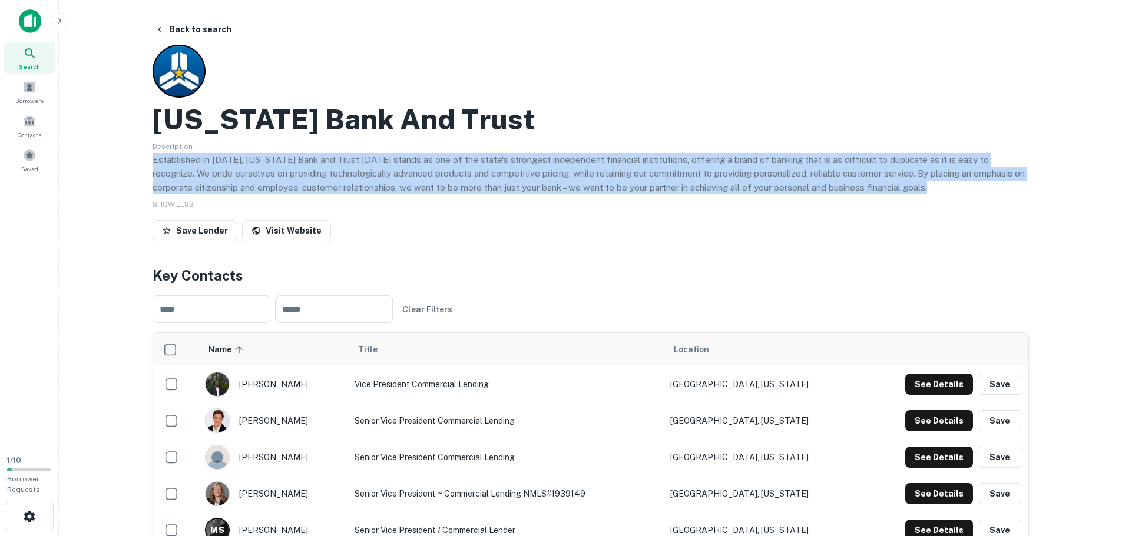
click at [221, 188] on p "Established in [DATE], [US_STATE] Bank and Trust [DATE] stands as one of the st…" at bounding box center [591, 174] width 876 height 42
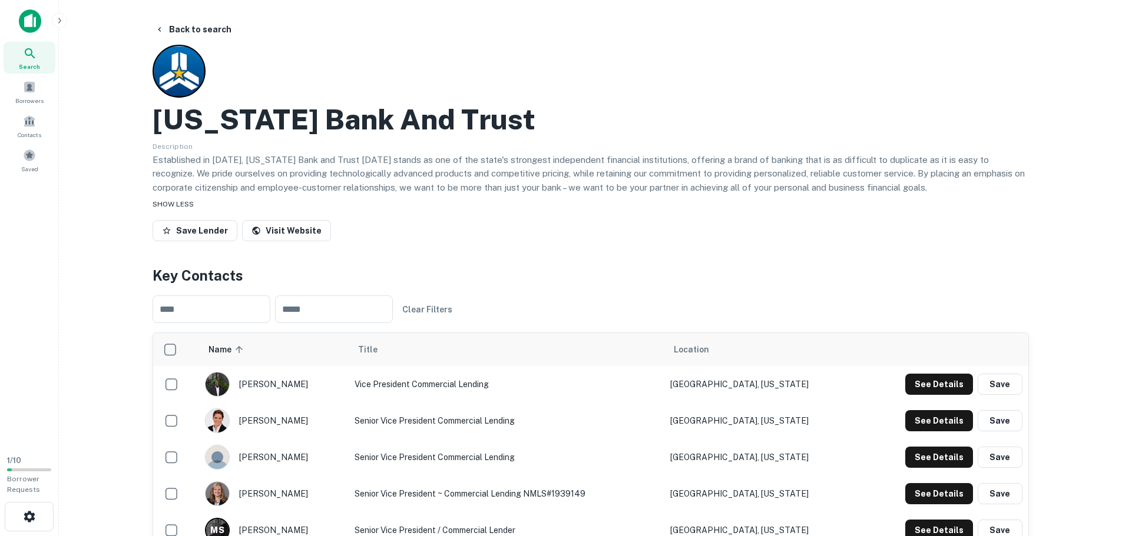
click at [181, 204] on span "SHOW LESS" at bounding box center [173, 204] width 41 height 8
click at [181, 204] on span "SHOW MORE" at bounding box center [175, 203] width 44 height 8
click at [285, 230] on link "Visit Website" at bounding box center [286, 230] width 89 height 21
click at [221, 24] on button "Back to search" at bounding box center [193, 29] width 86 height 21
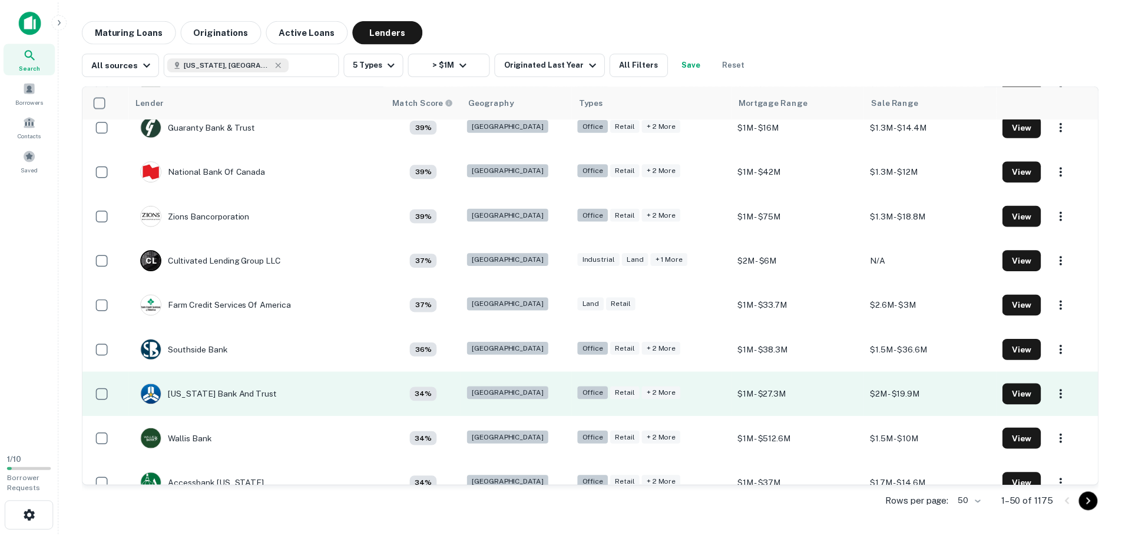
scroll to position [1637, 0]
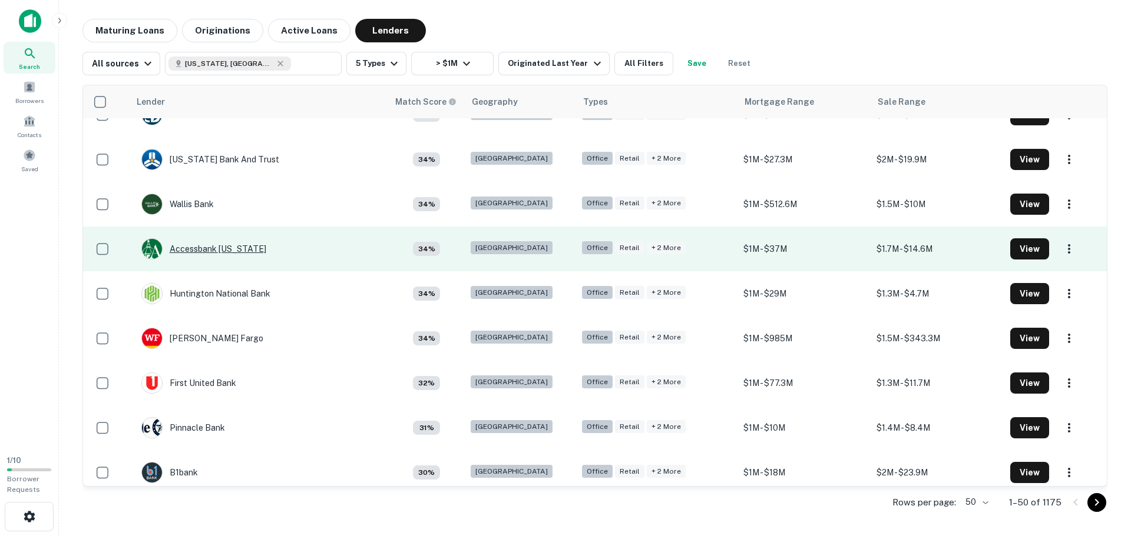
click at [236, 250] on div "Accessbank [US_STATE]" at bounding box center [203, 248] width 125 height 21
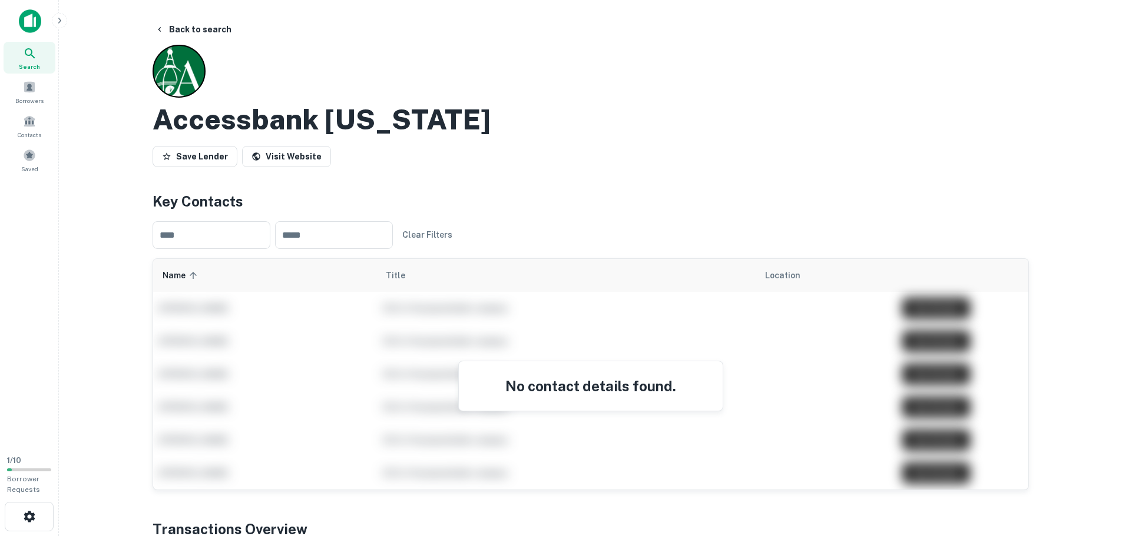
drag, startPoint x: 87, startPoint y: 279, endPoint x: 132, endPoint y: 121, distance: 163.5
click at [199, 32] on button "Back to search" at bounding box center [193, 29] width 86 height 21
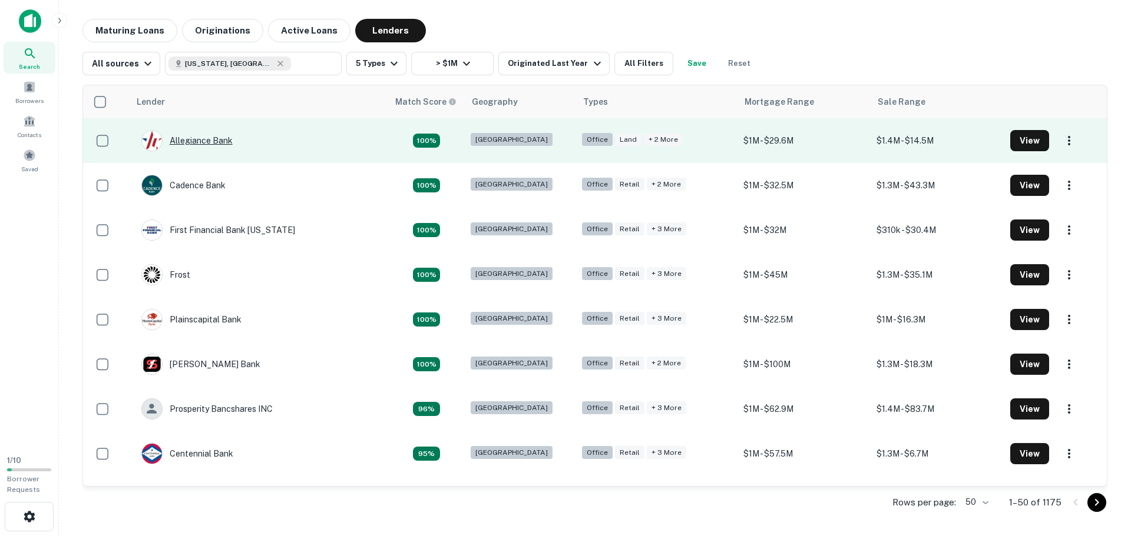
click at [198, 135] on div "Allegiance Bank" at bounding box center [186, 140] width 91 height 21
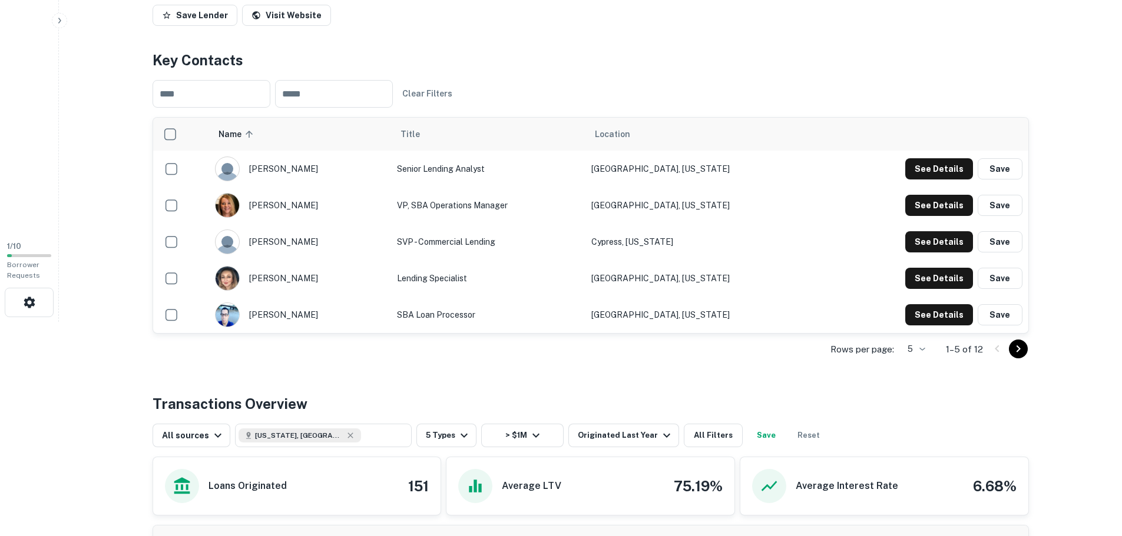
scroll to position [412, 0]
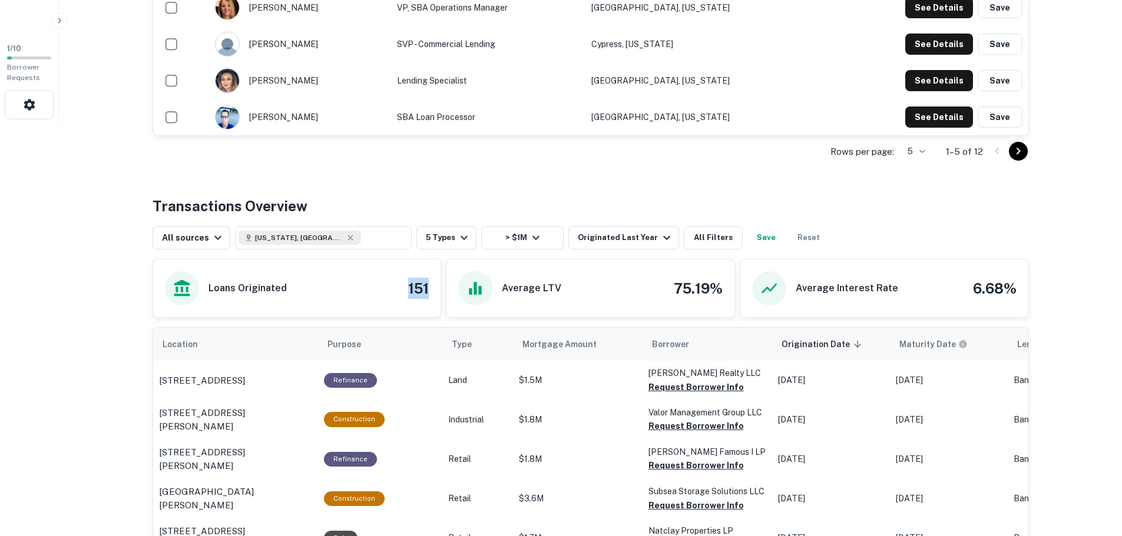
drag, startPoint x: 407, startPoint y: 289, endPoint x: 441, endPoint y: 287, distance: 34.2
click at [441, 287] on div "Loans Originated 151" at bounding box center [297, 288] width 289 height 59
drag, startPoint x: 720, startPoint y: 289, endPoint x: 652, endPoint y: 287, distance: 67.2
click at [652, 287] on div "Average LTV 75.19%" at bounding box center [590, 288] width 264 height 34
click at [680, 286] on h4 "75.19%" at bounding box center [698, 288] width 49 height 21
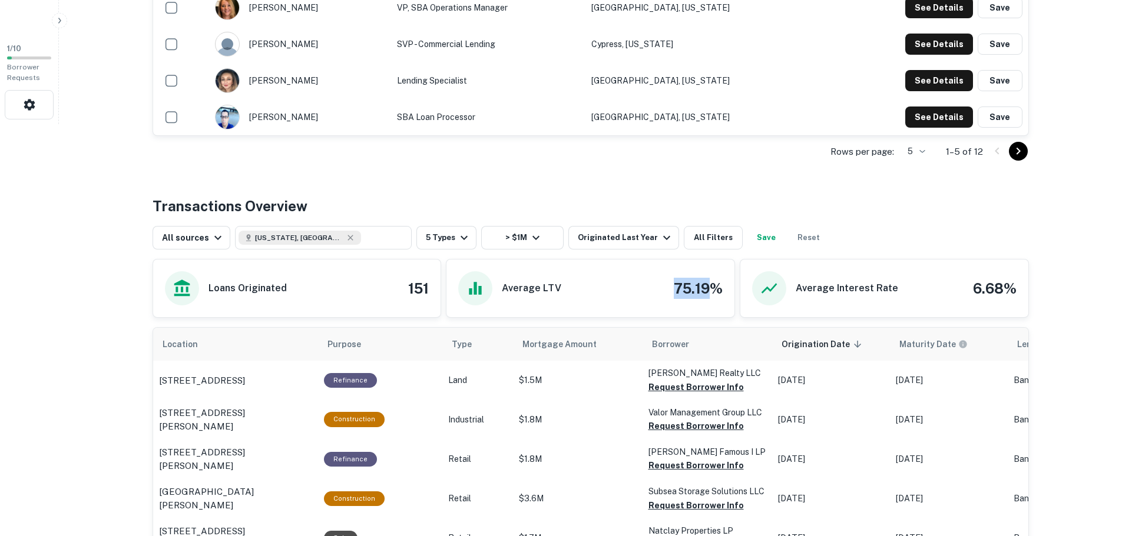
click at [680, 286] on h4 "75.19%" at bounding box center [698, 288] width 49 height 21
click at [657, 291] on div "Average LTV 75.19%" at bounding box center [590, 288] width 264 height 34
click at [940, 288] on div "Average Interest Rate 6.68%" at bounding box center [884, 288] width 264 height 34
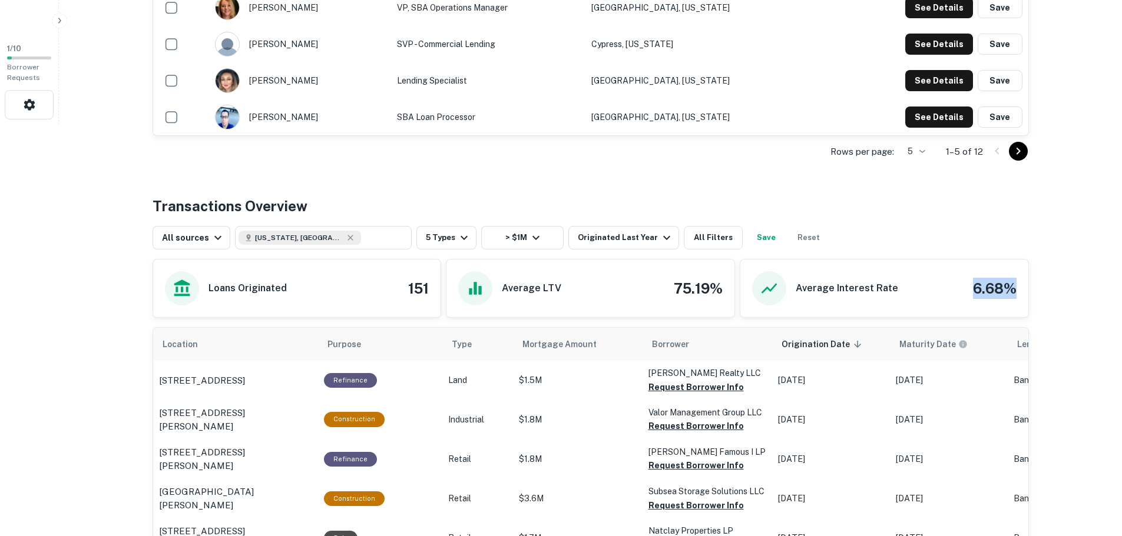
drag, startPoint x: 940, startPoint y: 288, endPoint x: 934, endPoint y: 299, distance: 12.4
click at [940, 290] on div "Average Interest Rate 6.68%" at bounding box center [884, 288] width 264 height 34
click at [932, 300] on div "Average Interest Rate 6.68%" at bounding box center [884, 288] width 264 height 34
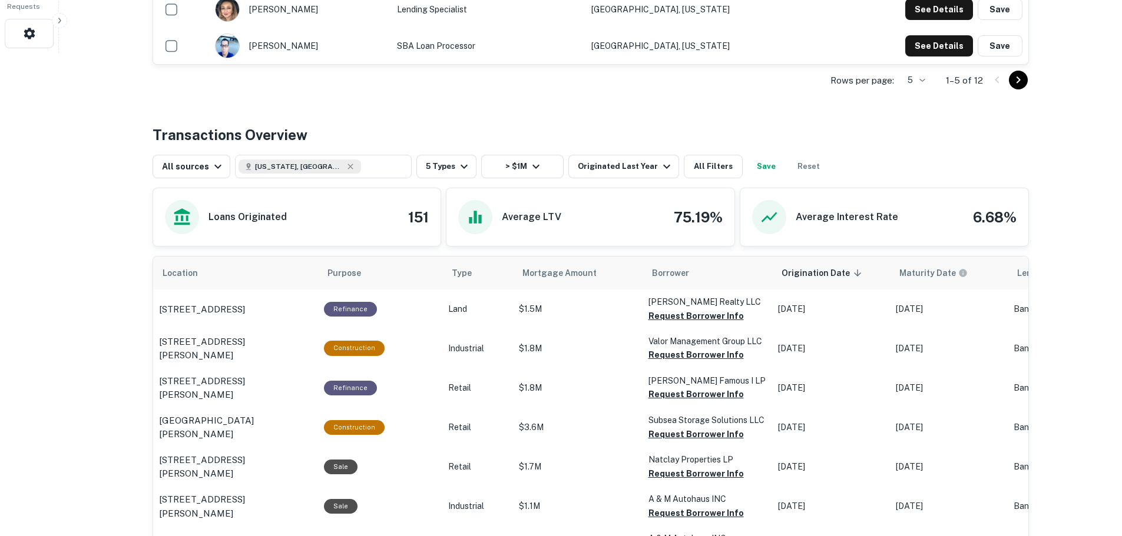
drag, startPoint x: 68, startPoint y: 398, endPoint x: 62, endPoint y: 397, distance: 5.9
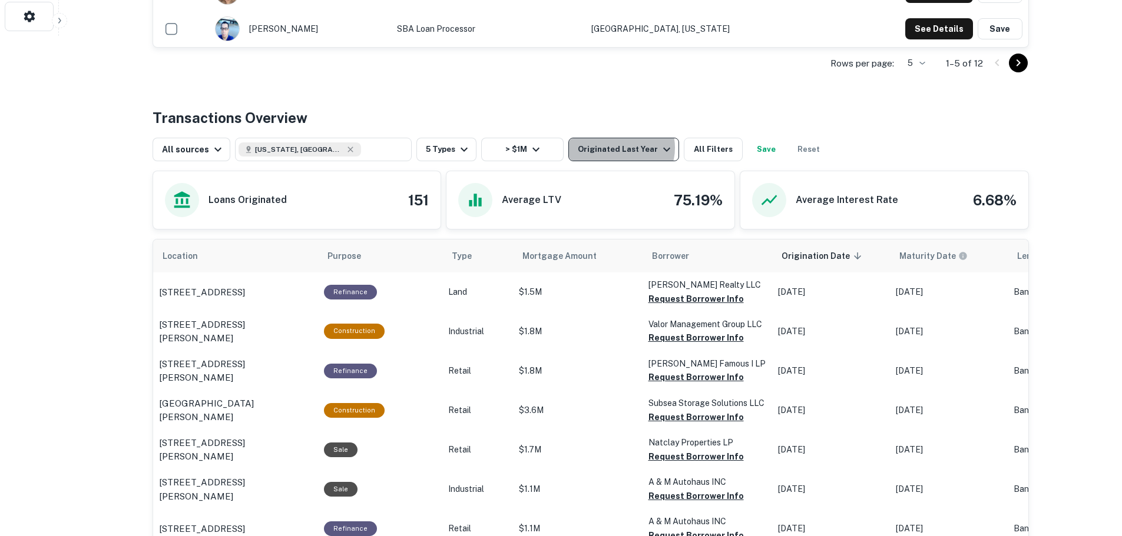
click at [614, 148] on div "Originated Last Year" at bounding box center [626, 150] width 96 height 14
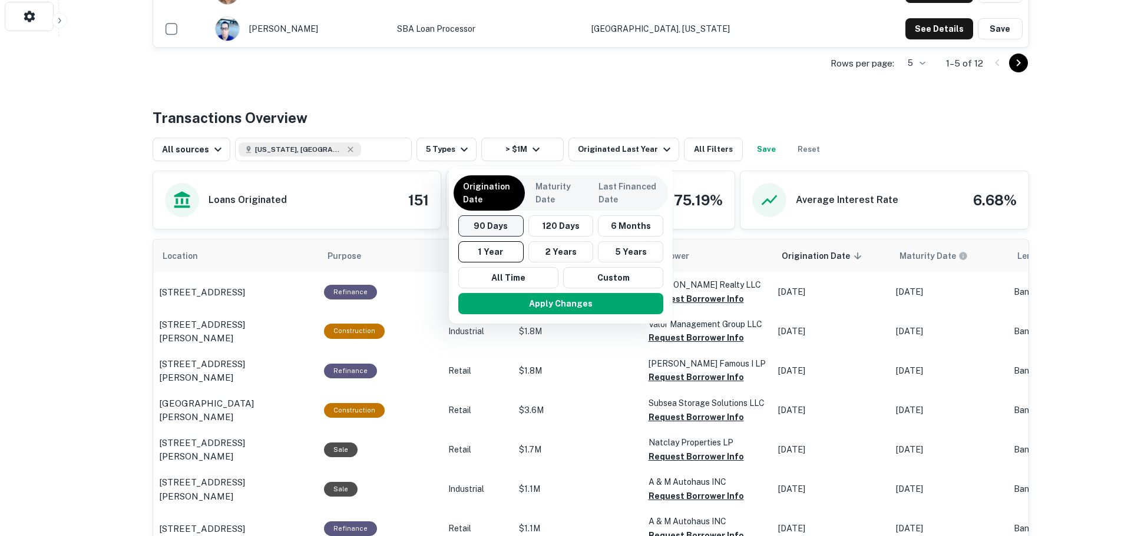
click at [508, 227] on button "90 Days" at bounding box center [490, 226] width 65 height 21
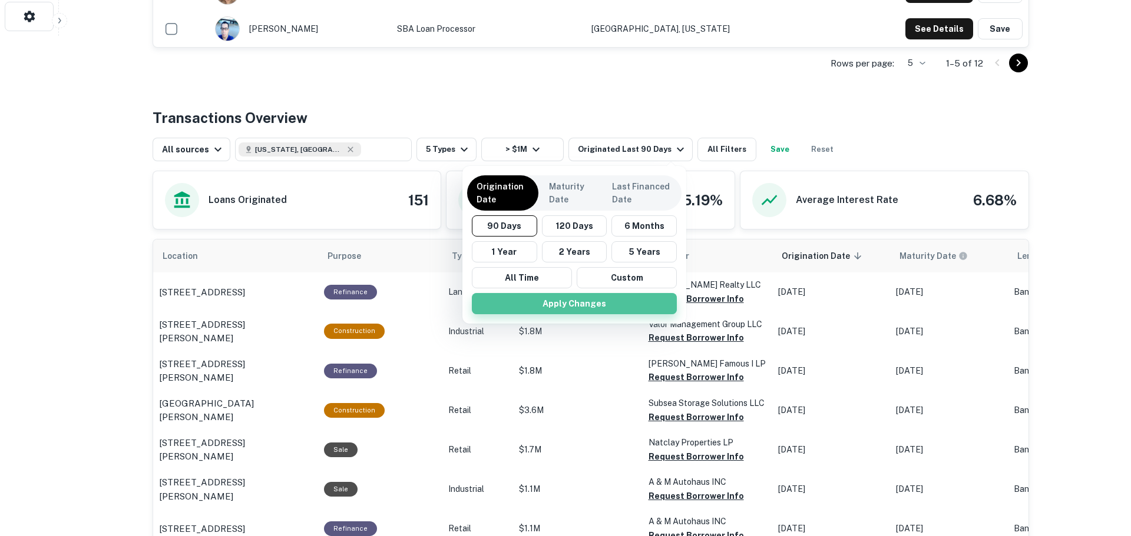
click at [564, 307] on button "Apply Changes" at bounding box center [574, 303] width 205 height 21
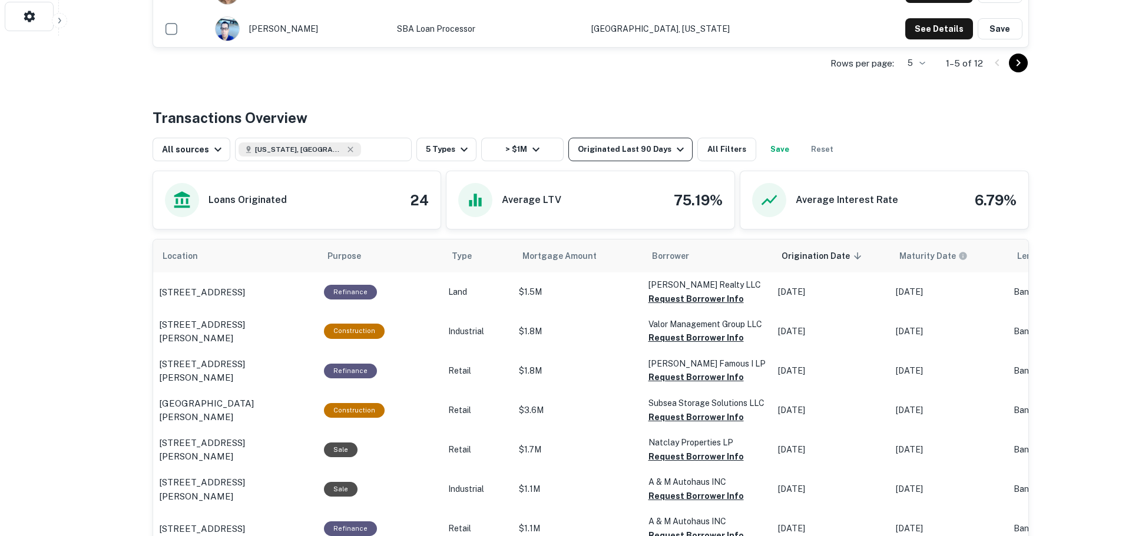
click at [651, 154] on div "Originated Last 90 Days" at bounding box center [633, 150] width 110 height 14
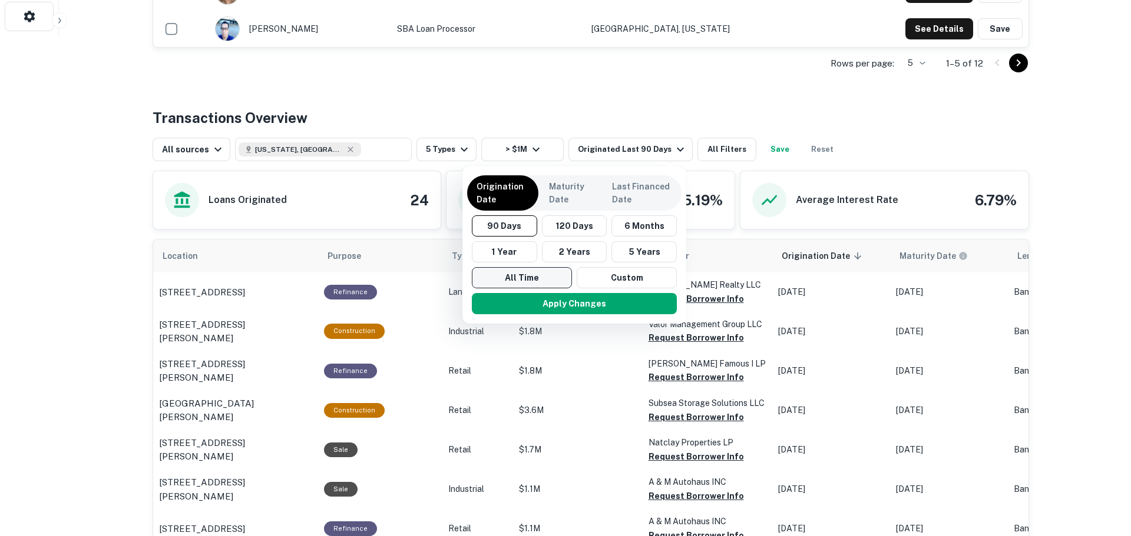
click at [543, 274] on button "All Time" at bounding box center [522, 277] width 100 height 21
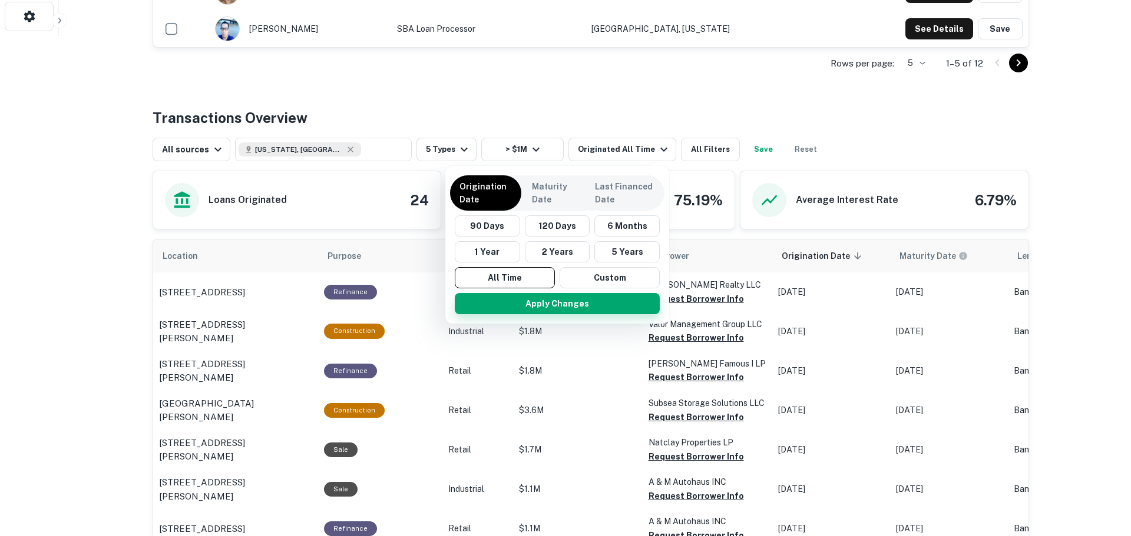
click at [542, 303] on button "Apply Changes" at bounding box center [557, 303] width 205 height 21
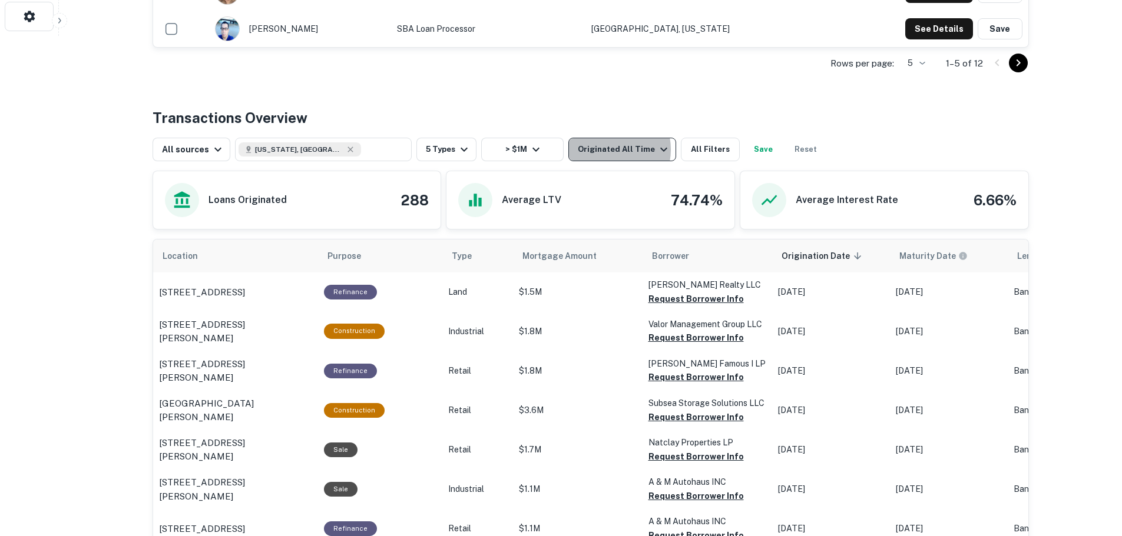
click at [599, 150] on div "Originated All Time" at bounding box center [624, 150] width 93 height 14
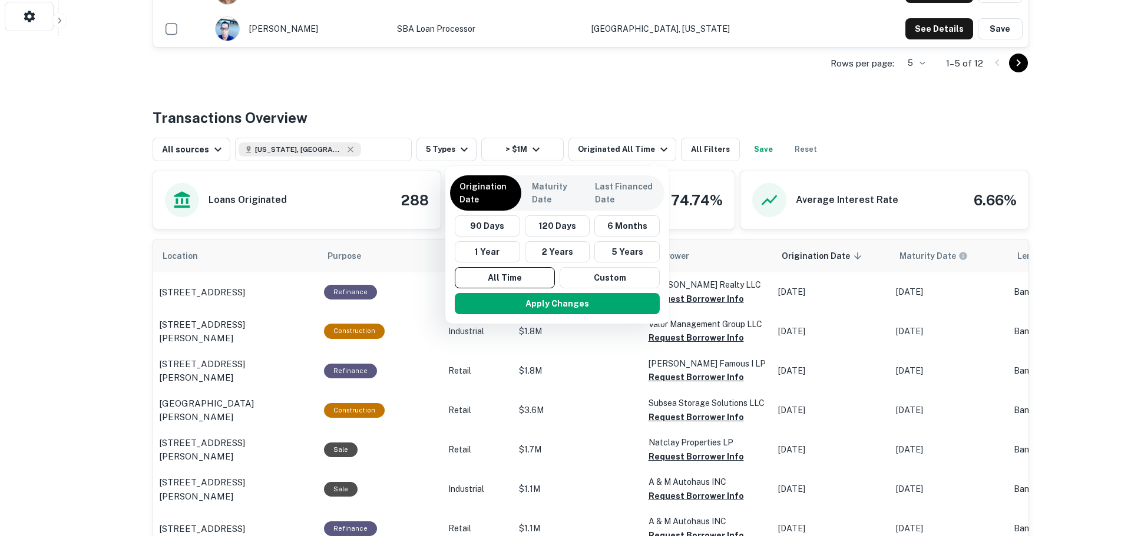
click at [542, 105] on div at bounding box center [565, 268] width 1131 height 536
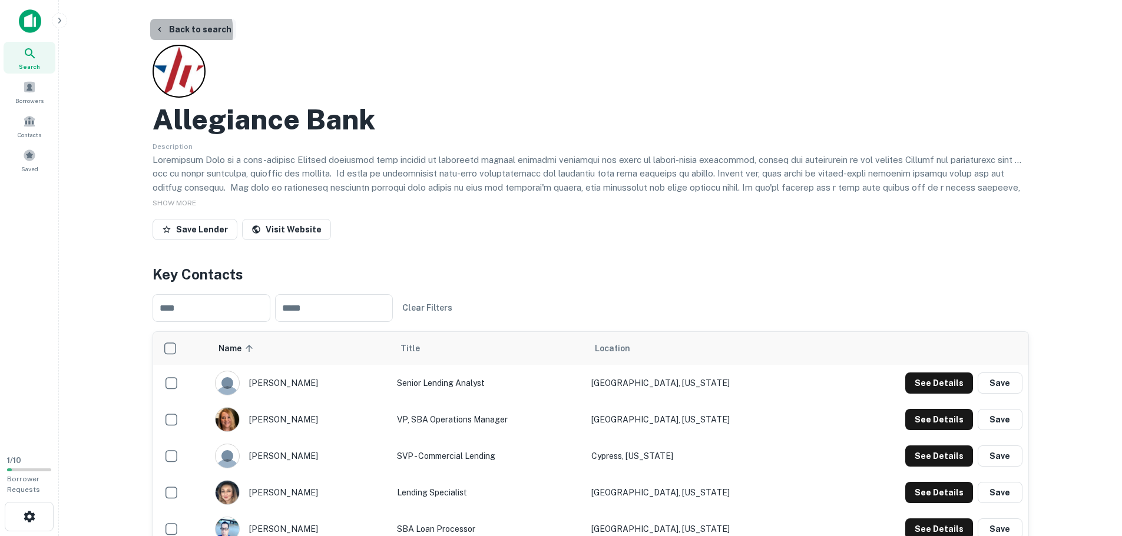
click at [180, 31] on button "Back to search" at bounding box center [193, 29] width 86 height 21
click at [174, 24] on button "Back to search" at bounding box center [193, 29] width 86 height 21
click at [188, 26] on button "Back to search" at bounding box center [193, 29] width 86 height 21
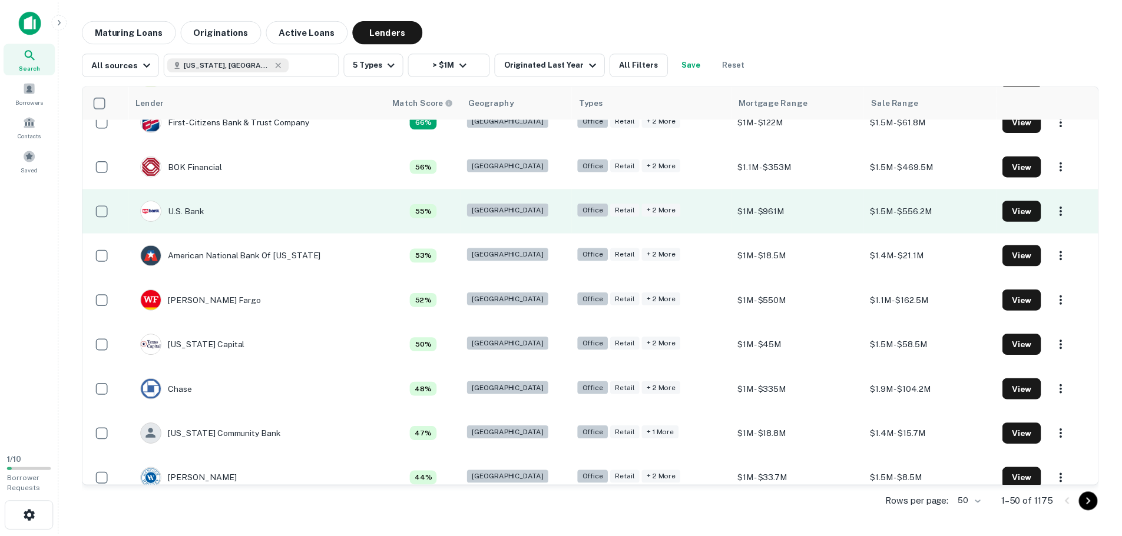
scroll to position [883, 0]
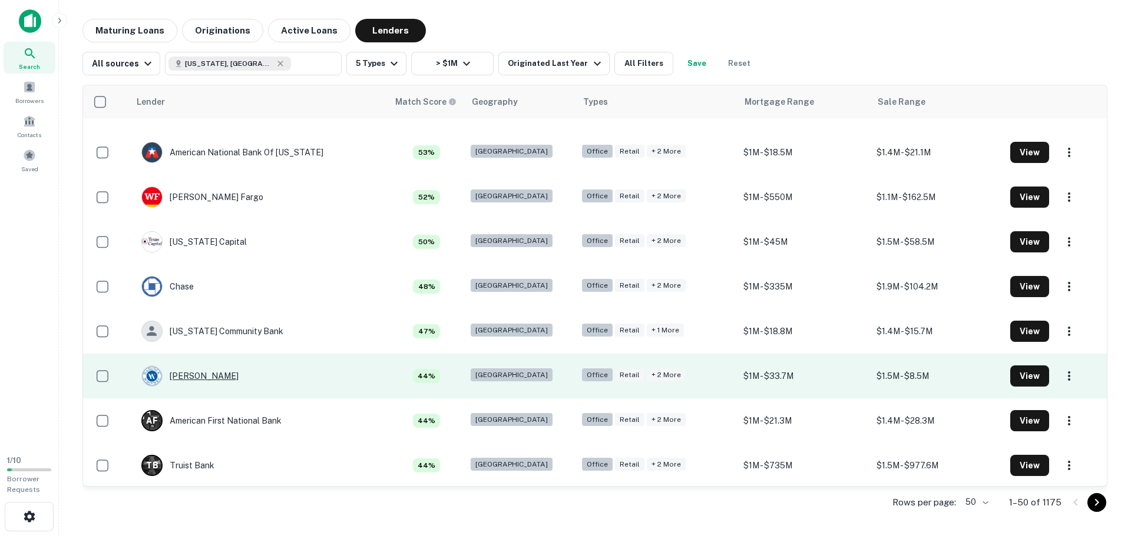
click at [226, 375] on div "[PERSON_NAME]" at bounding box center [189, 376] width 97 height 21
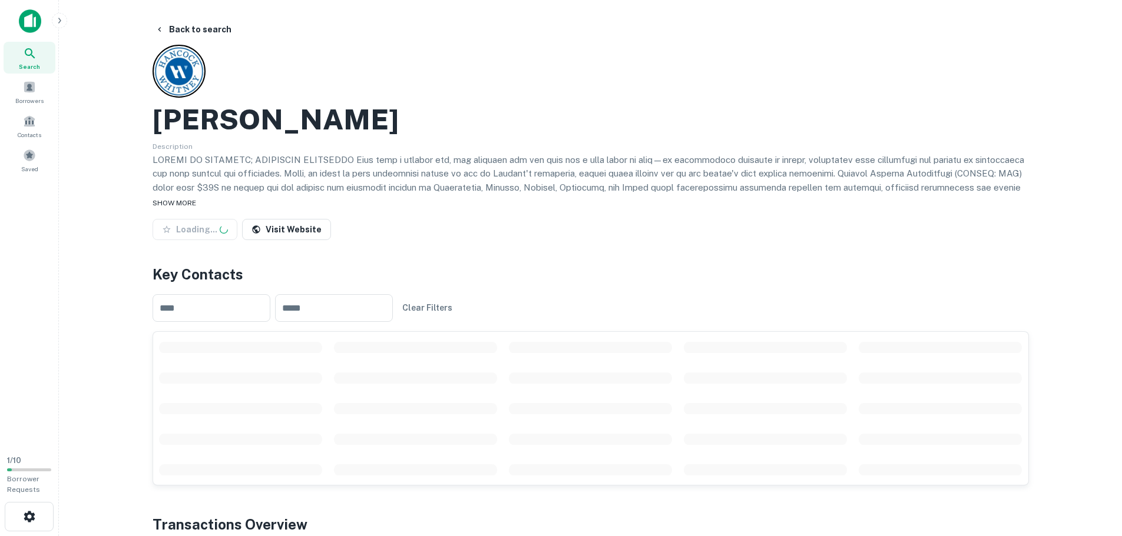
click at [189, 203] on span "SHOW MORE" at bounding box center [175, 203] width 44 height 8
click at [189, 203] on p at bounding box center [591, 208] width 876 height 111
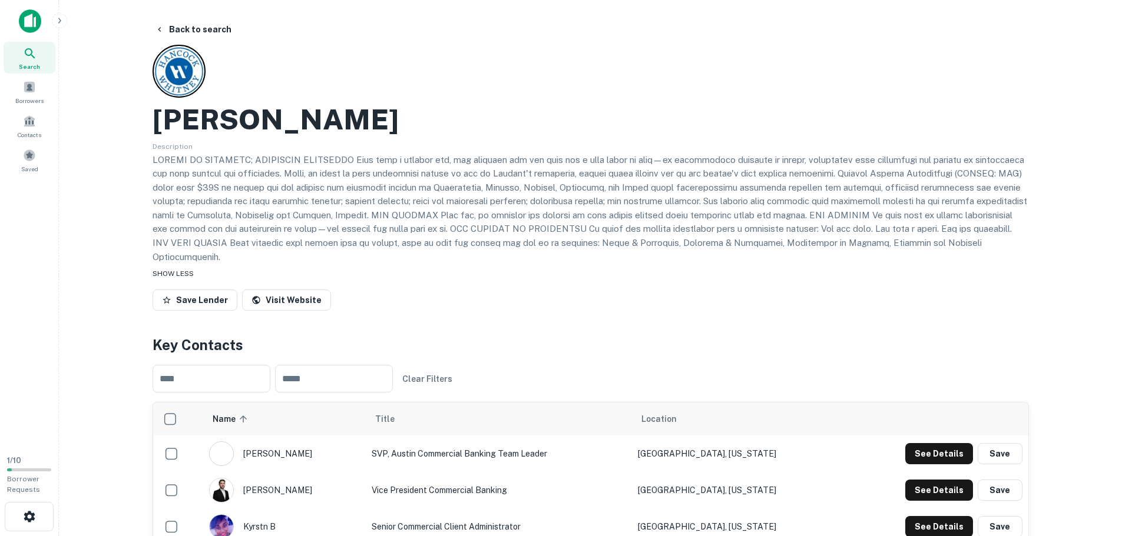
click at [189, 203] on p at bounding box center [591, 208] width 876 height 111
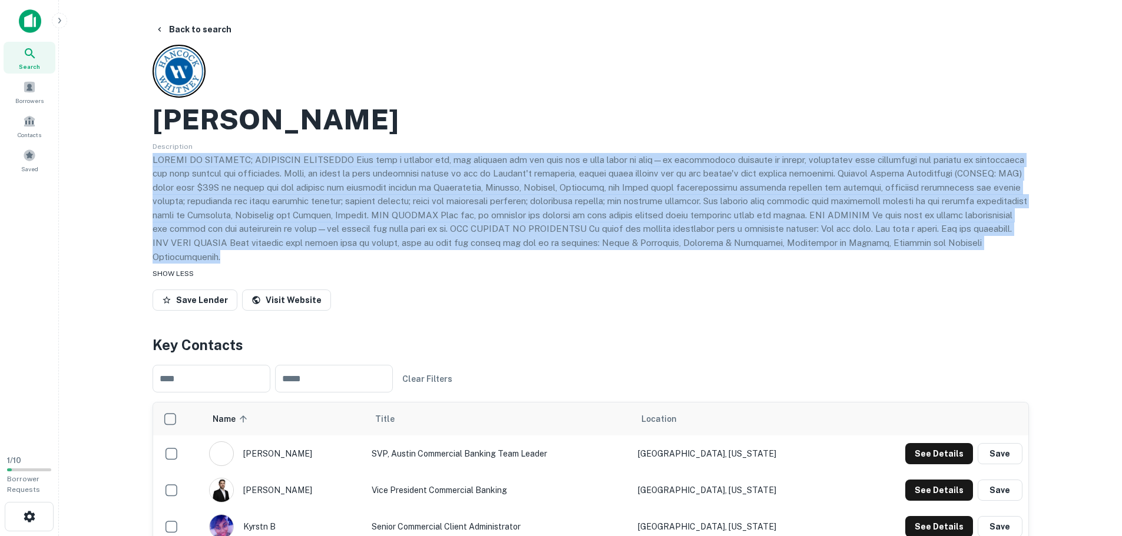
click at [189, 203] on p at bounding box center [591, 208] width 876 height 111
click at [188, 208] on p at bounding box center [591, 208] width 876 height 111
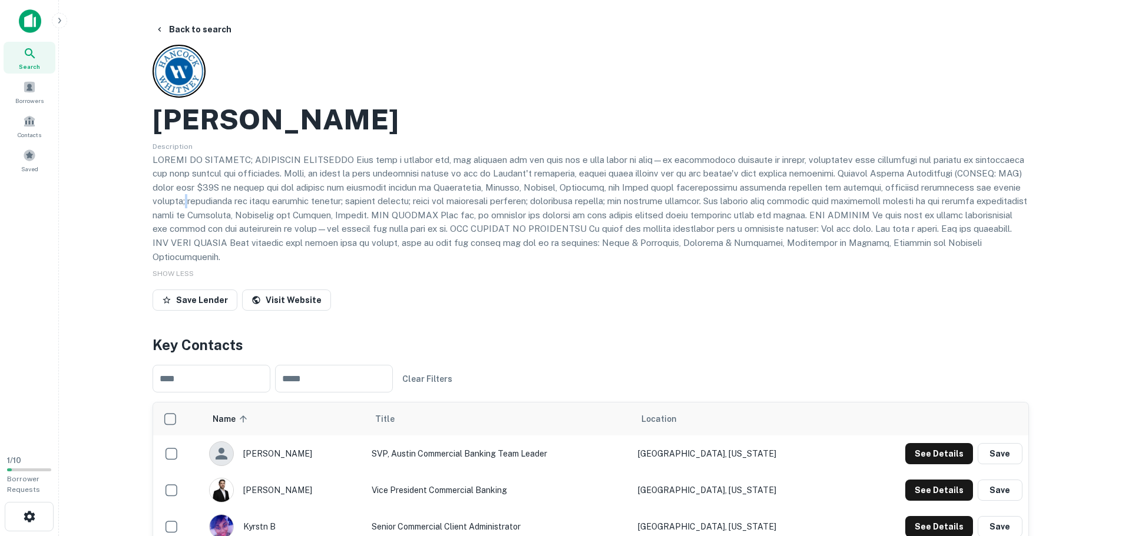
click at [188, 208] on p at bounding box center [591, 208] width 876 height 111
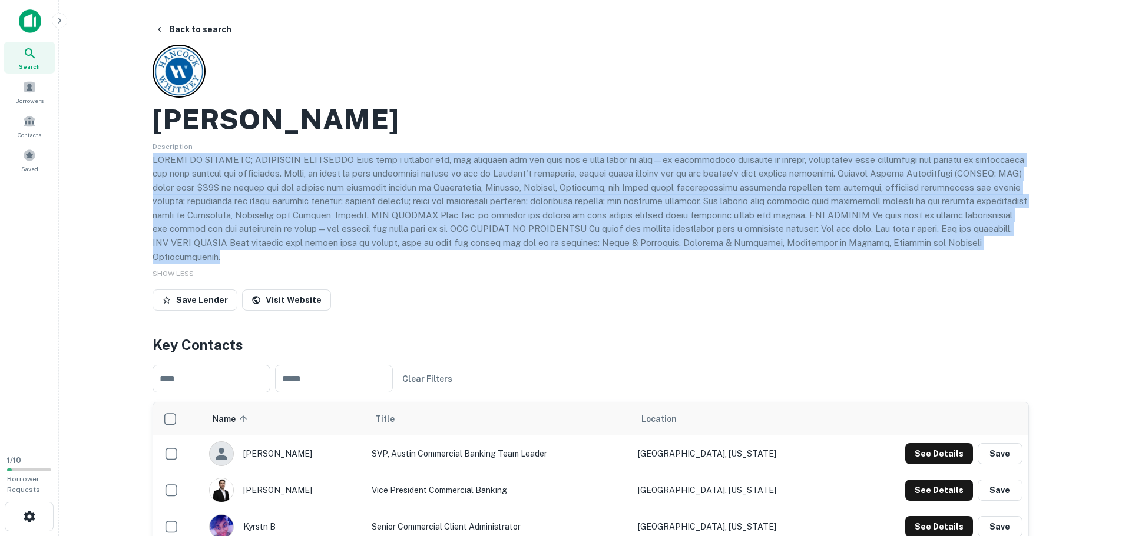
click at [188, 208] on p at bounding box center [591, 208] width 876 height 111
click at [187, 206] on p at bounding box center [591, 208] width 876 height 111
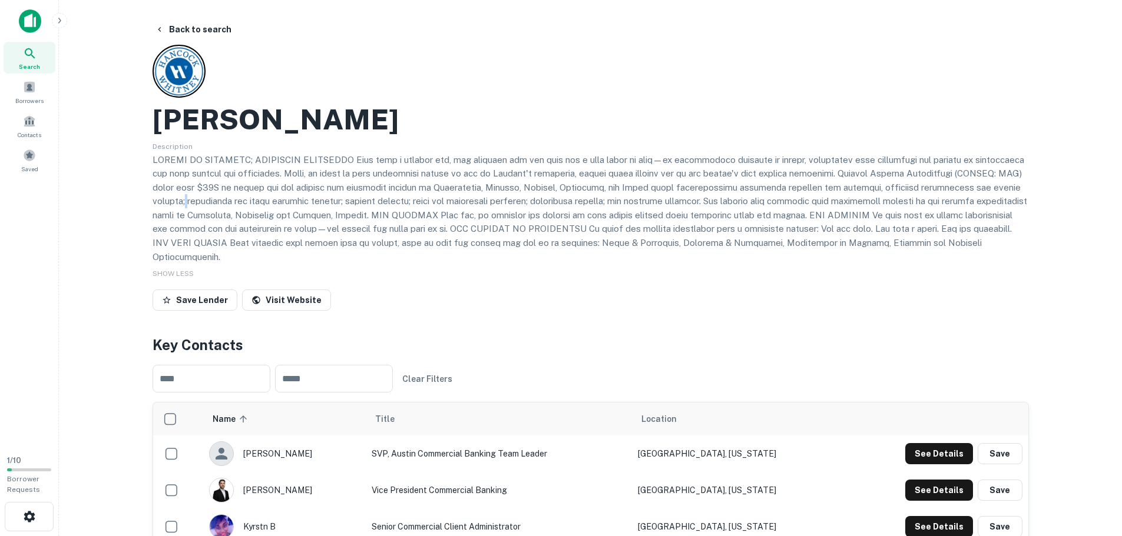
click at [187, 206] on p at bounding box center [591, 208] width 876 height 111
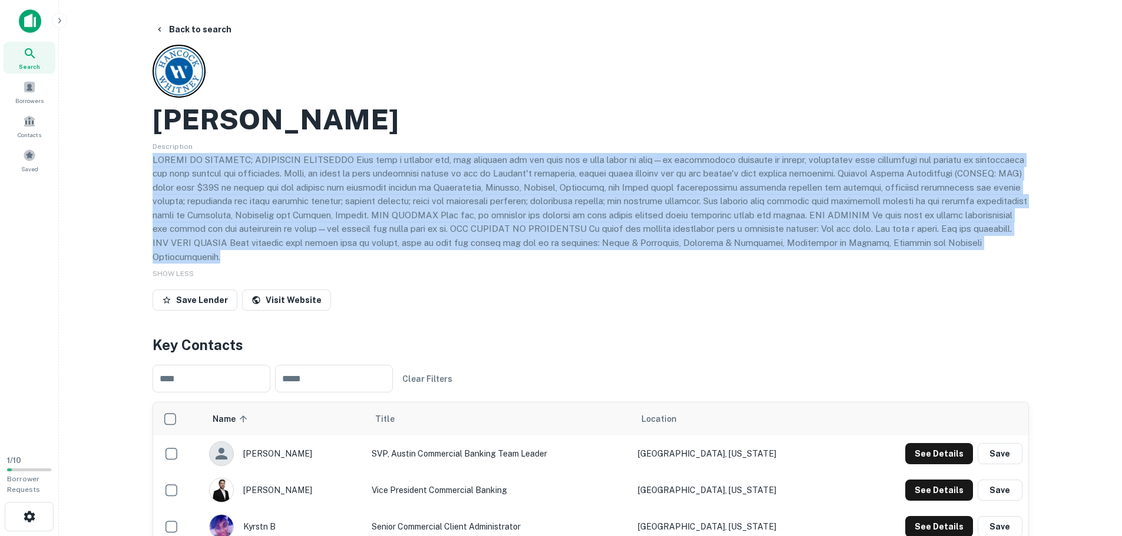
click at [187, 206] on p at bounding box center [591, 208] width 876 height 111
click at [189, 187] on p at bounding box center [591, 208] width 876 height 111
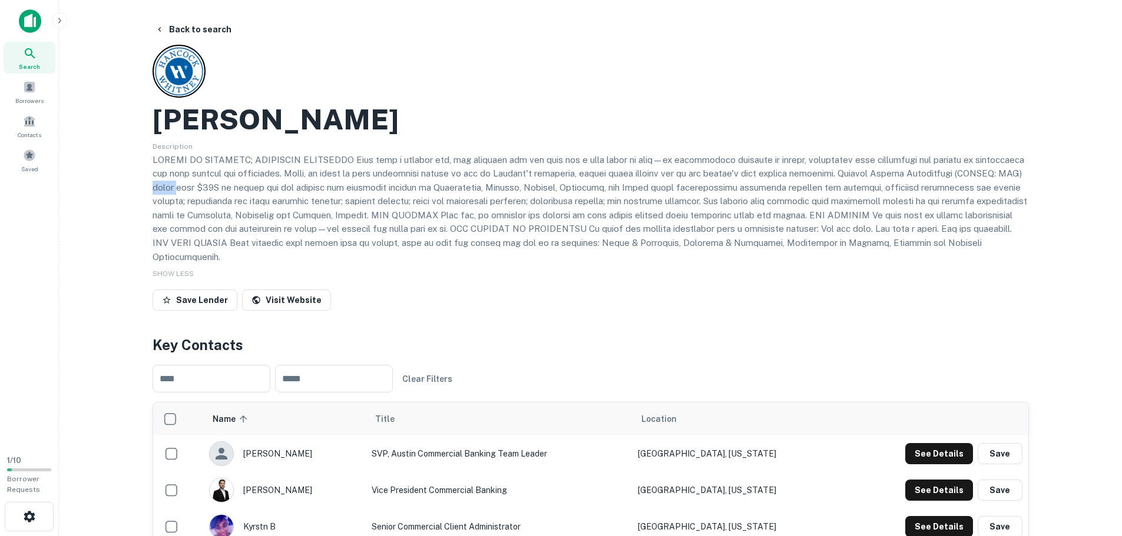
click at [189, 187] on p at bounding box center [591, 208] width 876 height 111
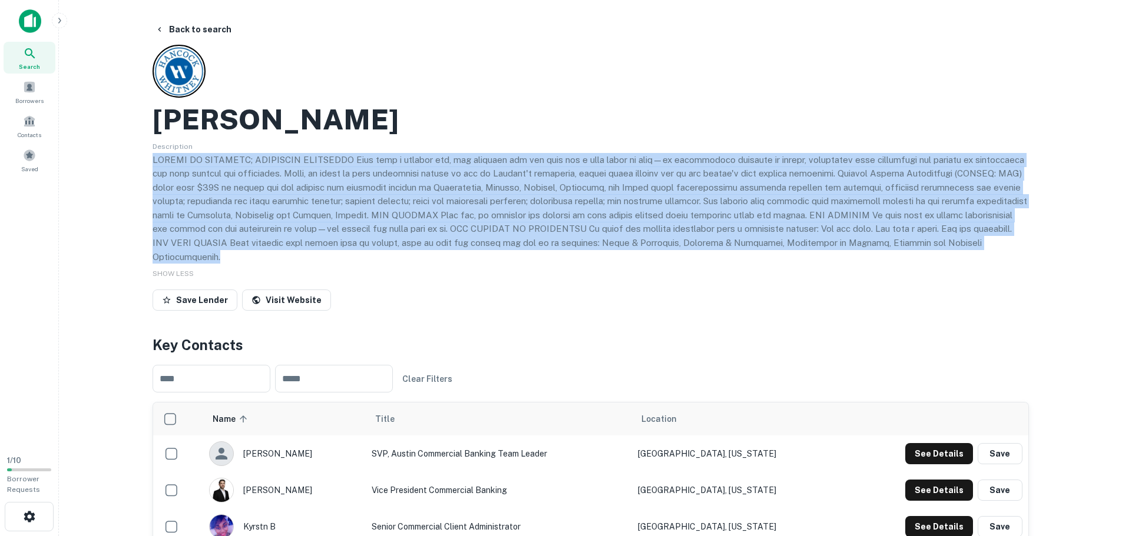
click at [189, 187] on p at bounding box center [591, 208] width 876 height 111
click at [196, 192] on p at bounding box center [591, 208] width 876 height 111
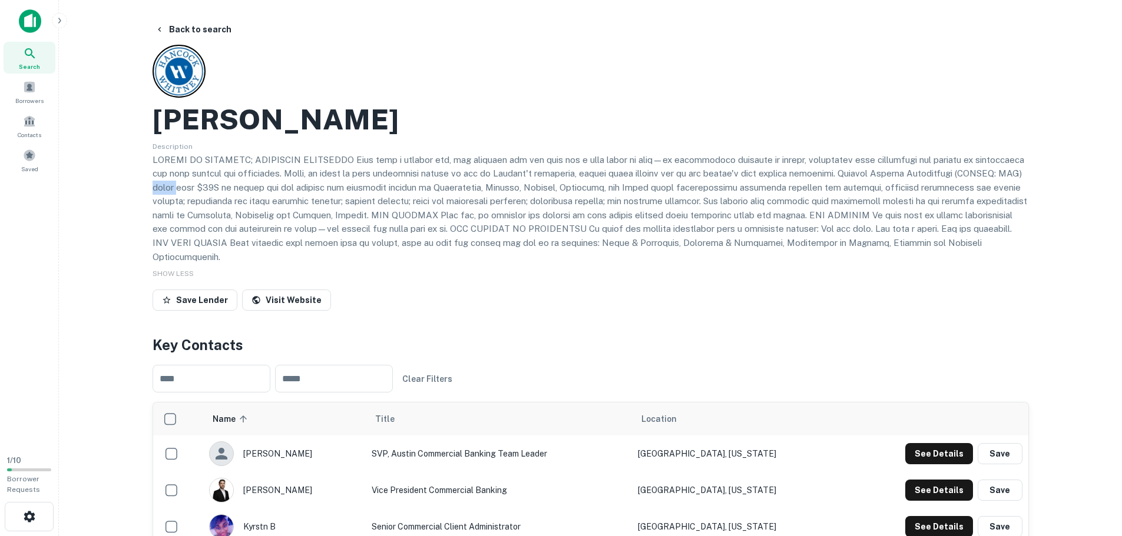
click at [196, 192] on p at bounding box center [591, 208] width 876 height 111
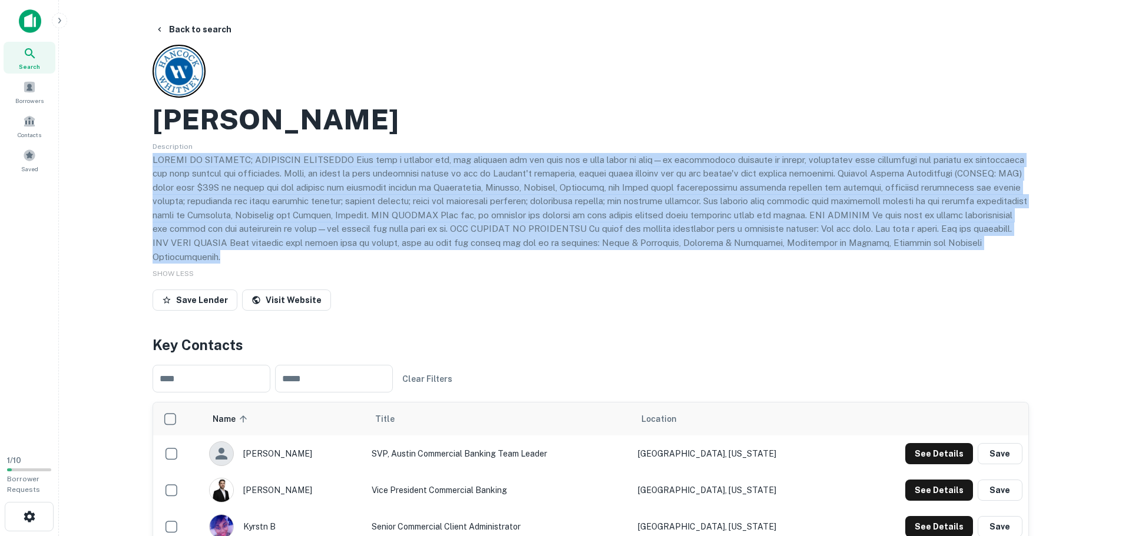
click at [196, 192] on p at bounding box center [591, 208] width 876 height 111
click at [195, 209] on p at bounding box center [591, 208] width 876 height 111
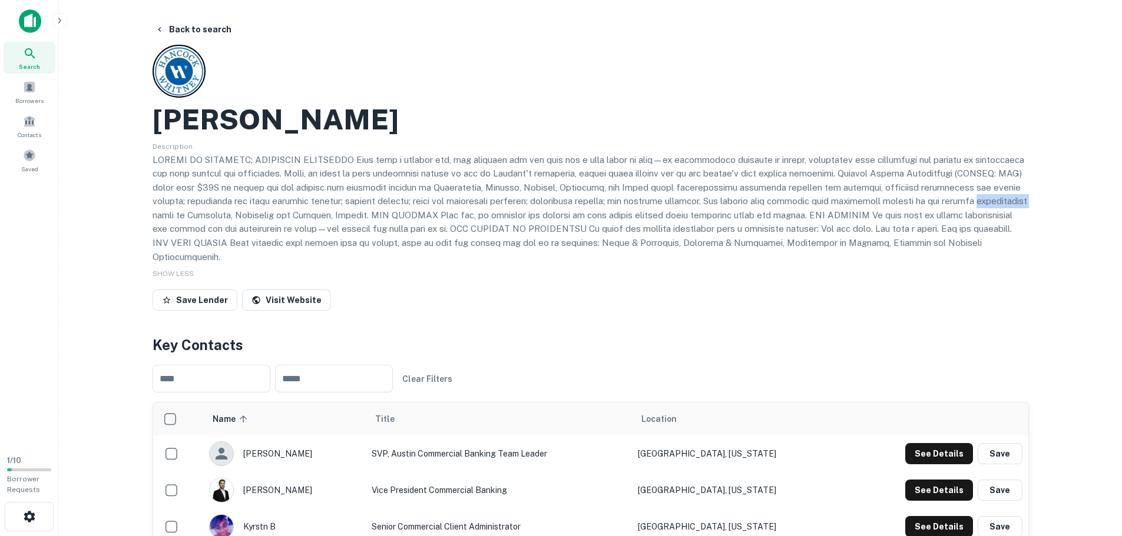
click at [195, 209] on p at bounding box center [591, 208] width 876 height 111
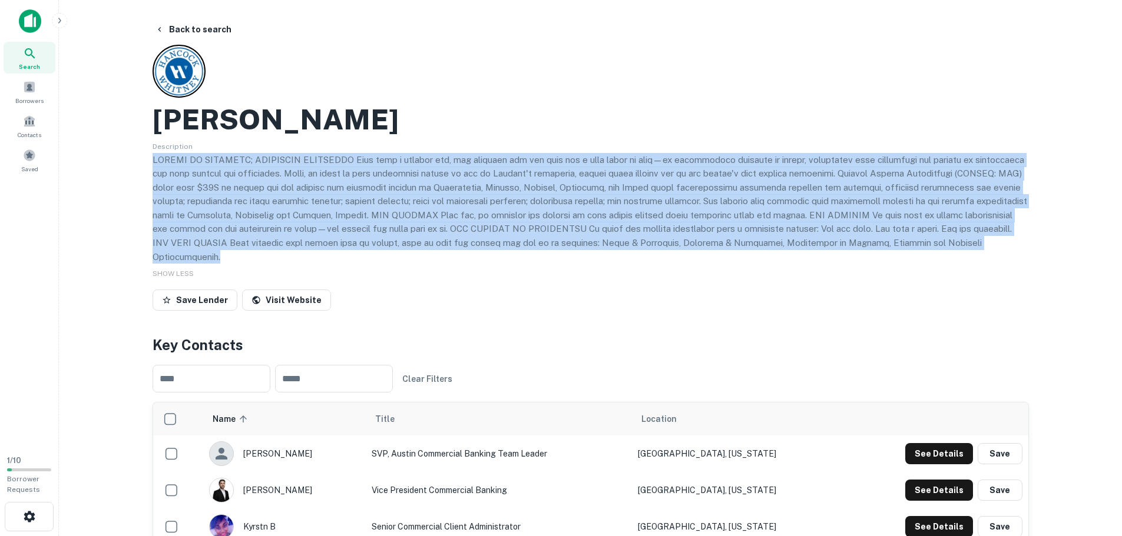
click at [195, 209] on p at bounding box center [591, 208] width 876 height 111
click at [432, 153] on p at bounding box center [591, 208] width 876 height 111
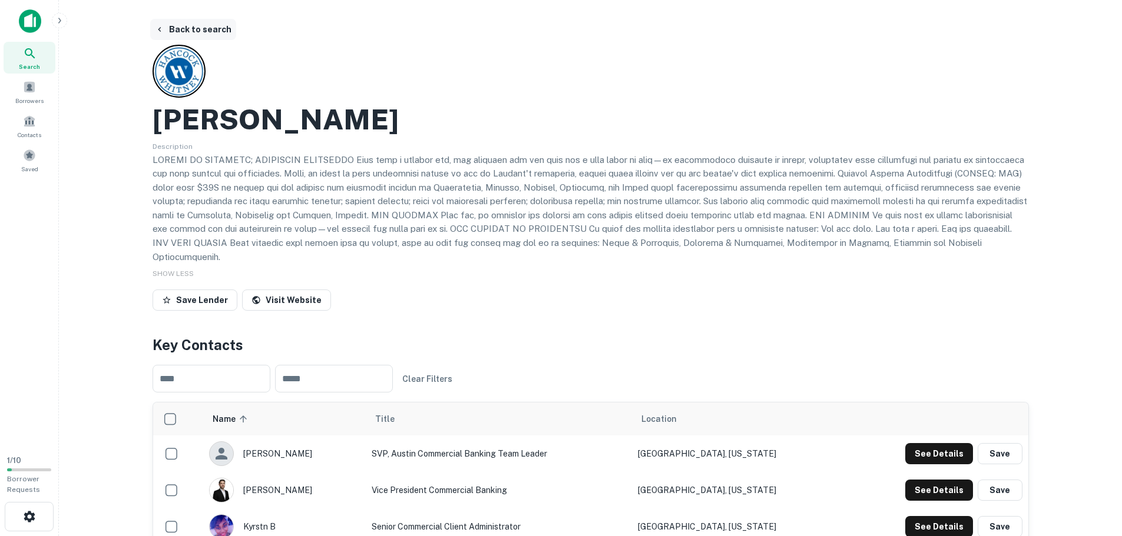
click at [197, 31] on button "Back to search" at bounding box center [193, 29] width 86 height 21
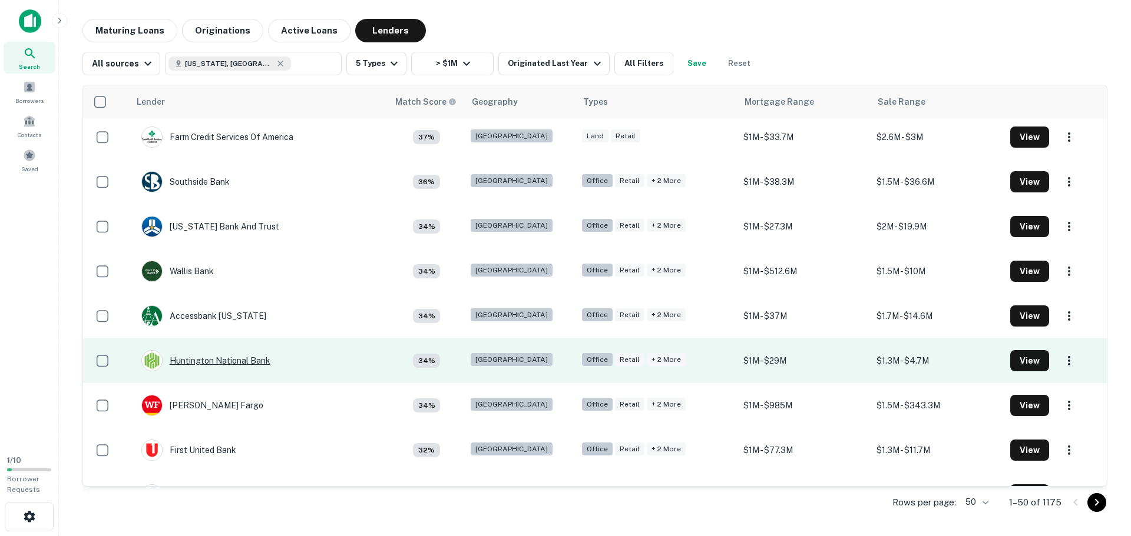
scroll to position [1590, 0]
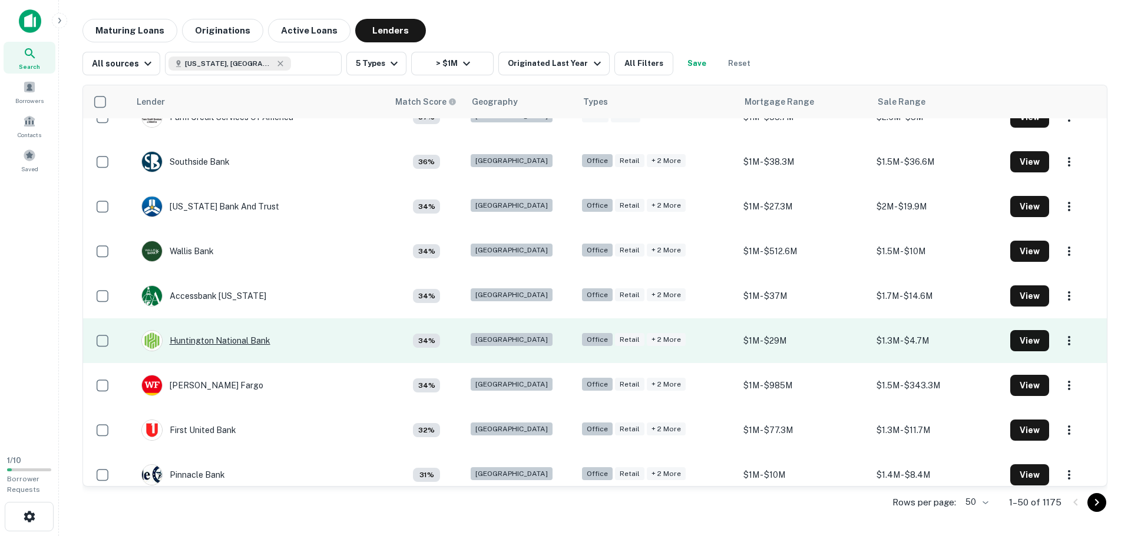
click at [178, 342] on div "Huntington National Bank" at bounding box center [205, 340] width 129 height 21
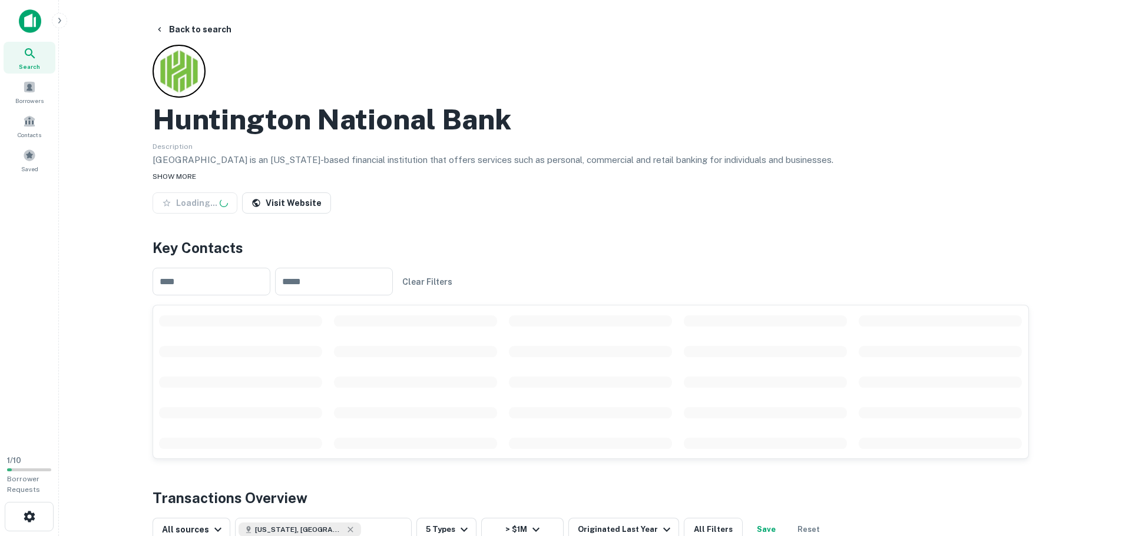
click at [158, 173] on span "SHOW MORE" at bounding box center [175, 177] width 44 height 8
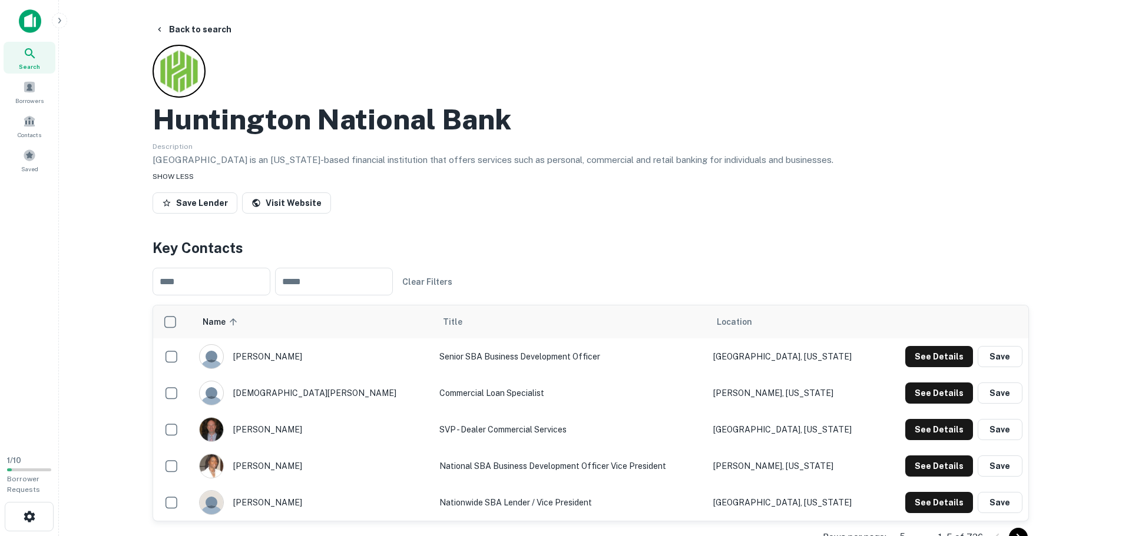
click at [161, 169] on div "SHOW LESS" at bounding box center [591, 176] width 876 height 14
click at [165, 171] on div "SHOW MORE" at bounding box center [591, 176] width 876 height 14
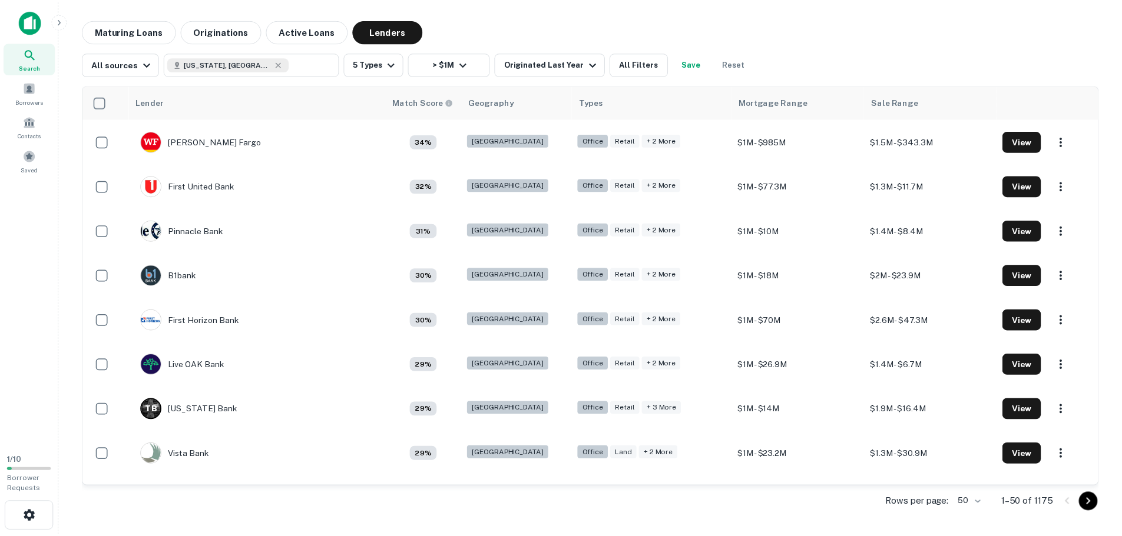
scroll to position [1870, 0]
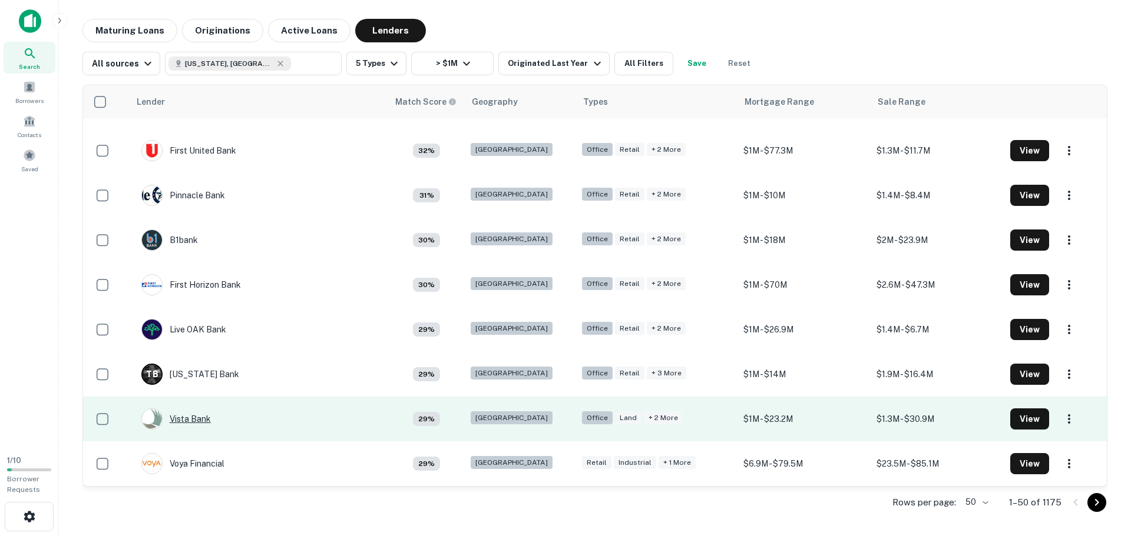
click at [191, 421] on div "Vista Bank" at bounding box center [175, 419] width 69 height 21
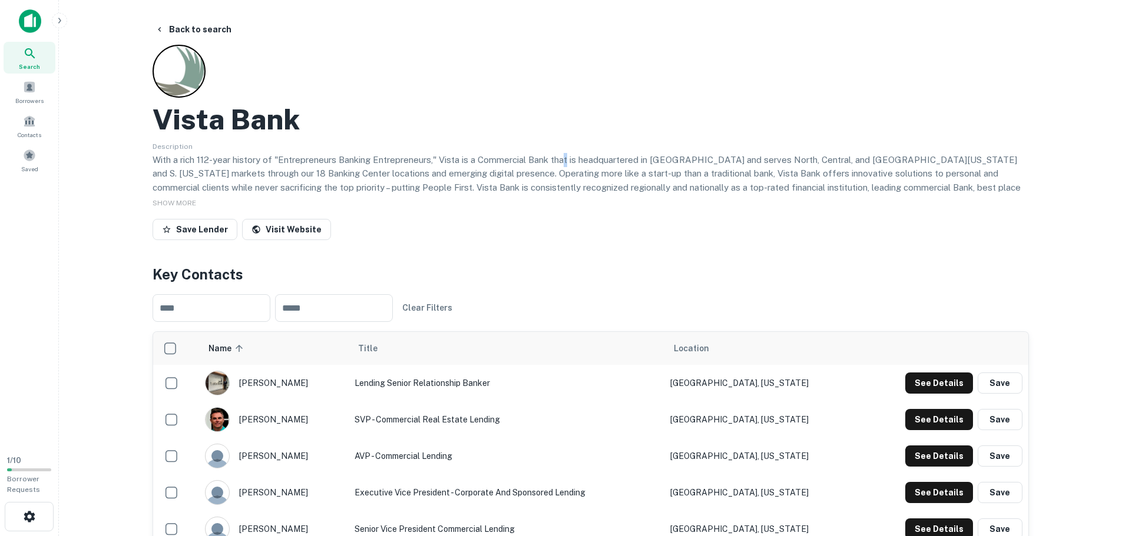
click at [569, 163] on p "With a rich 112-year history of "Entrepreneurs Banking Entrepreneurs," Vista is…" at bounding box center [591, 180] width 876 height 55
click at [568, 163] on p "With a rich 112-year history of "Entrepreneurs Banking Entrepreneurs," Vista is…" at bounding box center [591, 180] width 876 height 55
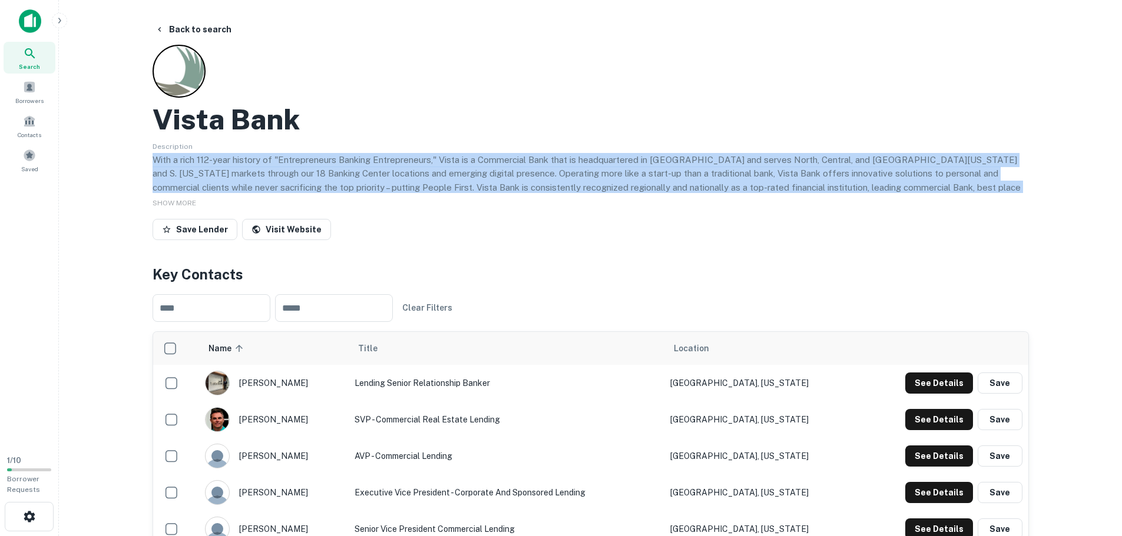
drag, startPoint x: 568, startPoint y: 163, endPoint x: 529, endPoint y: 171, distance: 39.9
click at [565, 163] on p "With a rich 112-year history of "Entrepreneurs Banking Entrepreneurs," Vista is…" at bounding box center [591, 180] width 876 height 55
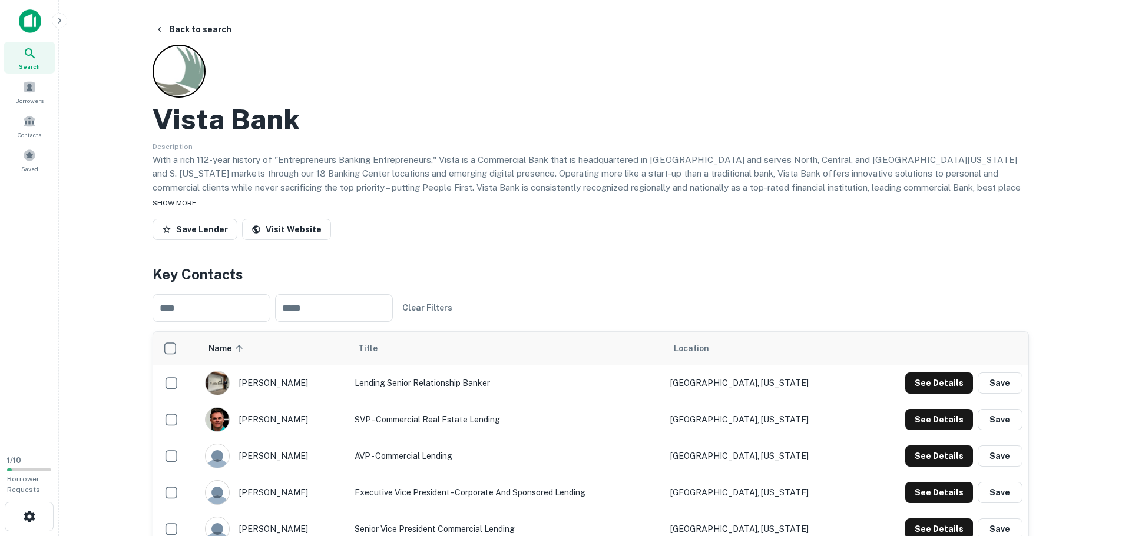
click at [187, 199] on span "SHOW MORE" at bounding box center [175, 203] width 44 height 8
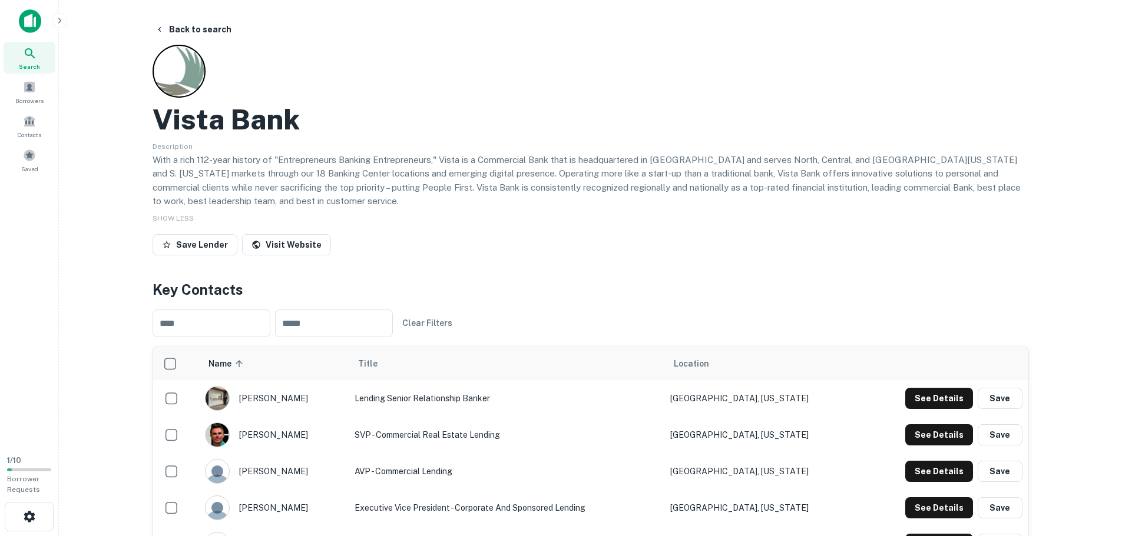
click at [234, 191] on p "With a rich 112-year history of "Entrepreneurs Banking Entrepreneurs," Vista is…" at bounding box center [591, 180] width 876 height 55
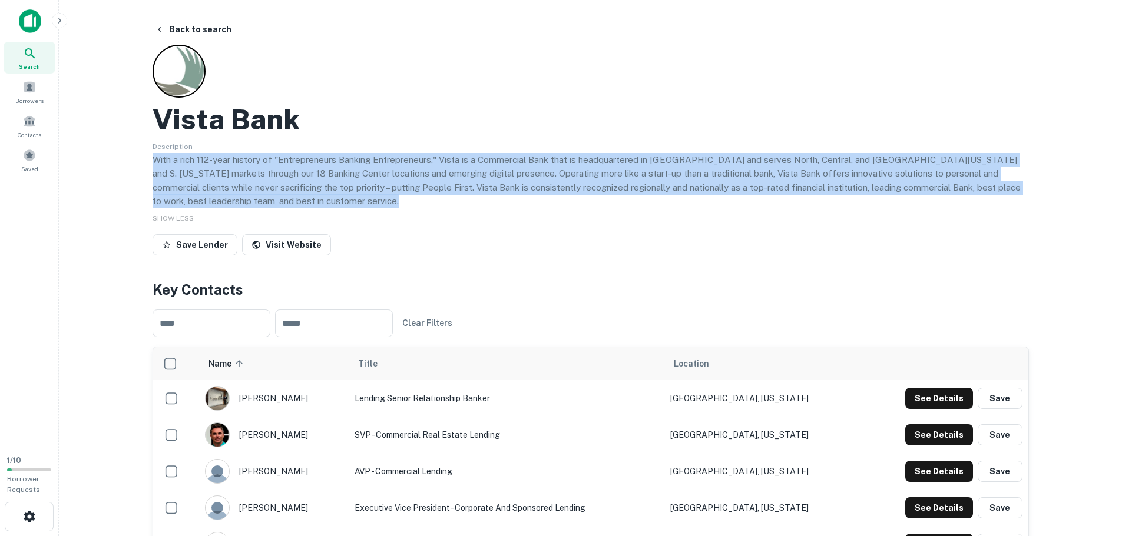
click at [234, 191] on p "With a rich 112-year history of "Entrepreneurs Banking Entrepreneurs," Vista is…" at bounding box center [591, 180] width 876 height 55
